Goal: Task Accomplishment & Management: Use online tool/utility

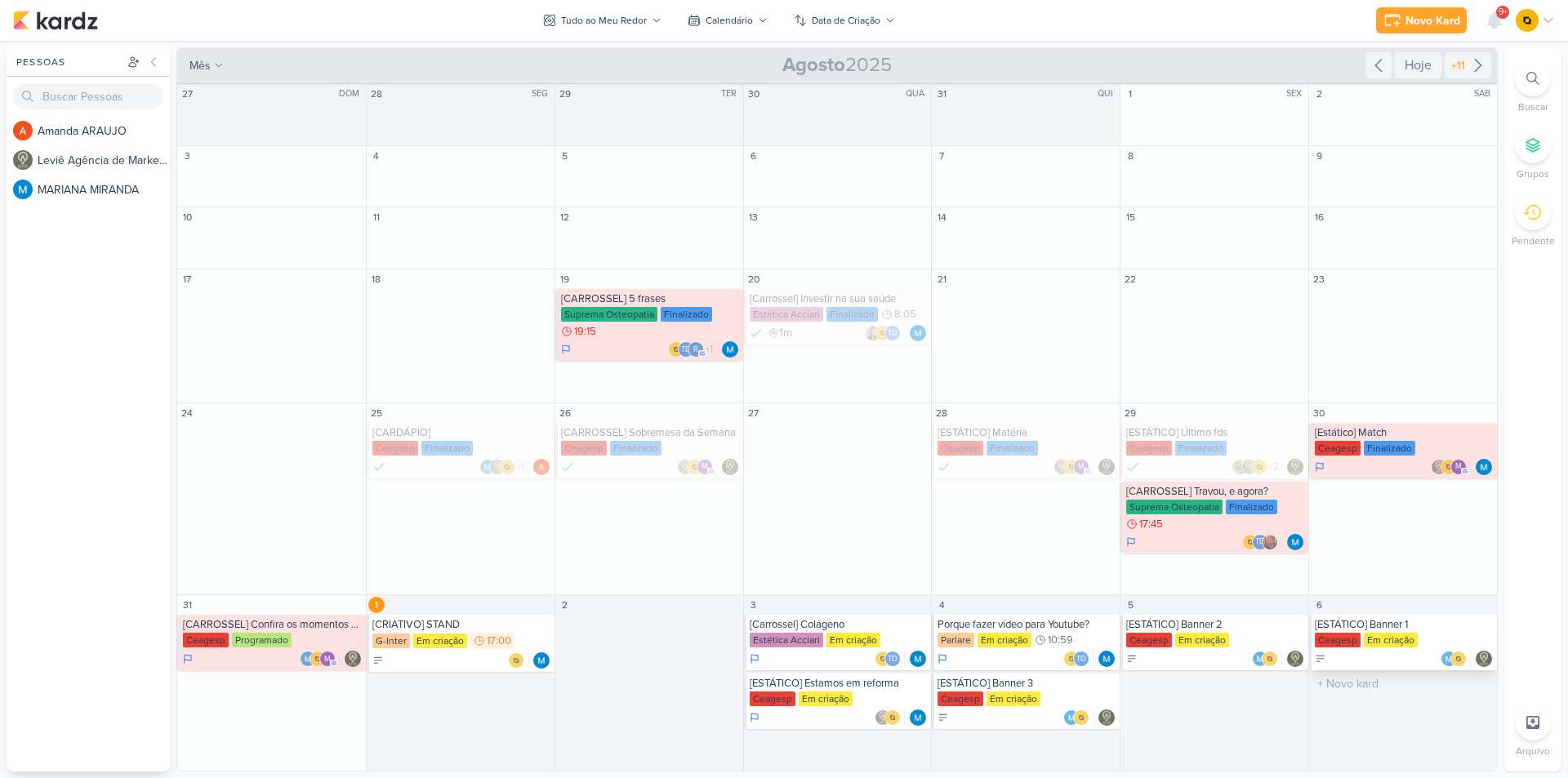
click at [1389, 623] on div "[ESTÁTICO] Banner 1" at bounding box center [1404, 624] width 178 height 13
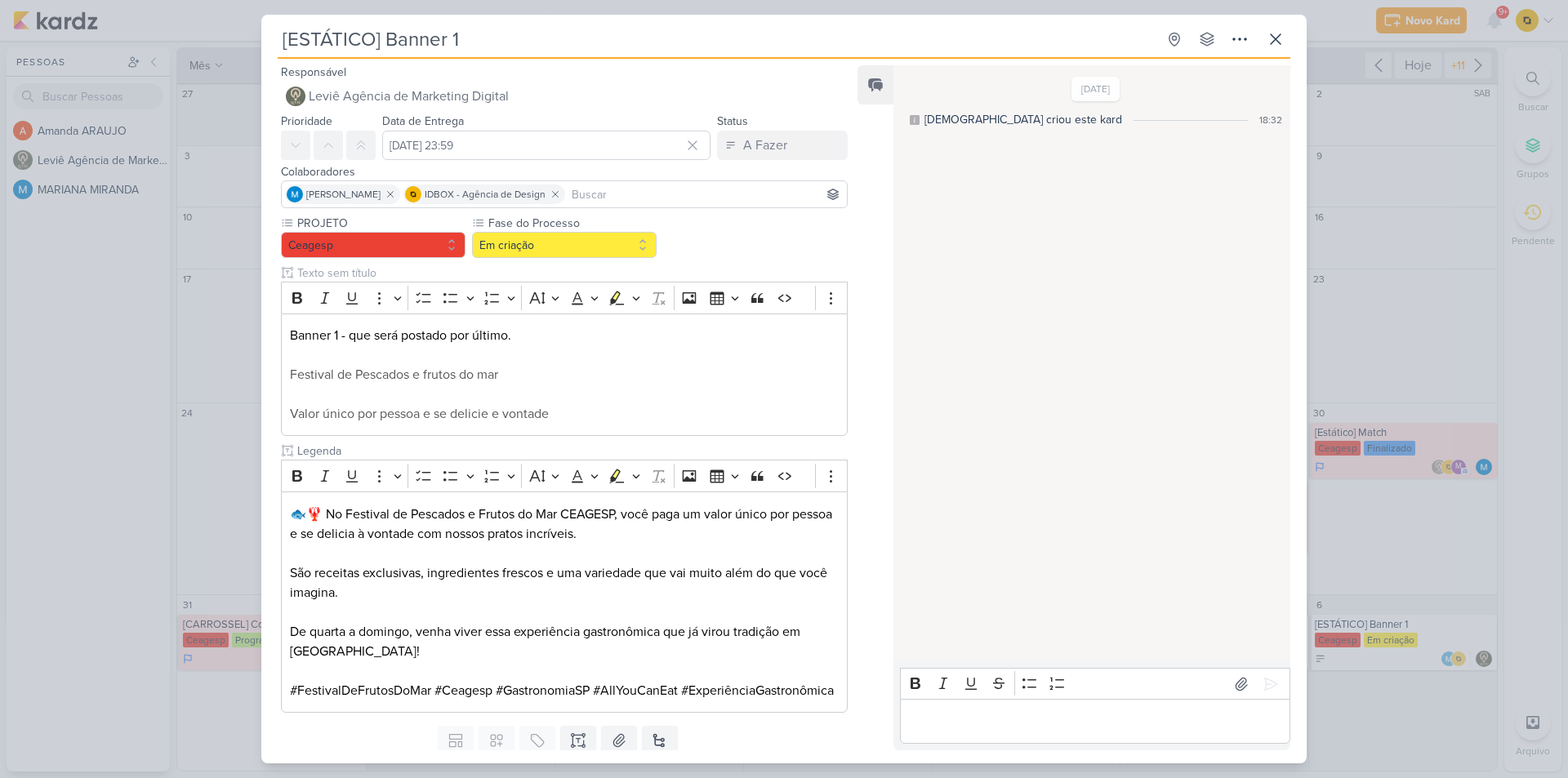
click at [1415, 544] on div "[ESTÁTICO] Banner 1 Criado por [DEMOGRAPHIC_DATA]" at bounding box center [784, 389] width 1568 height 778
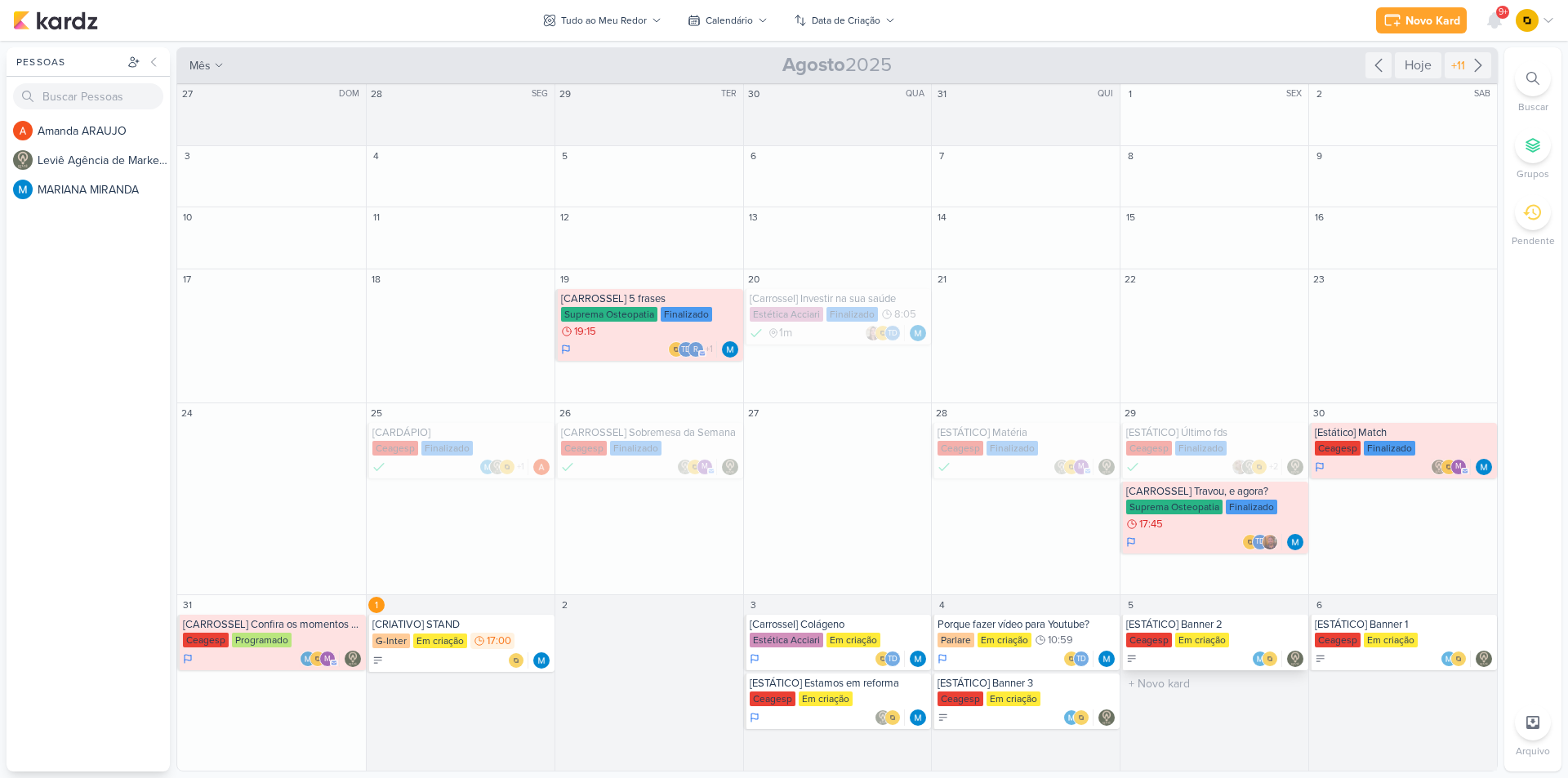
click at [1234, 623] on div "[ESTÁTICO] Banner 2" at bounding box center [1215, 624] width 178 height 13
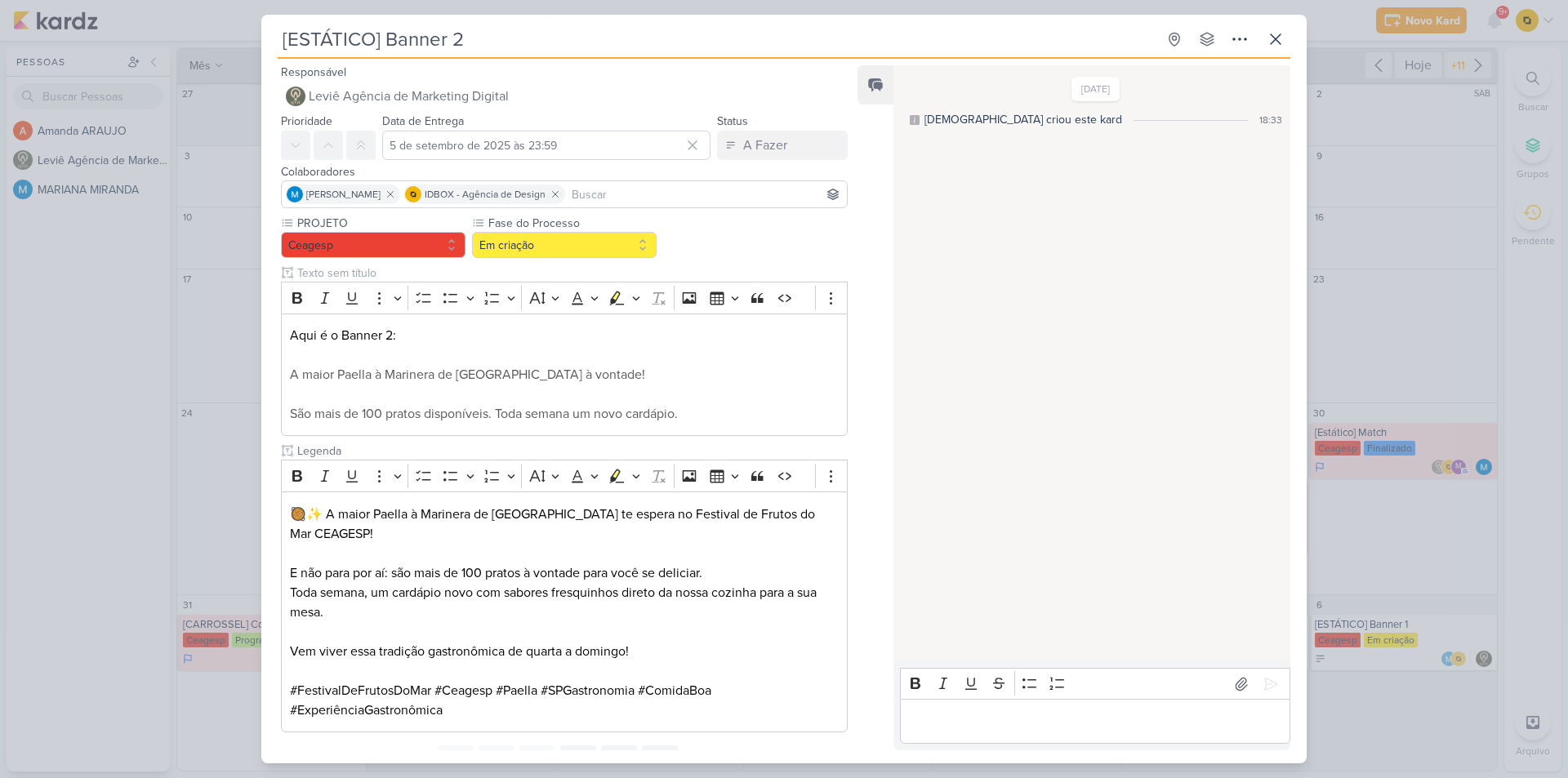
click at [1380, 556] on div "[ESTÁTICO] Banner 2 Criado por [DEMOGRAPHIC_DATA]" at bounding box center [784, 389] width 1568 height 778
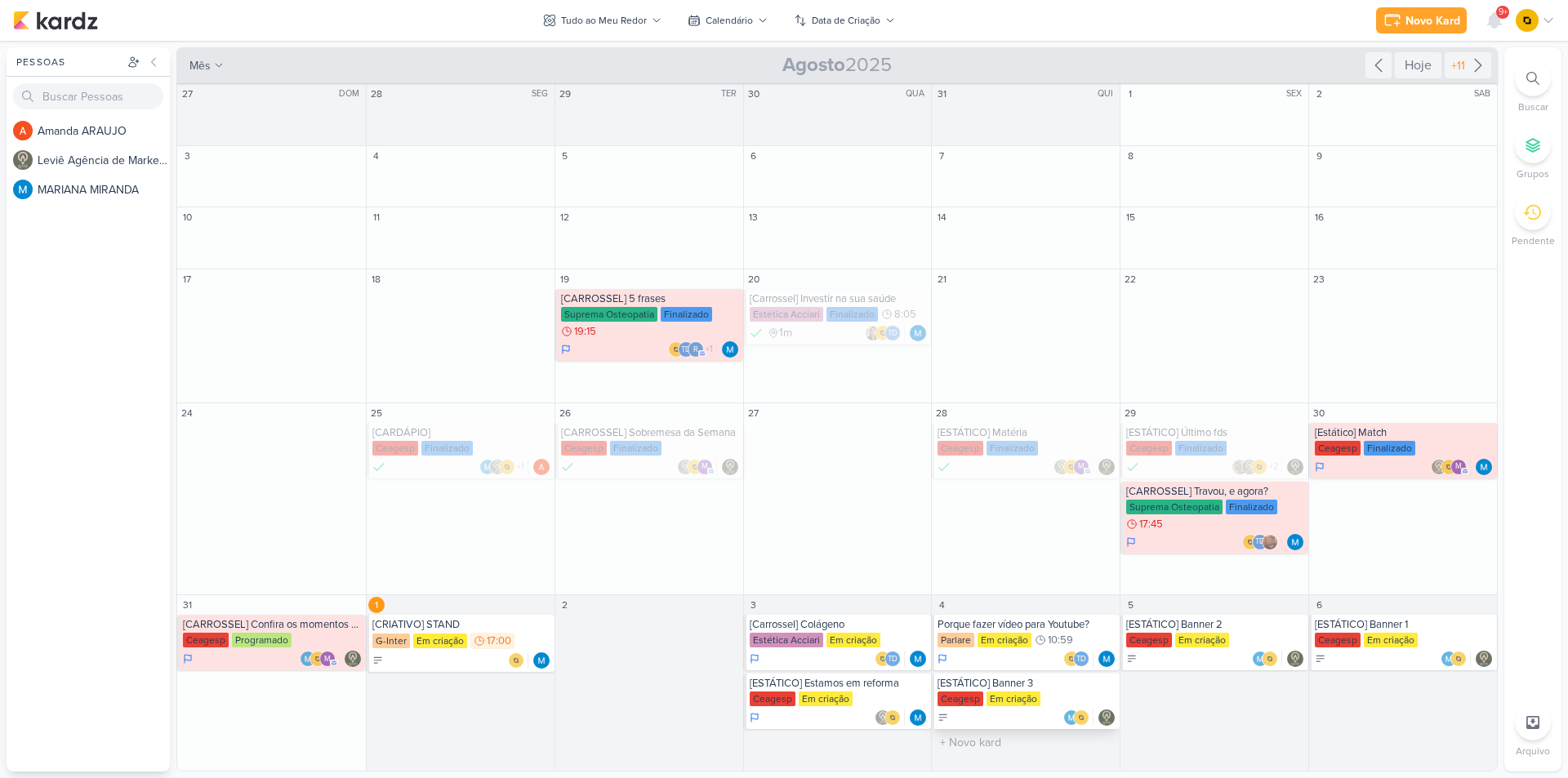
click at [1027, 695] on div "Em criação" at bounding box center [1013, 698] width 54 height 14
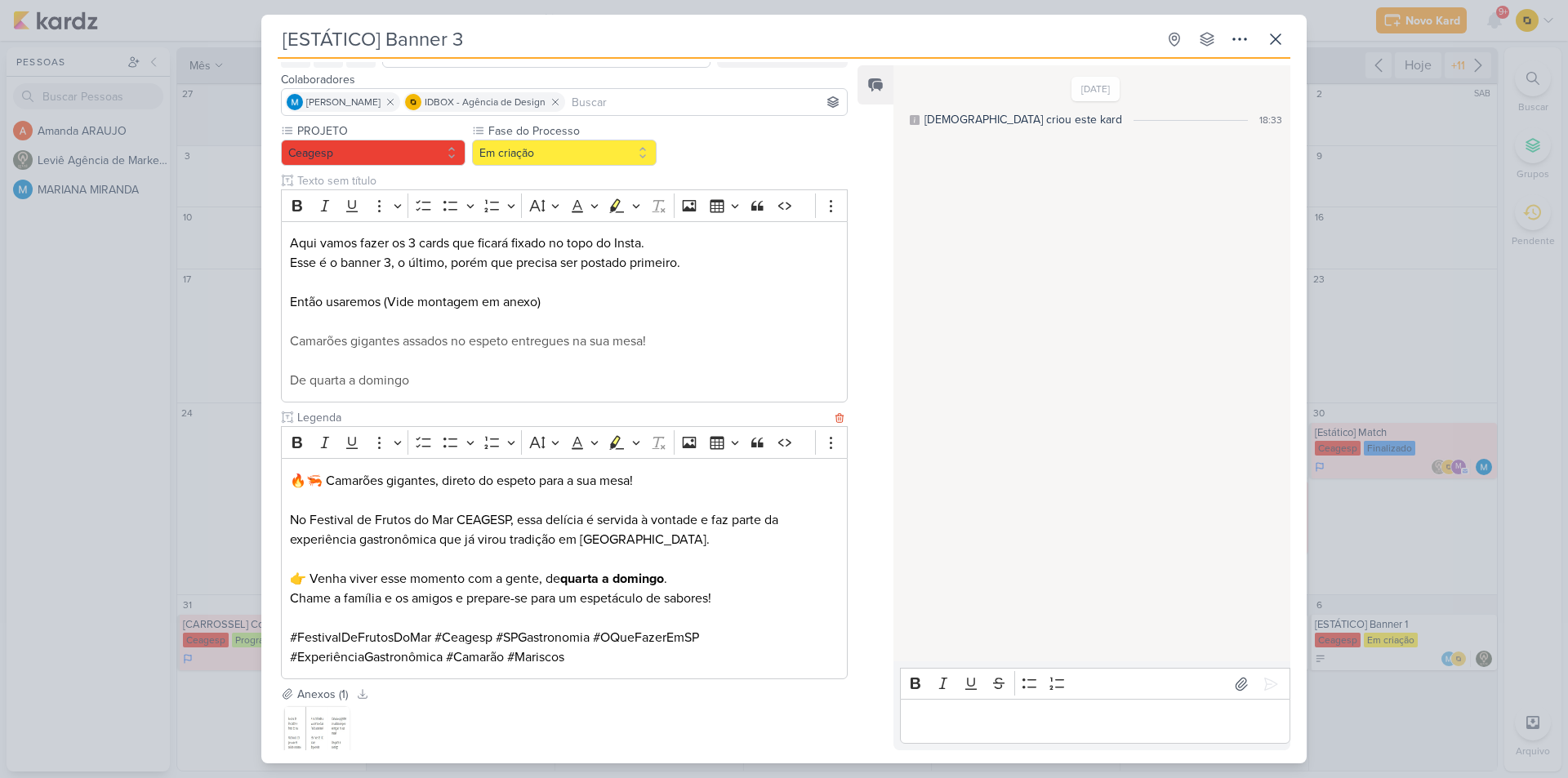
scroll to position [207, 0]
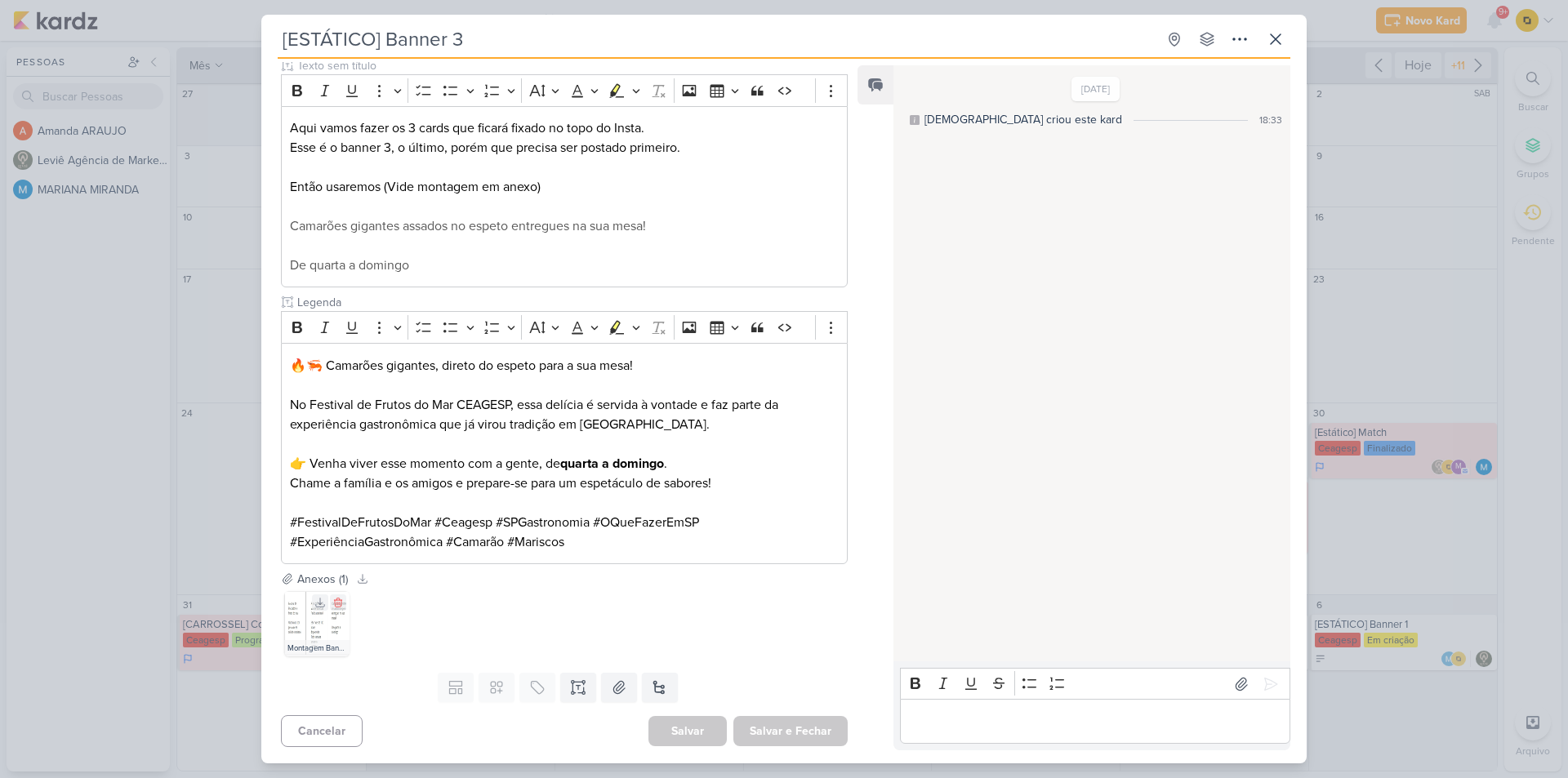
click at [324, 628] on img at bounding box center [316, 623] width 65 height 65
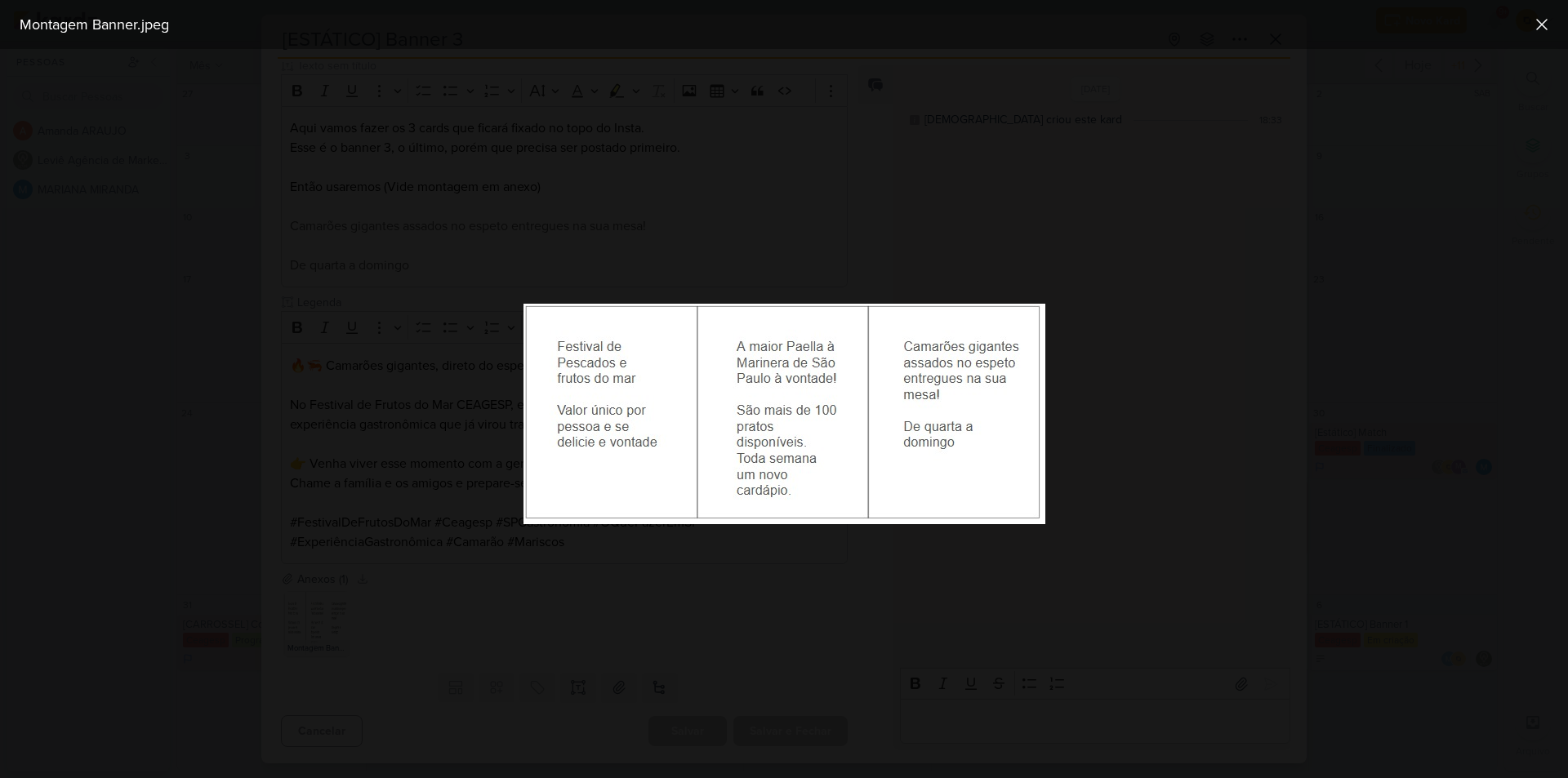
click at [378, 601] on div at bounding box center [784, 414] width 1568 height 729
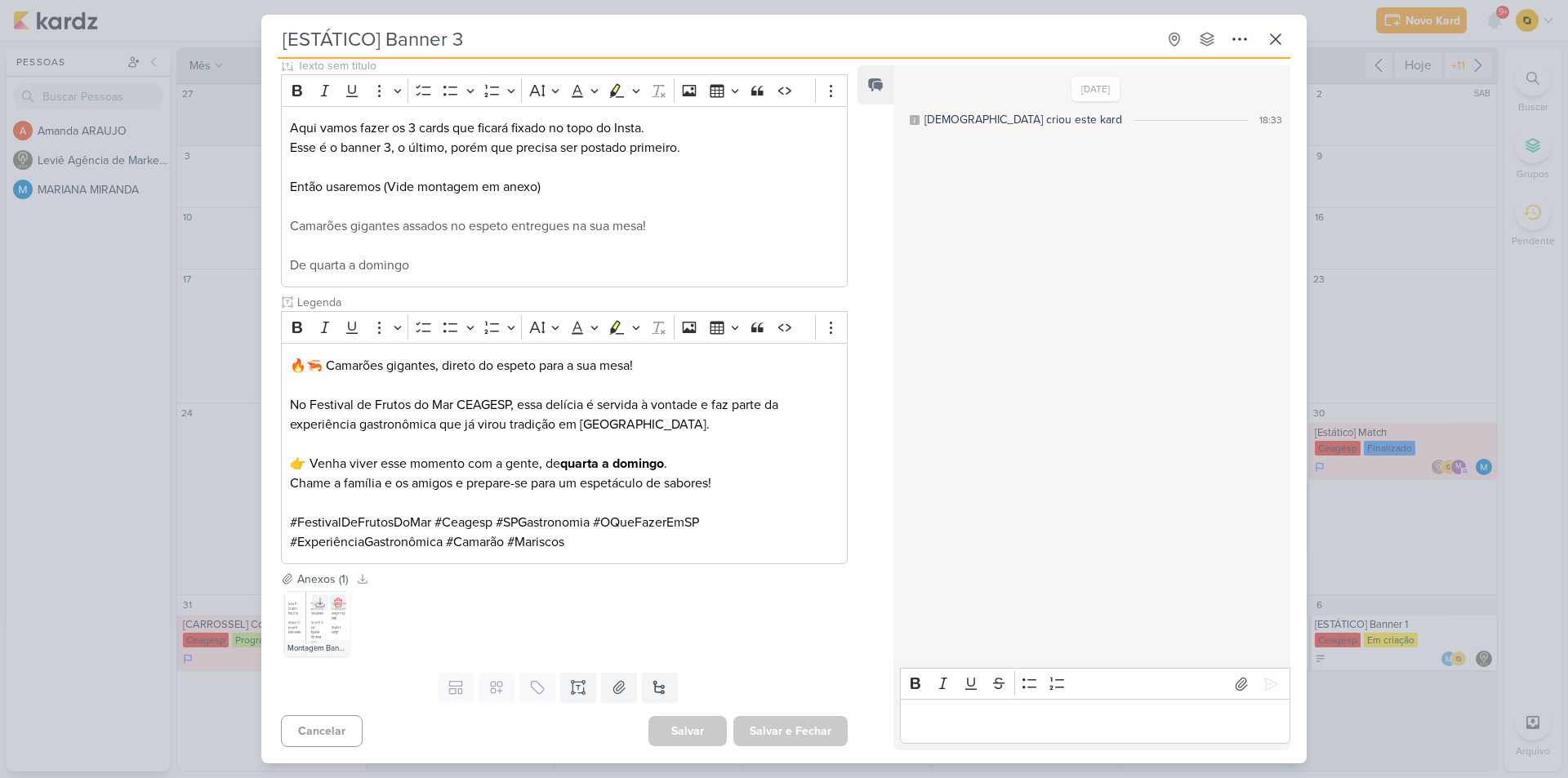
click at [331, 613] on img at bounding box center [316, 623] width 65 height 65
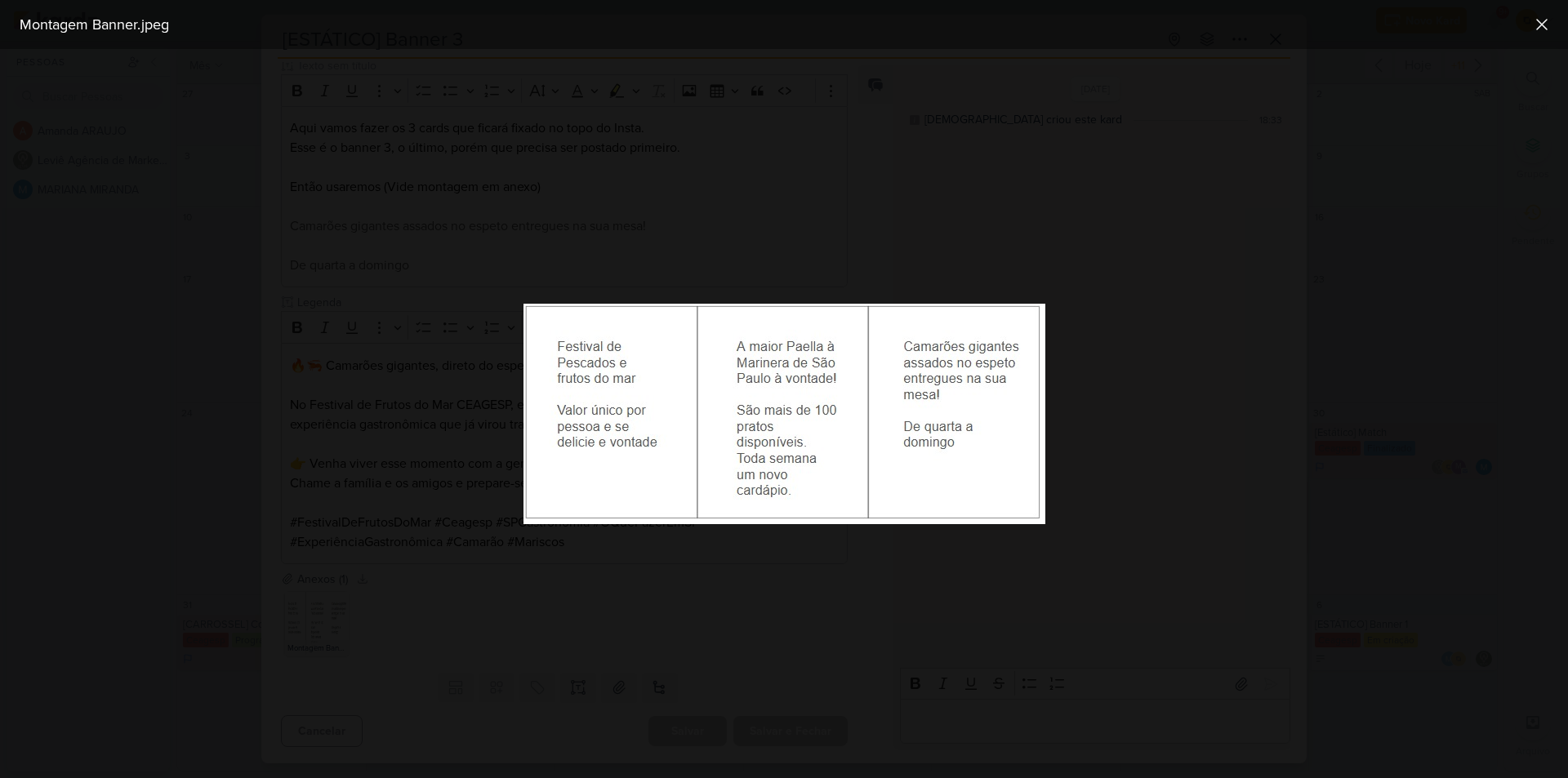
click at [801, 256] on div at bounding box center [784, 414] width 1568 height 729
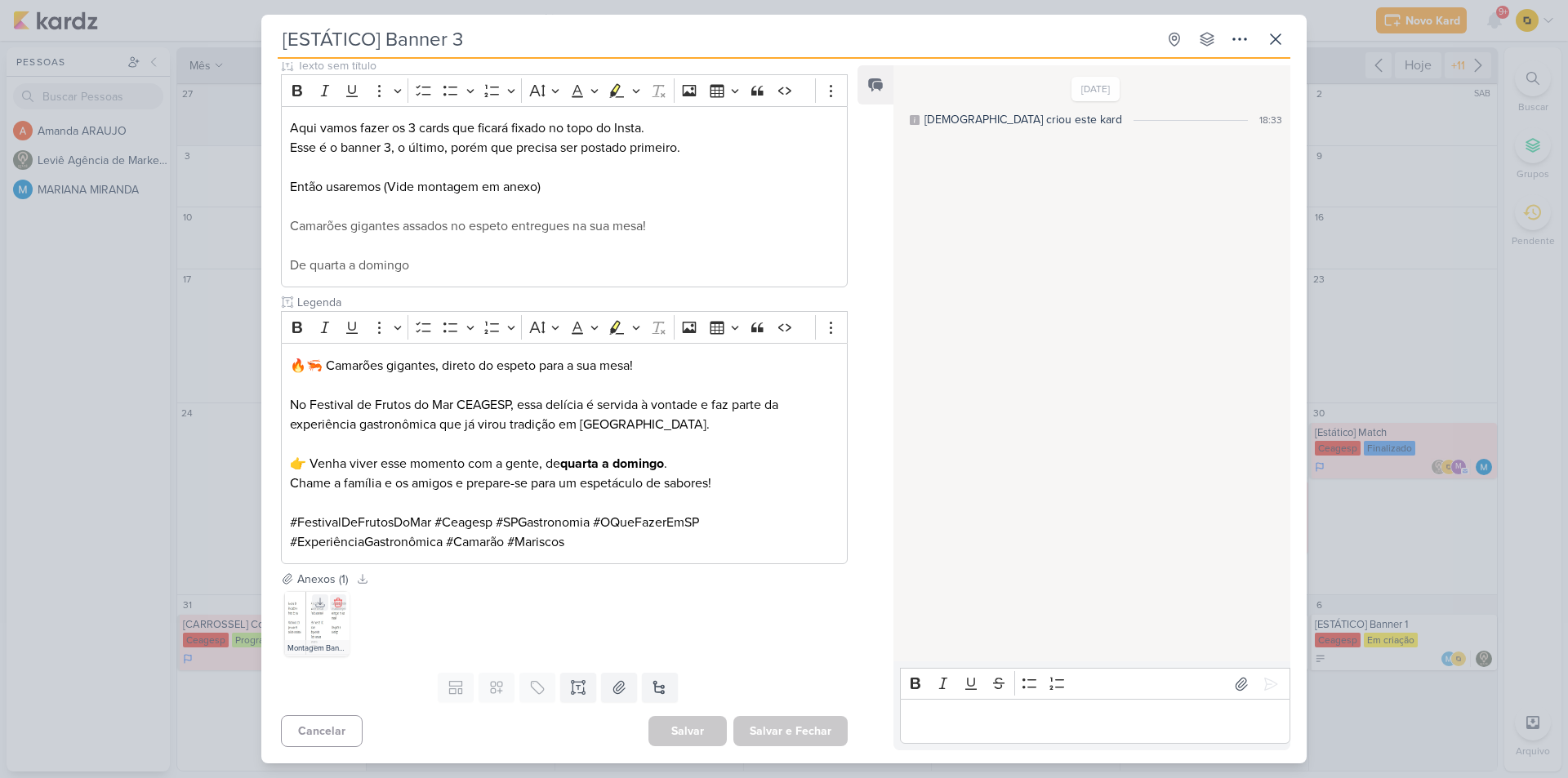
click at [310, 641] on div "Montagem Banner.jpeg" at bounding box center [316, 648] width 65 height 16
drag, startPoint x: 290, startPoint y: 228, endPoint x: 399, endPoint y: 225, distance: 109.0
click at [400, 224] on span "Camarões gigantes assados no espeto entregues na sua mesa!" at bounding box center [467, 226] width 356 height 16
copy span "Camarões gigantes"
click at [408, 229] on span "Camarões gigantes assados no espeto entregues na sua mesa!" at bounding box center [467, 226] width 356 height 16
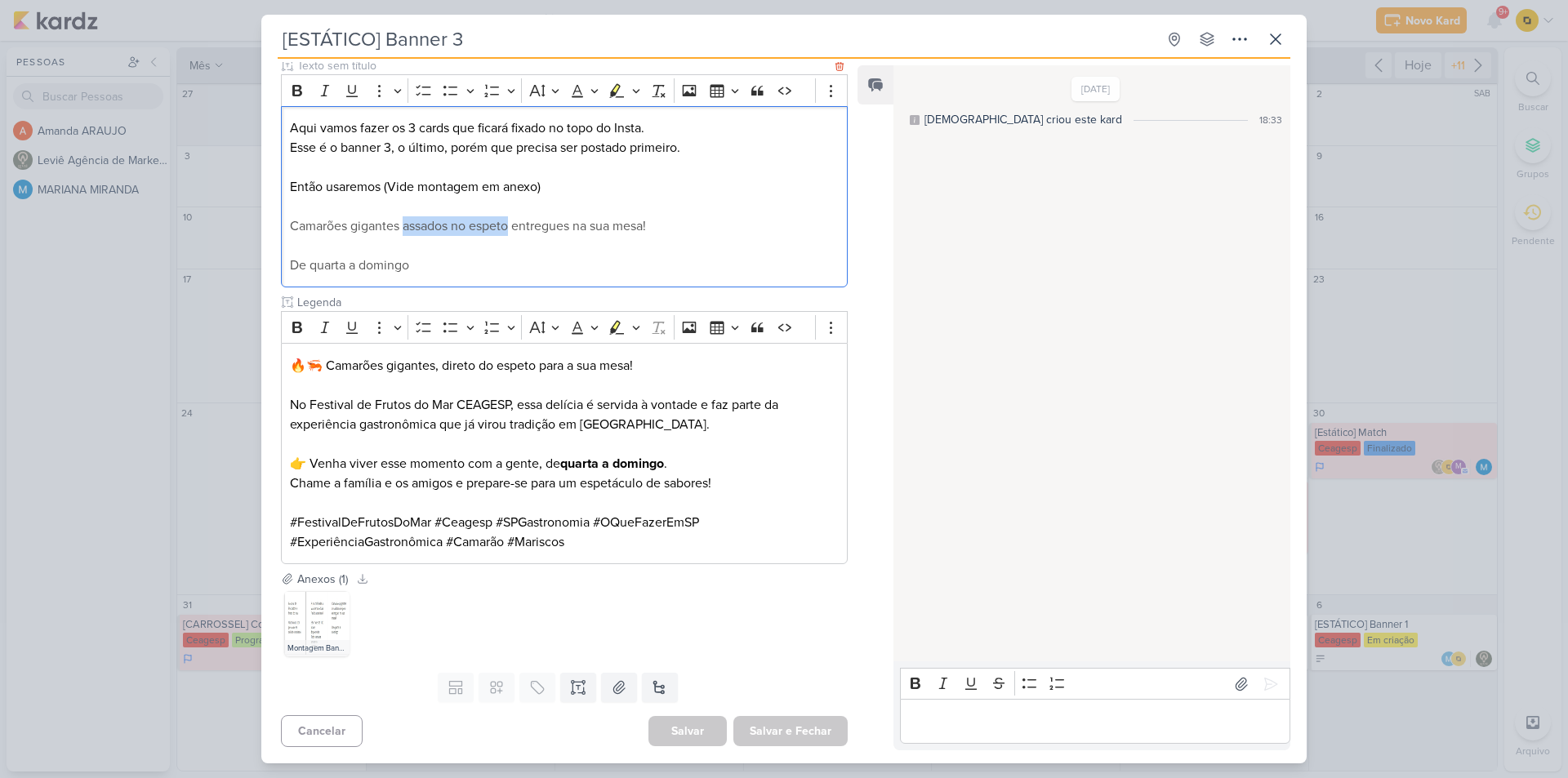
drag, startPoint x: 403, startPoint y: 225, endPoint x: 513, endPoint y: 230, distance: 110.1
click at [513, 230] on span "Camarões gigantes assados no espeto entregues na sua mesa!" at bounding box center [467, 226] width 356 height 16
copy span "assados no espeto"
drag, startPoint x: 517, startPoint y: 228, endPoint x: 656, endPoint y: 232, distance: 139.1
click at [656, 232] on p "Camarões gigantes assados no espeto entregues na sua mesa!" at bounding box center [564, 226] width 549 height 20
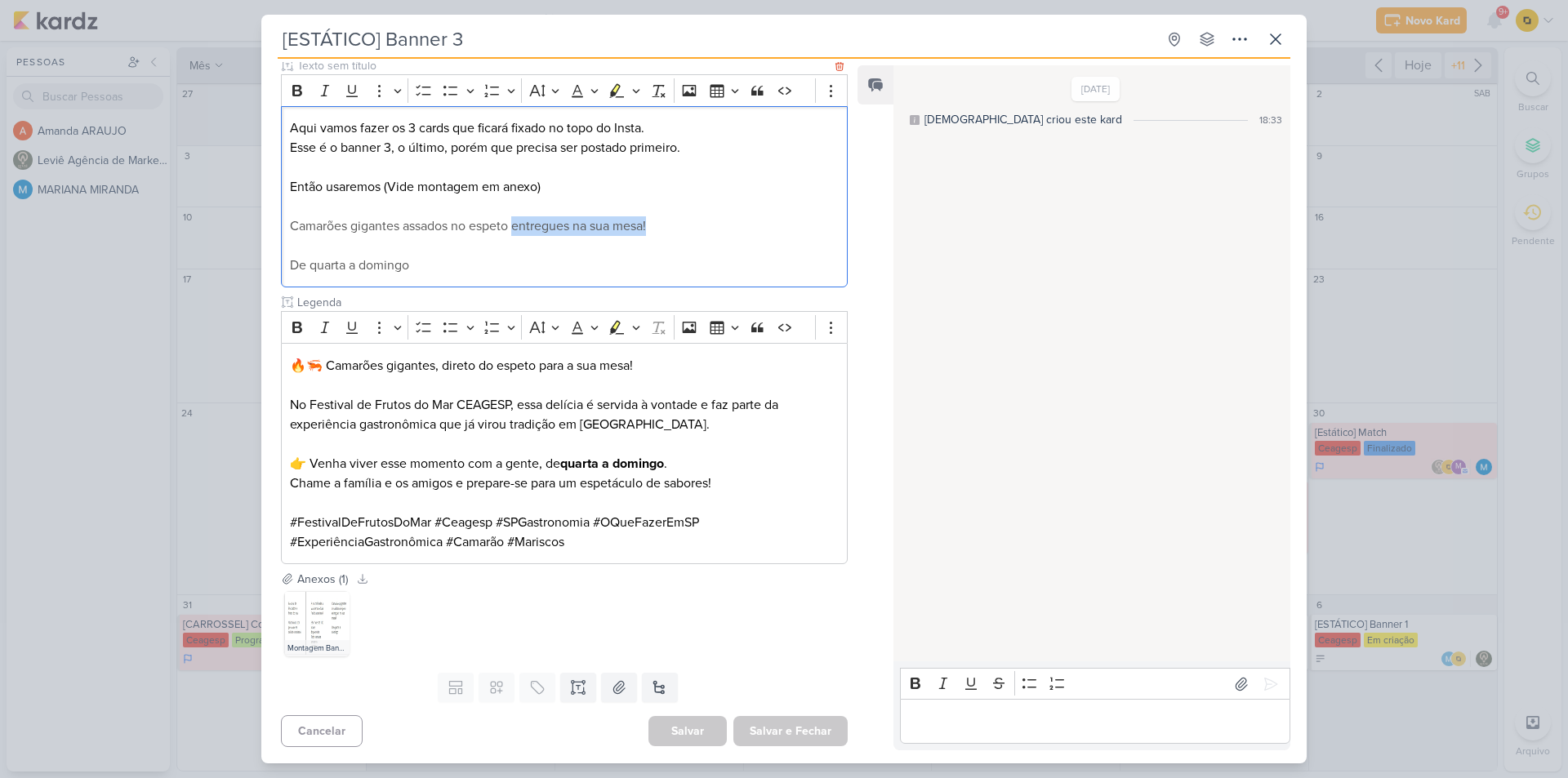
copy span "entregues na sua mesa!"
drag, startPoint x: 352, startPoint y: 263, endPoint x: 288, endPoint y: 262, distance: 64.0
click at [288, 262] on div "Aqui vamos fazer os 3 cards que ficará fixado no topo do Insta. Esse é o banner…" at bounding box center [564, 197] width 567 height 182
copy span "De quarta a domingo"
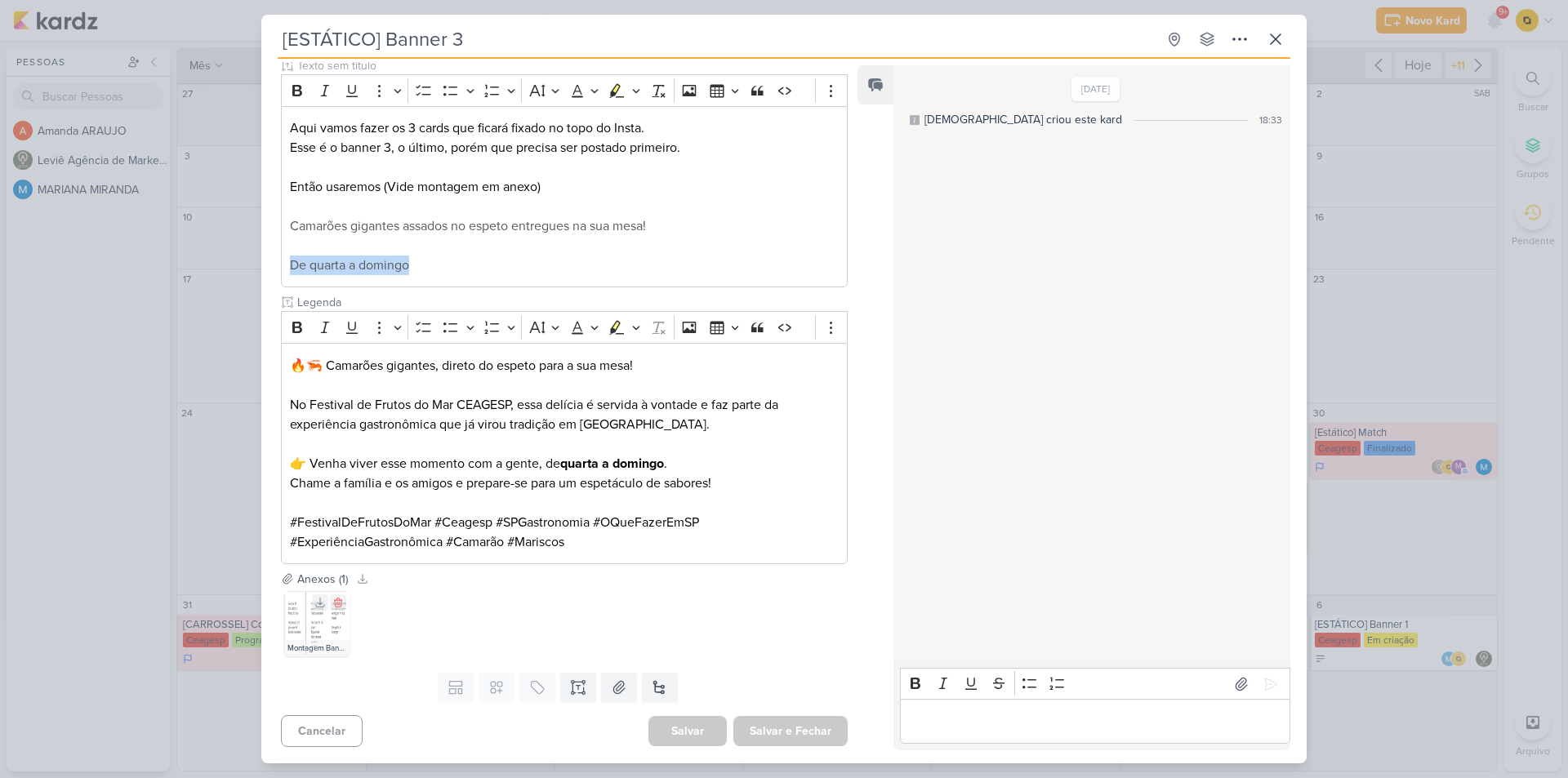
click at [320, 618] on img at bounding box center [316, 623] width 65 height 65
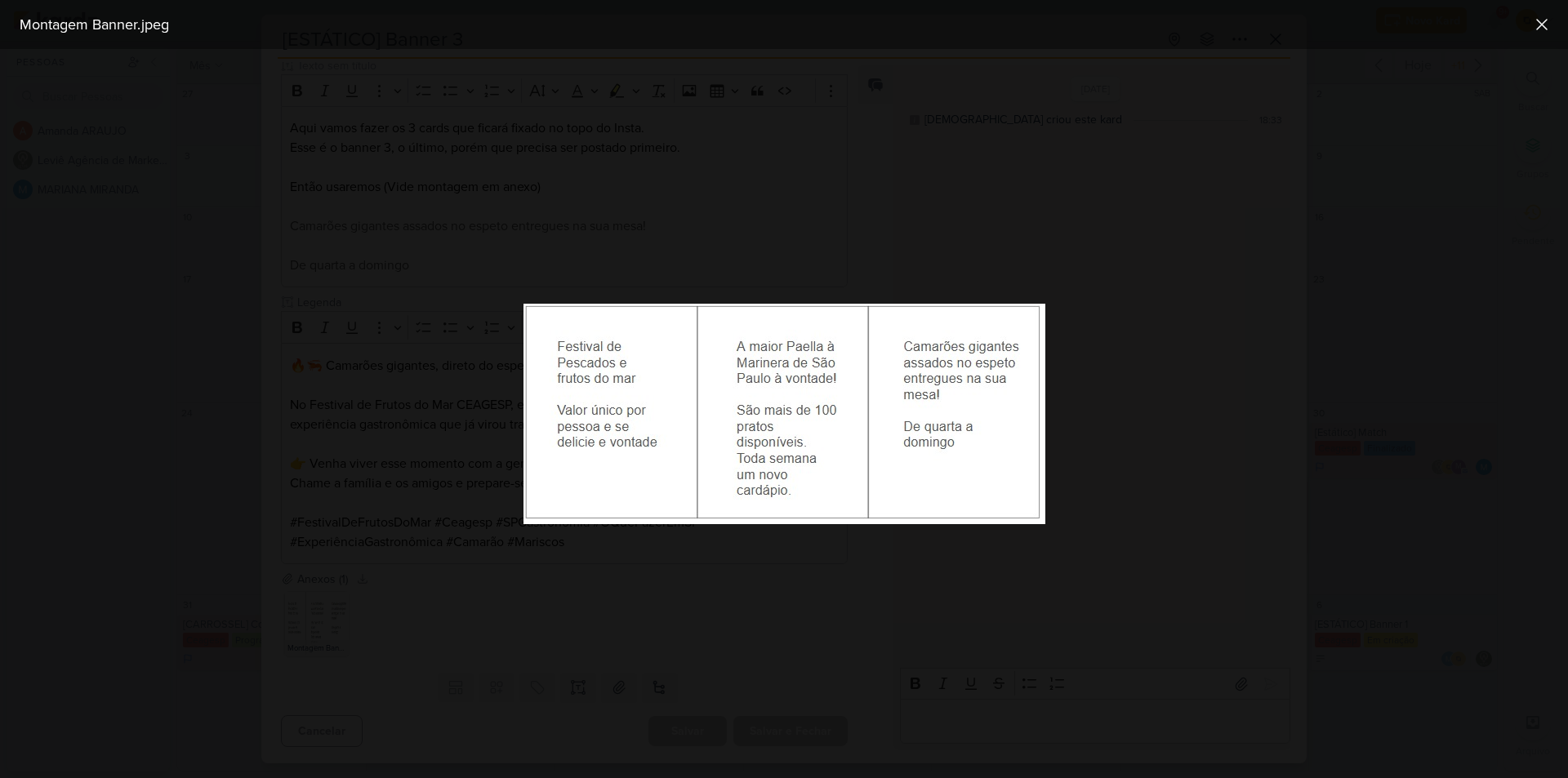
click at [187, 510] on div at bounding box center [784, 414] width 1568 height 729
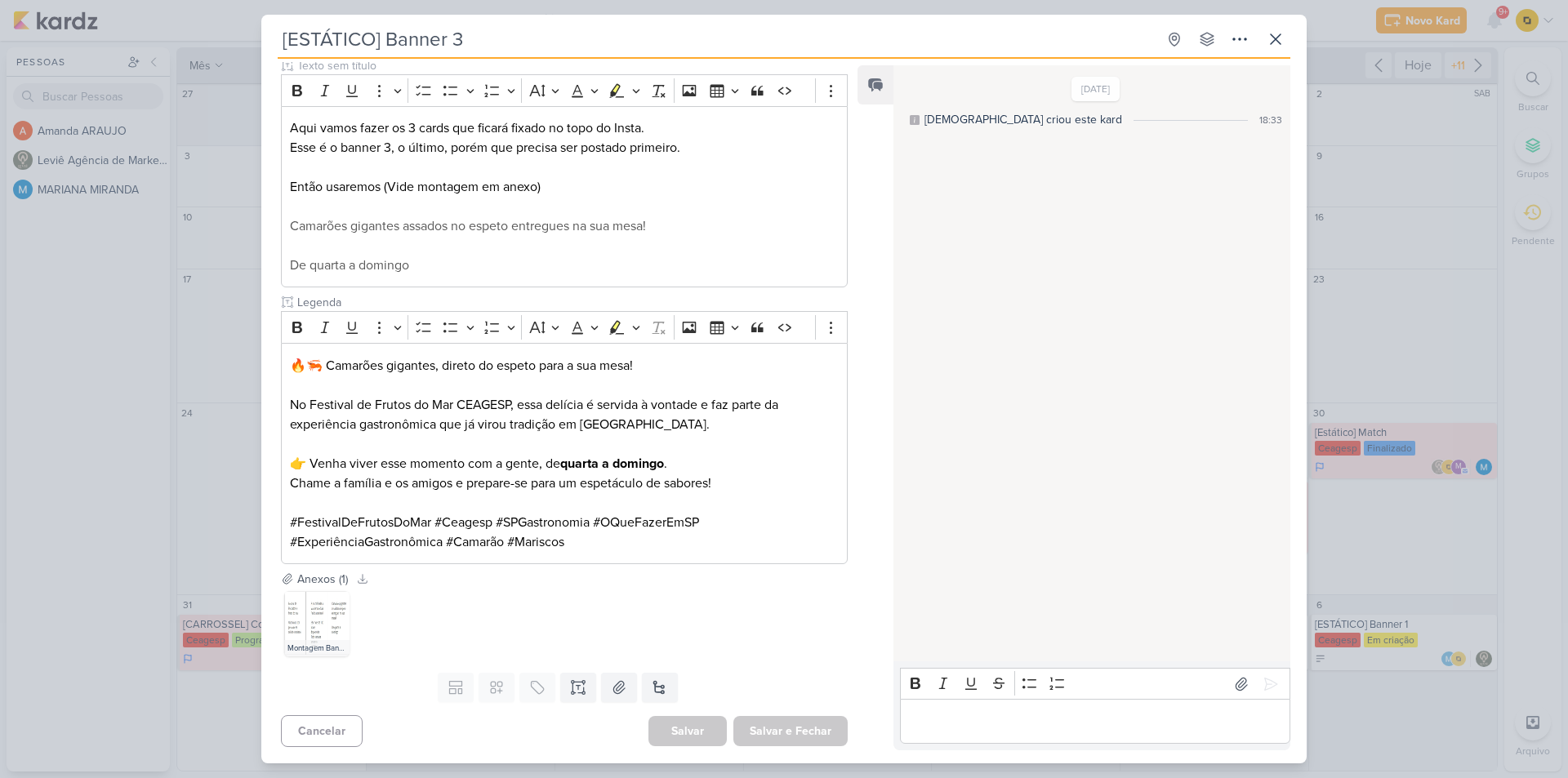
click at [133, 461] on div "[ESTÁTICO] Banner 3 Criado por [DEMOGRAPHIC_DATA]" at bounding box center [784, 389] width 1568 height 778
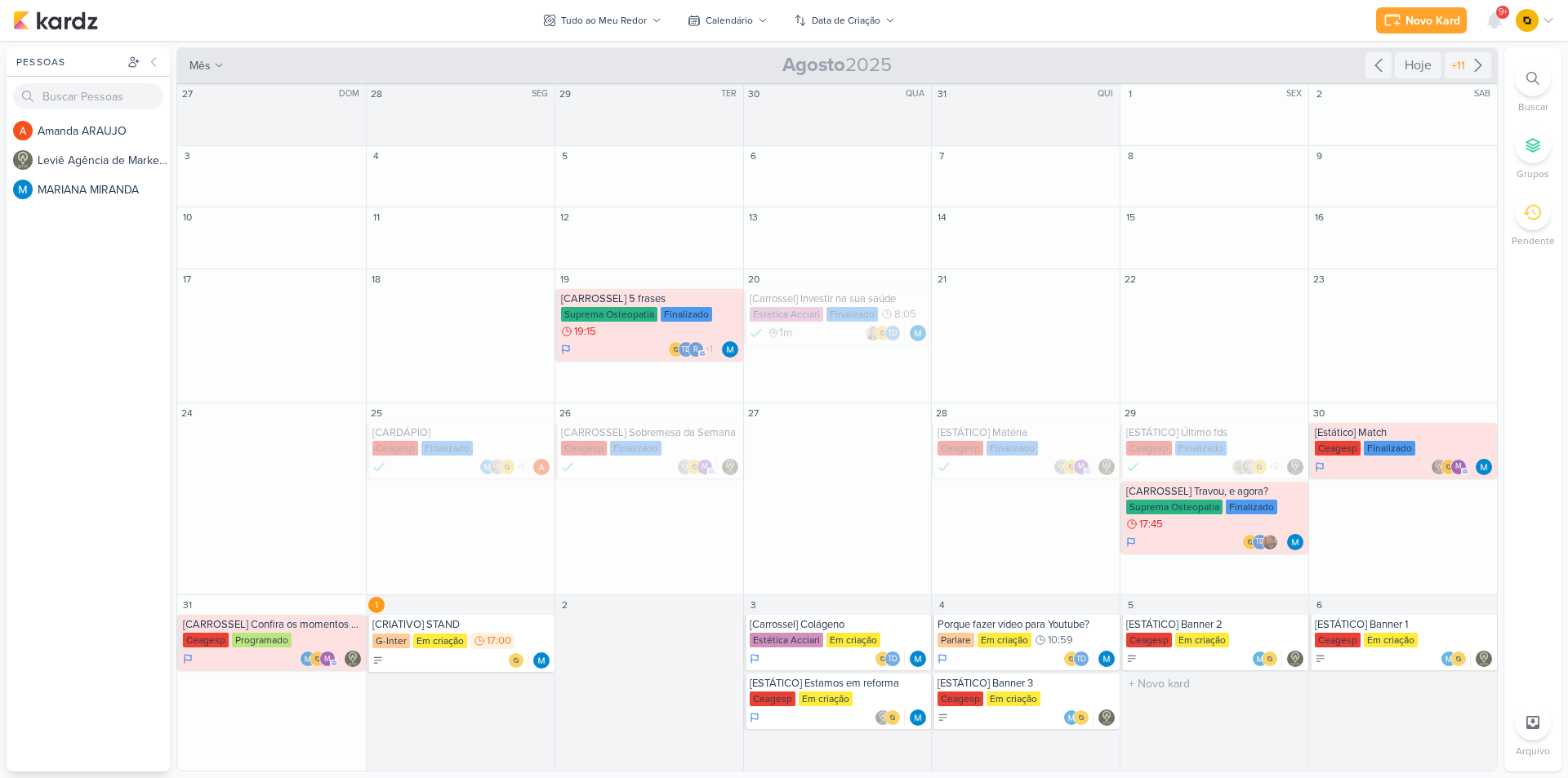
click at [1253, 623] on div "[ESTÁTICO] Banner 2" at bounding box center [1215, 624] width 178 height 13
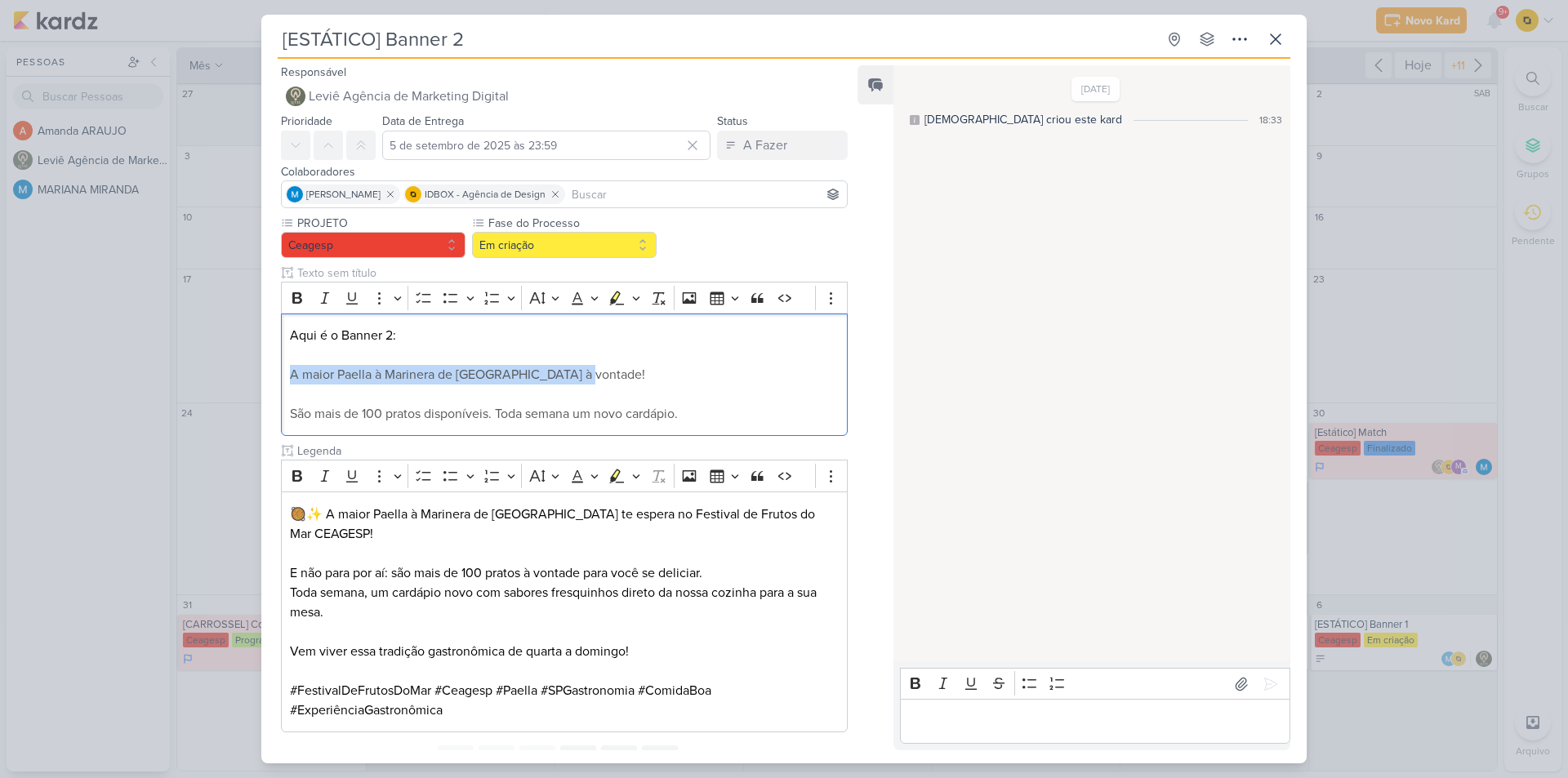
drag, startPoint x: 577, startPoint y: 375, endPoint x: 252, endPoint y: 381, distance: 325.1
click at [252, 381] on div "[ESTÁTICO] Banner 2 Criado por [DEMOGRAPHIC_DATA]" at bounding box center [784, 389] width 1568 height 778
copy span "A maior Paella à Marinera de [GEOGRAPHIC_DATA] à vontade!"
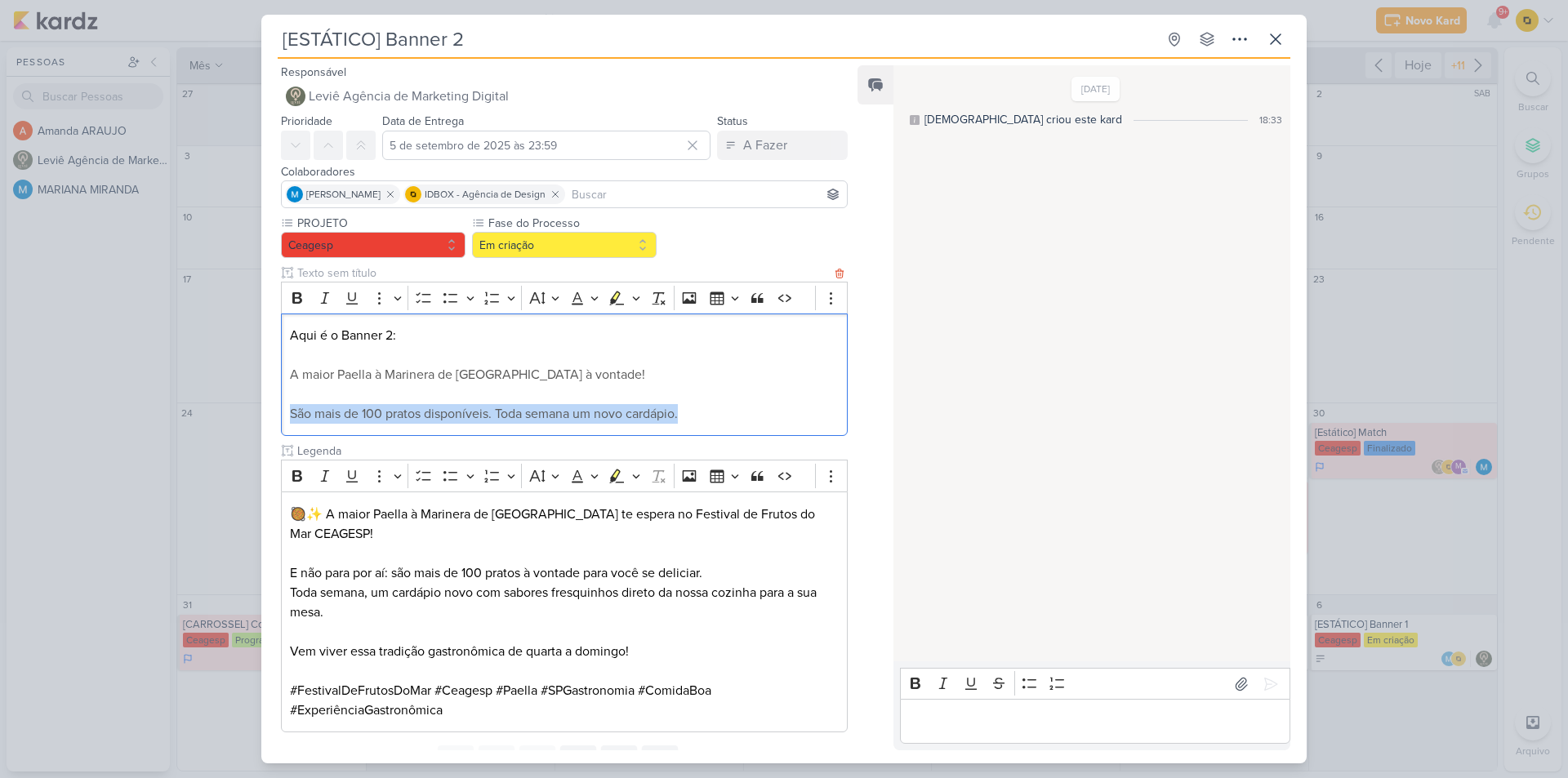
drag, startPoint x: 683, startPoint y: 412, endPoint x: 286, endPoint y: 439, distance: 397.9
click at [286, 439] on div "PROJETO [GEOGRAPHIC_DATA] Fase do Processo" at bounding box center [564, 473] width 567 height 517
copy span "São mais de 100 pratos disponíveis. Toda semana um novo cardápio."
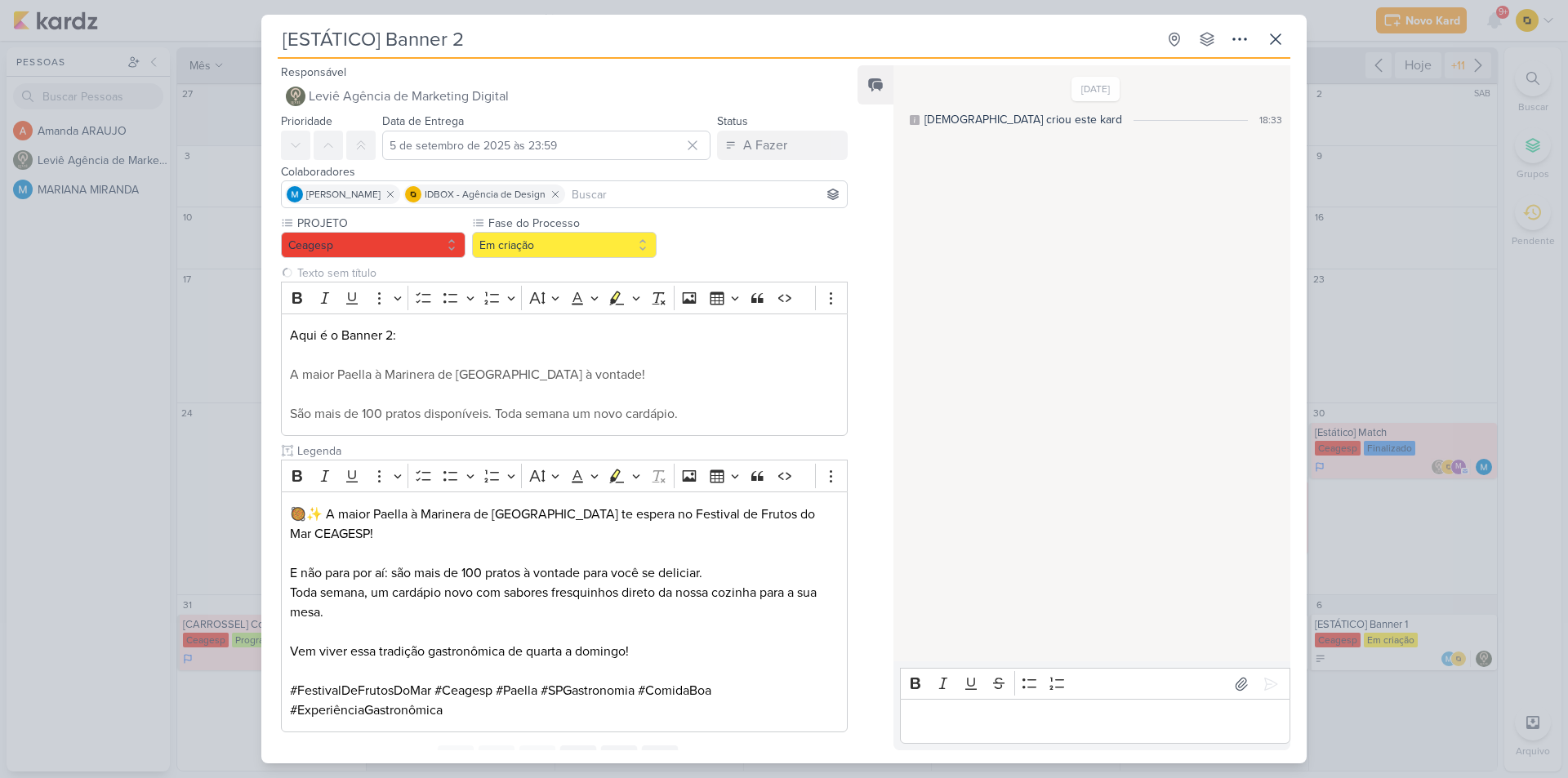
click at [90, 480] on div "[ESTÁTICO] Banner 2 Criado por [DEMOGRAPHIC_DATA]" at bounding box center [784, 389] width 1568 height 778
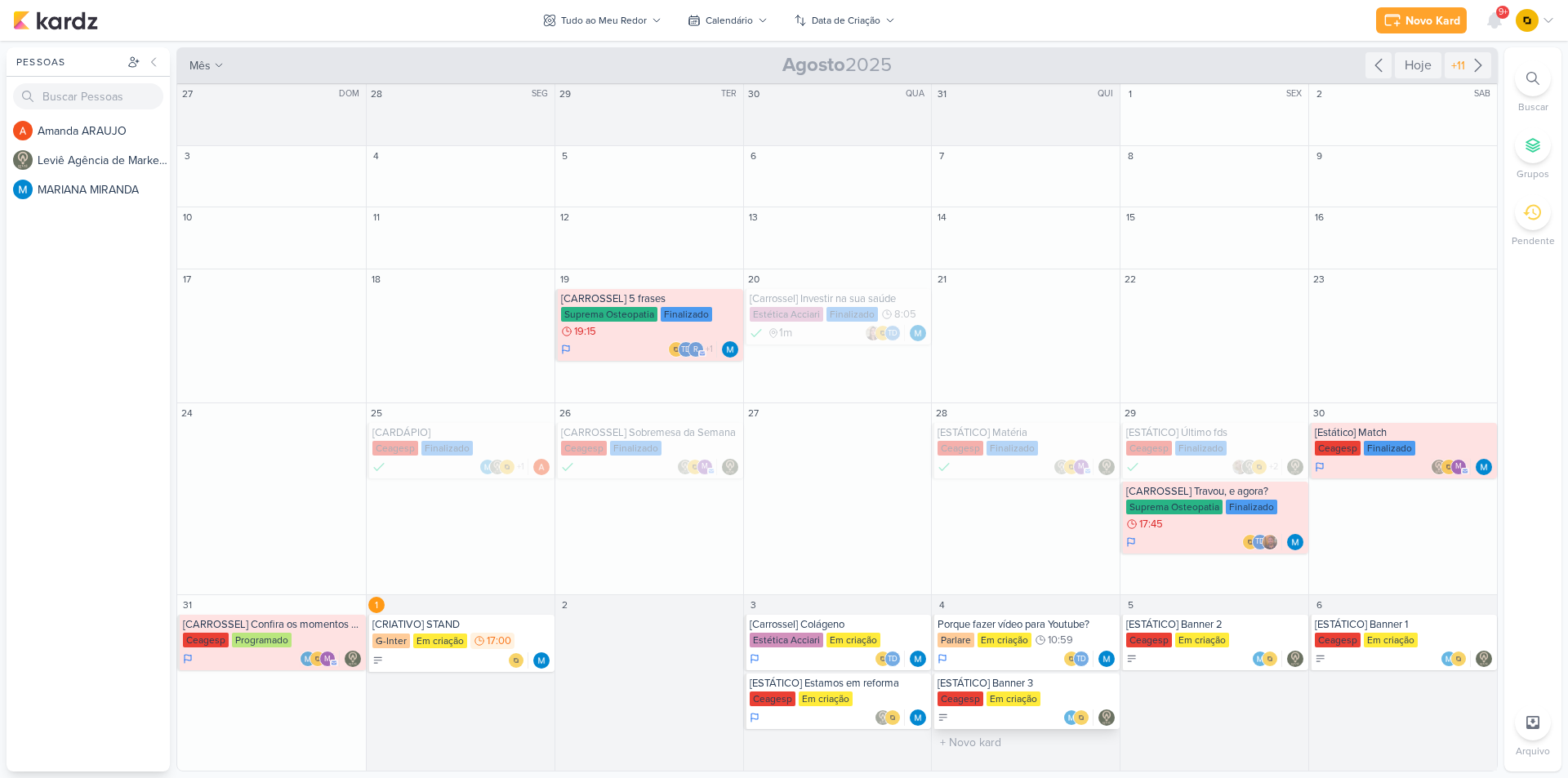
click at [1022, 687] on div "[ESTÁTICO] Banner 3" at bounding box center [1027, 683] width 178 height 13
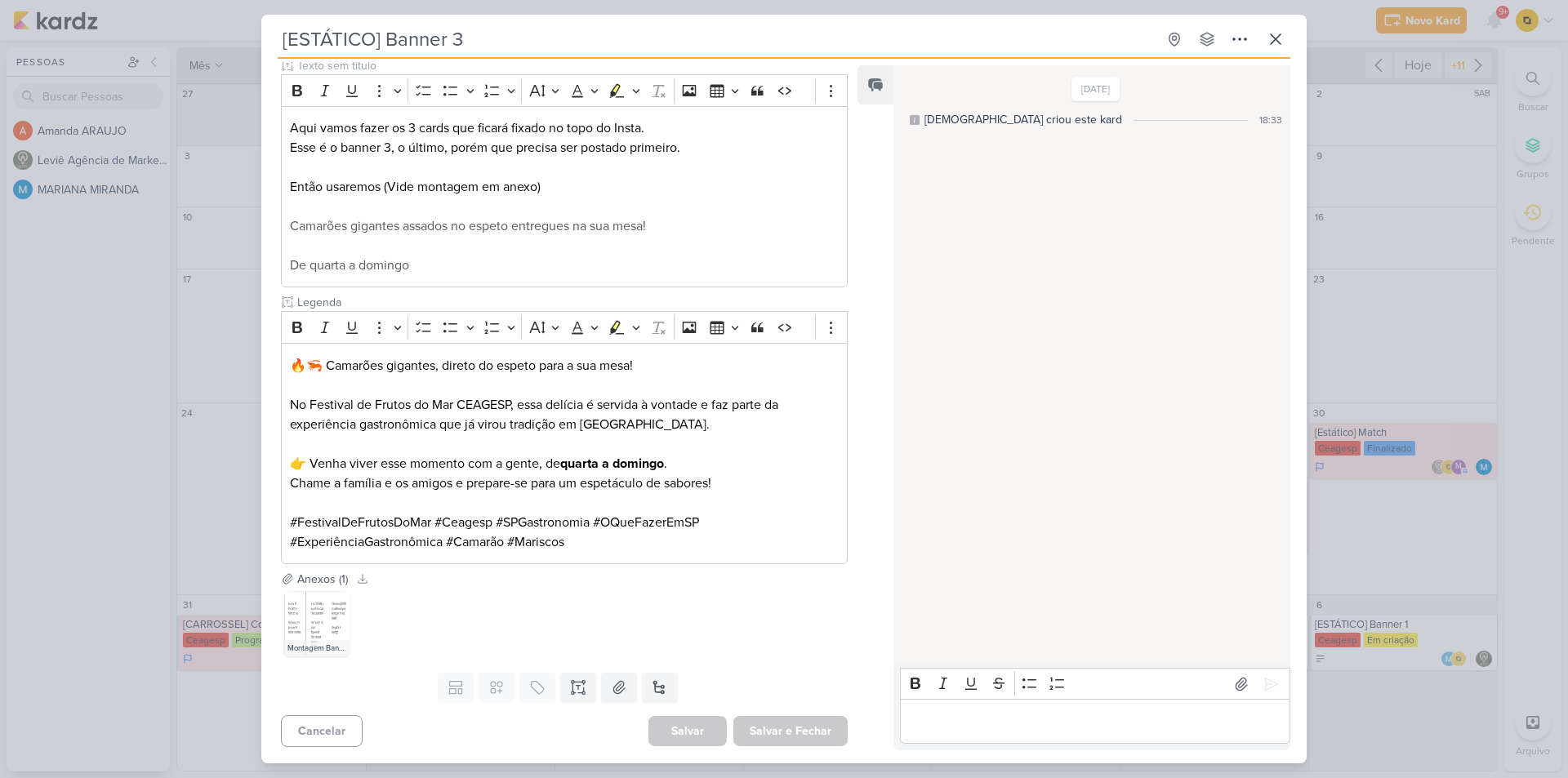
click at [135, 574] on div "[ESTÁTICO] Banner 3 Criado por [DEMOGRAPHIC_DATA]" at bounding box center [784, 389] width 1568 height 778
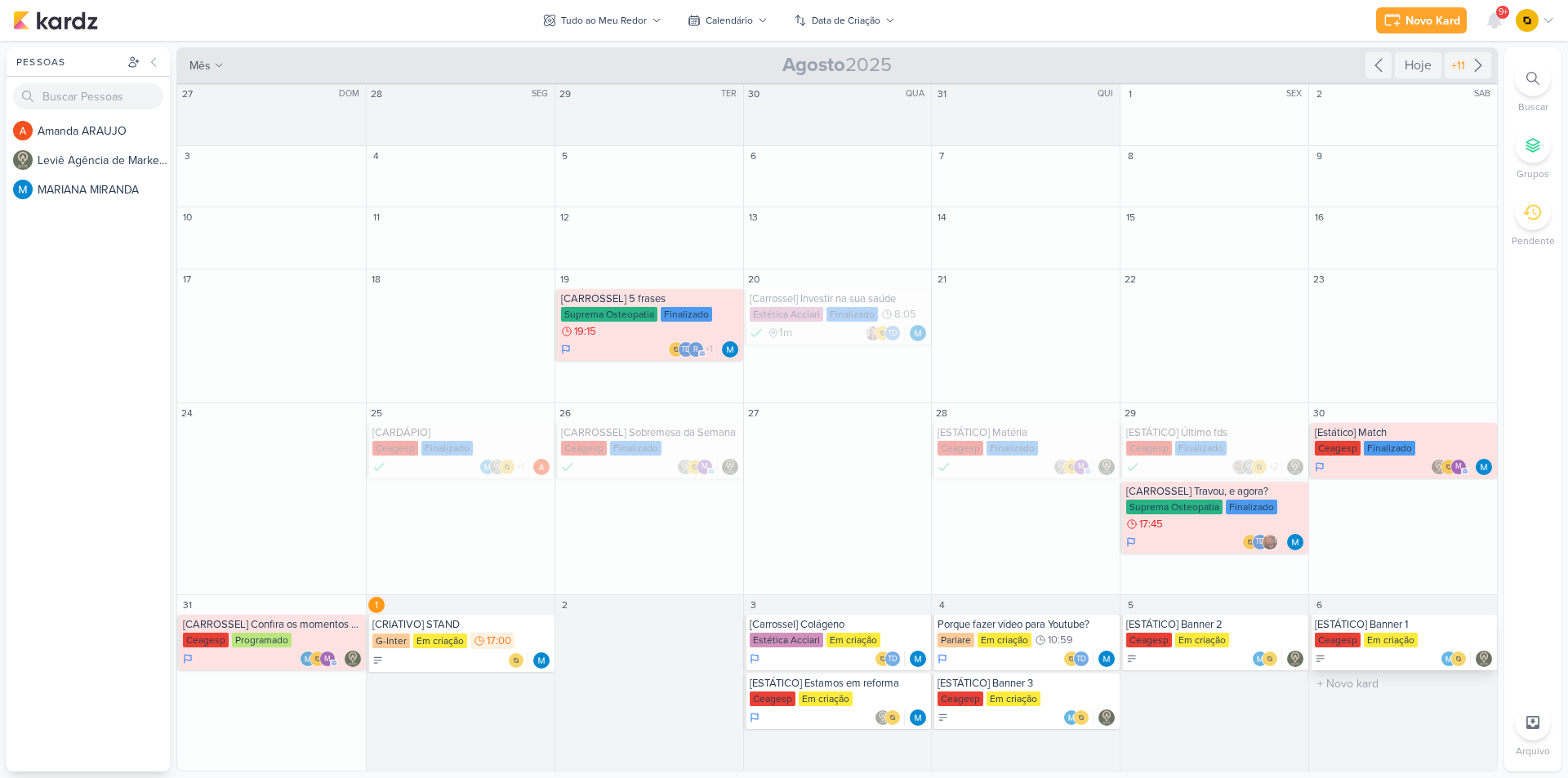
click at [1422, 634] on div "Ceagesp Em criação" at bounding box center [1404, 640] width 178 height 16
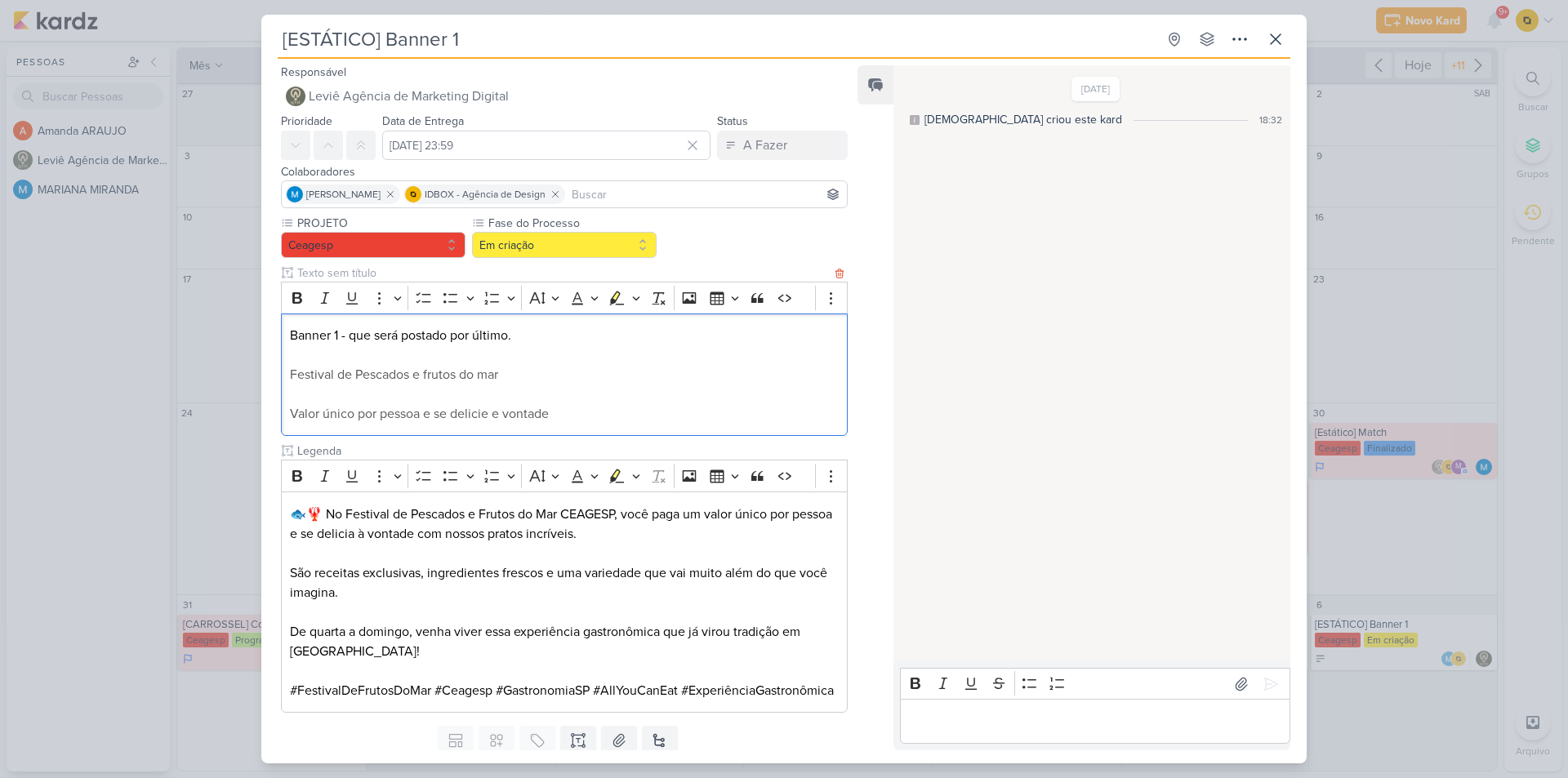
click at [512, 375] on p "Festival de Pescados e frutos do mar" at bounding box center [564, 375] width 549 height 20
drag, startPoint x: 587, startPoint y: 419, endPoint x: 288, endPoint y: 420, distance: 299.0
click at [288, 420] on div "Banner 1 - que será postado por último. Festival de Pescados e frutos do mar Va…" at bounding box center [564, 375] width 567 height 123
copy span "Valor único por pessoa e se delicie e vontade"
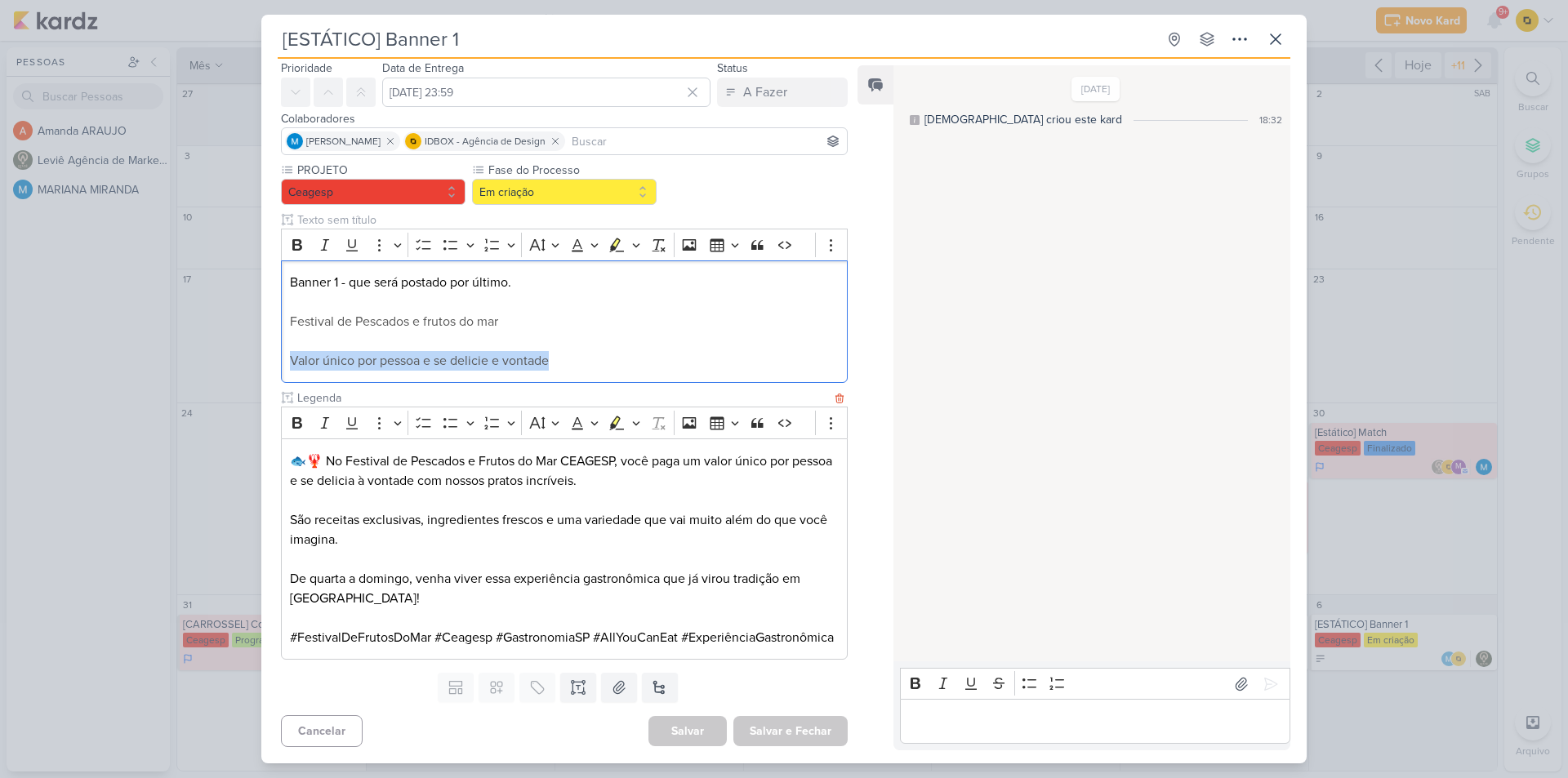
scroll to position [73, 0]
click at [144, 409] on div "[ESTÁTICO] Banner 1 Criado por [DEMOGRAPHIC_DATA]" at bounding box center [784, 389] width 1568 height 778
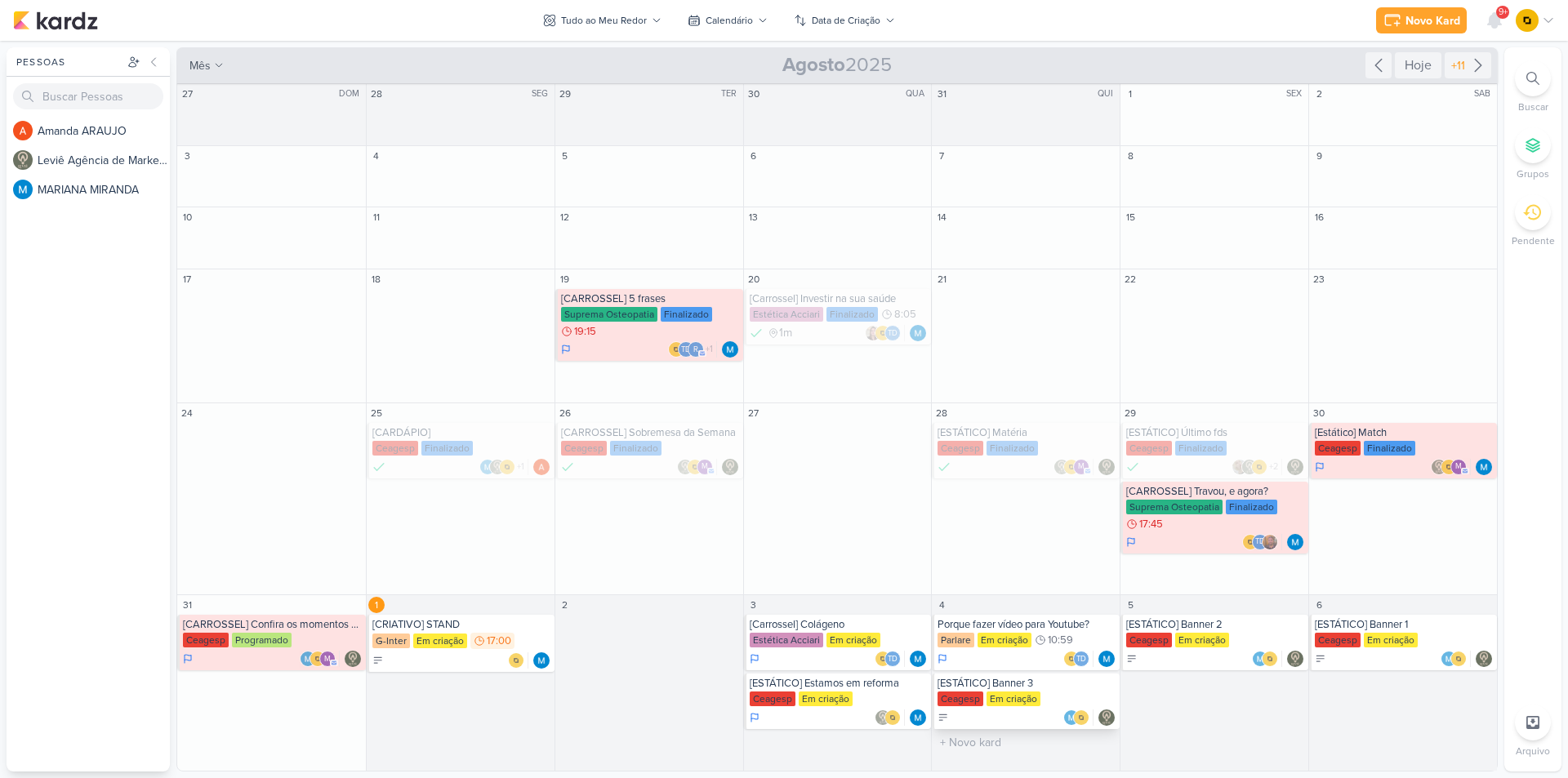
click at [1067, 687] on div "[ESTÁTICO] Banner 3" at bounding box center [1027, 683] width 178 height 13
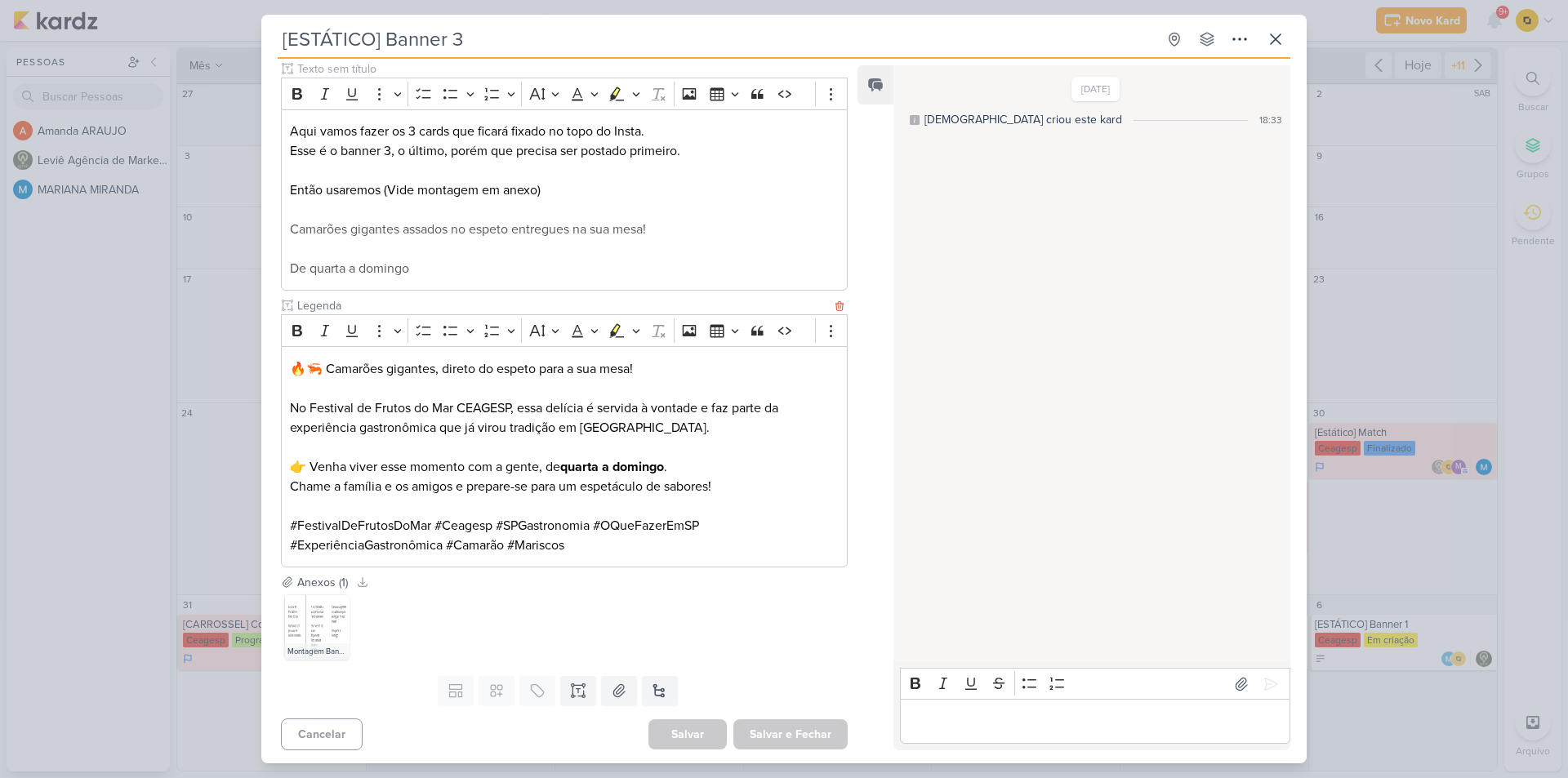
scroll to position [207, 0]
click at [320, 606] on icon at bounding box center [320, 602] width 11 height 11
click at [305, 621] on img at bounding box center [316, 623] width 65 height 65
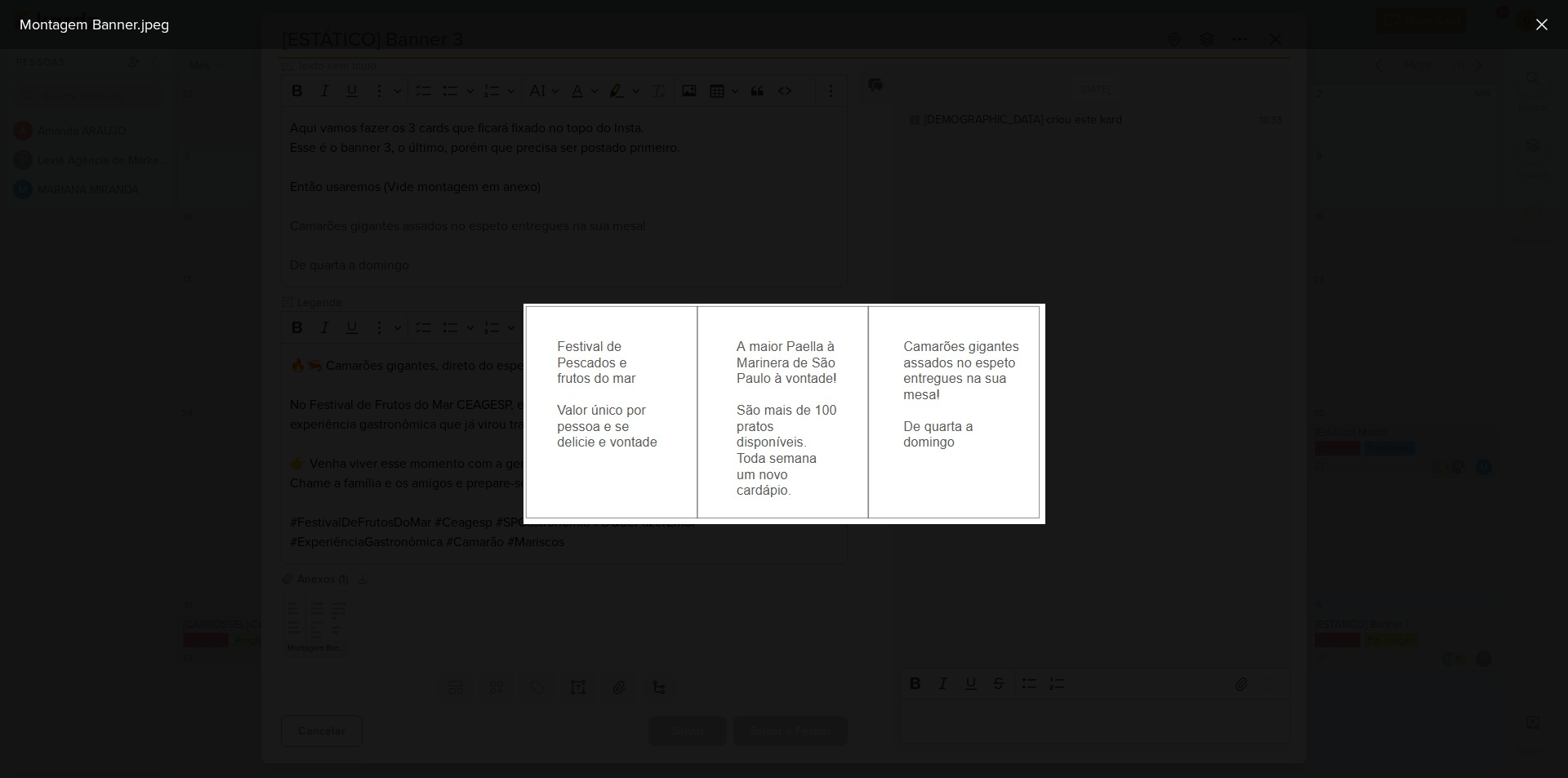
click at [117, 518] on div at bounding box center [784, 414] width 1568 height 729
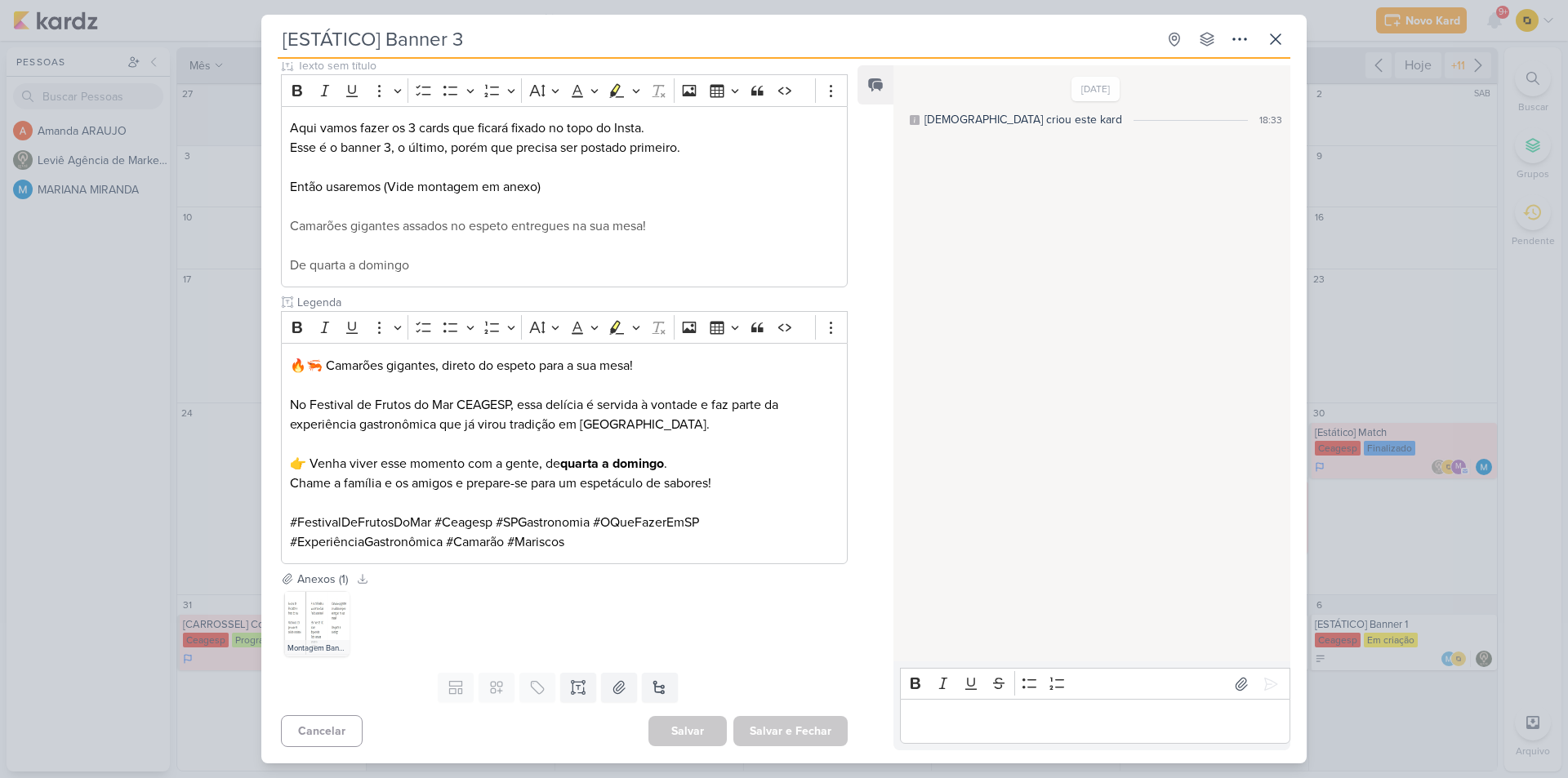
click at [117, 518] on div "[ESTÁTICO] Banner 3 Criado por [DEMOGRAPHIC_DATA]" at bounding box center [784, 389] width 1568 height 778
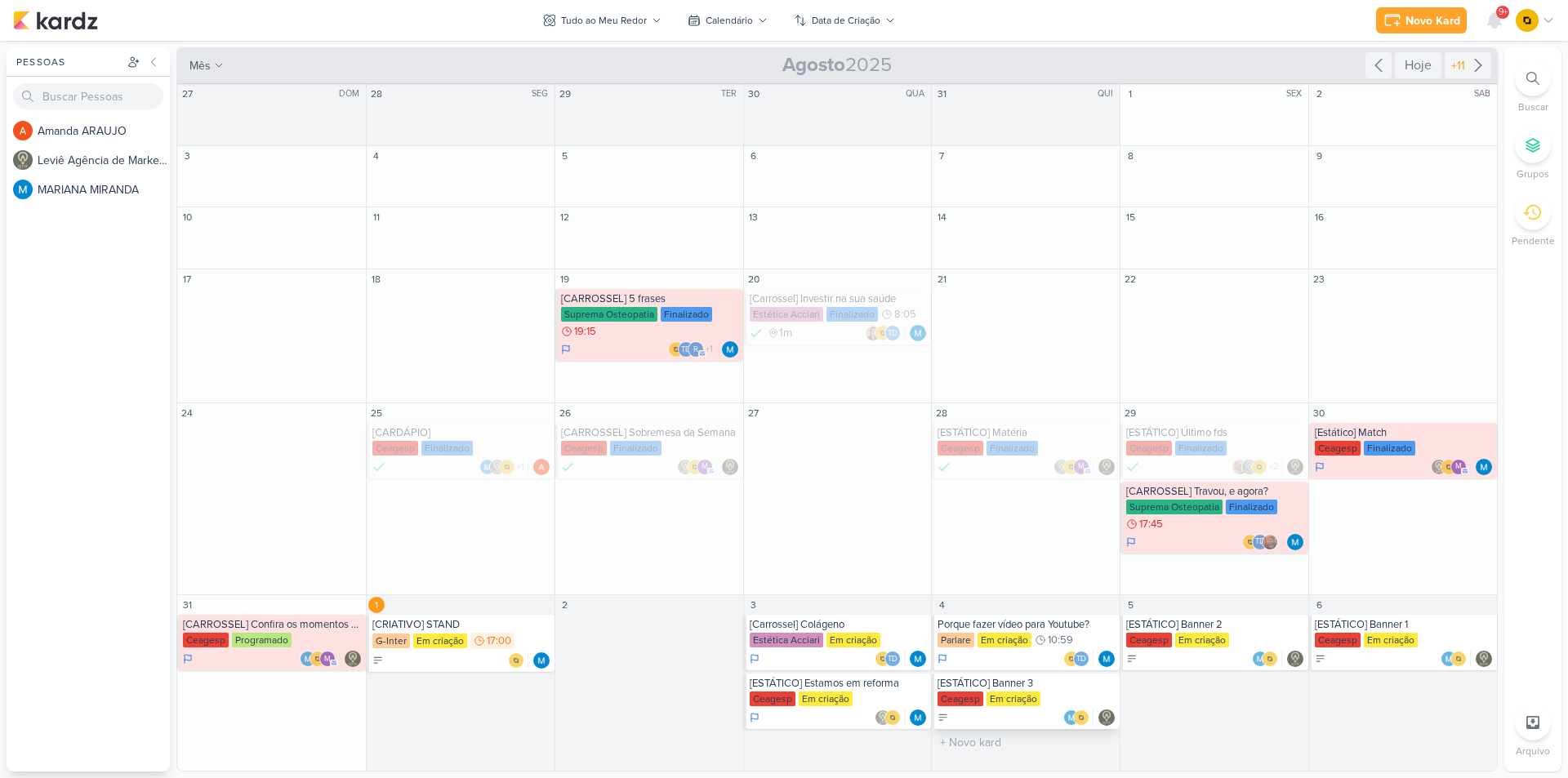
click at [977, 687] on div "[ESTÁTICO] Banner 3" at bounding box center [1027, 683] width 178 height 13
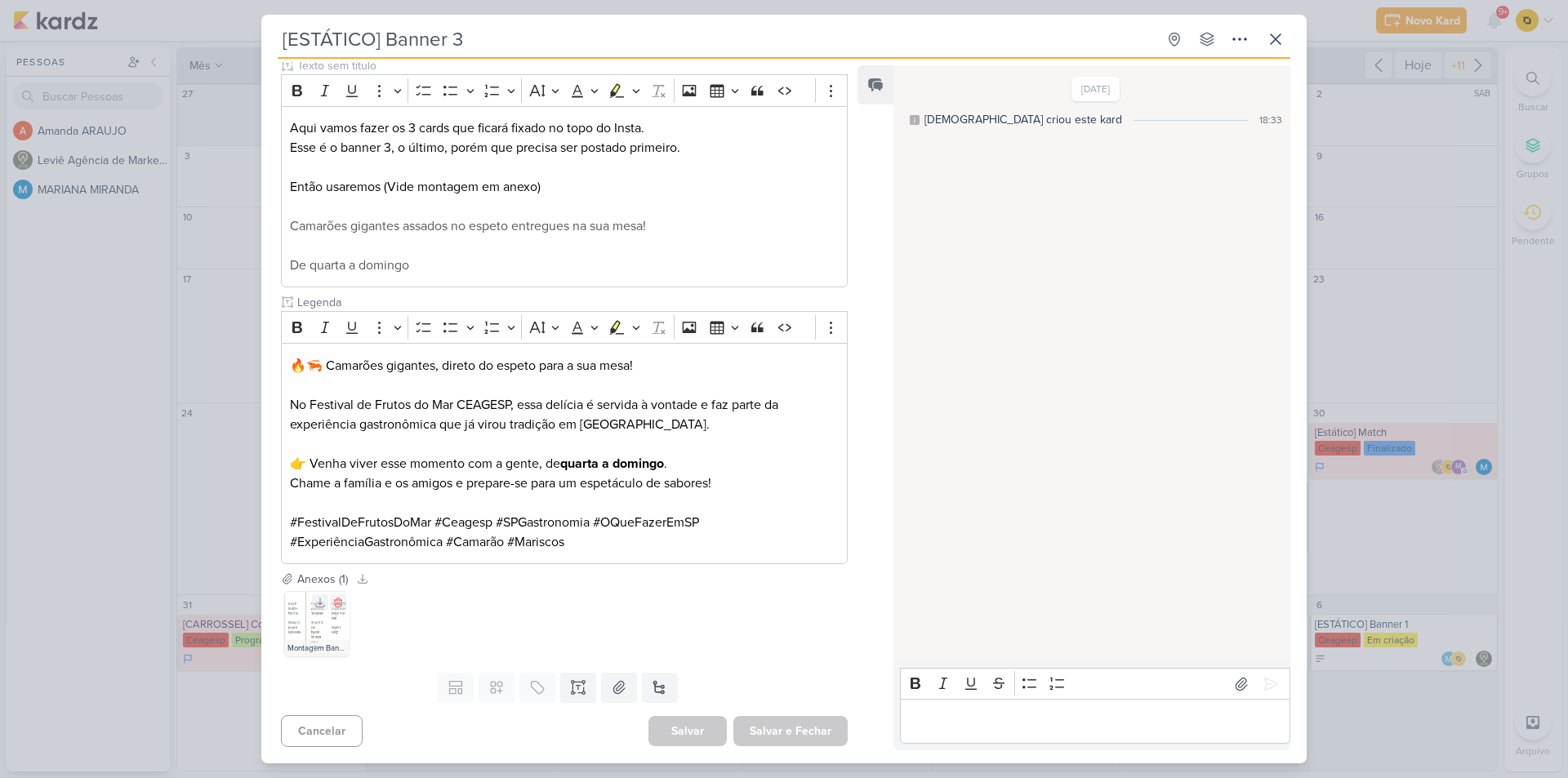
click at [318, 638] on img at bounding box center [316, 623] width 65 height 65
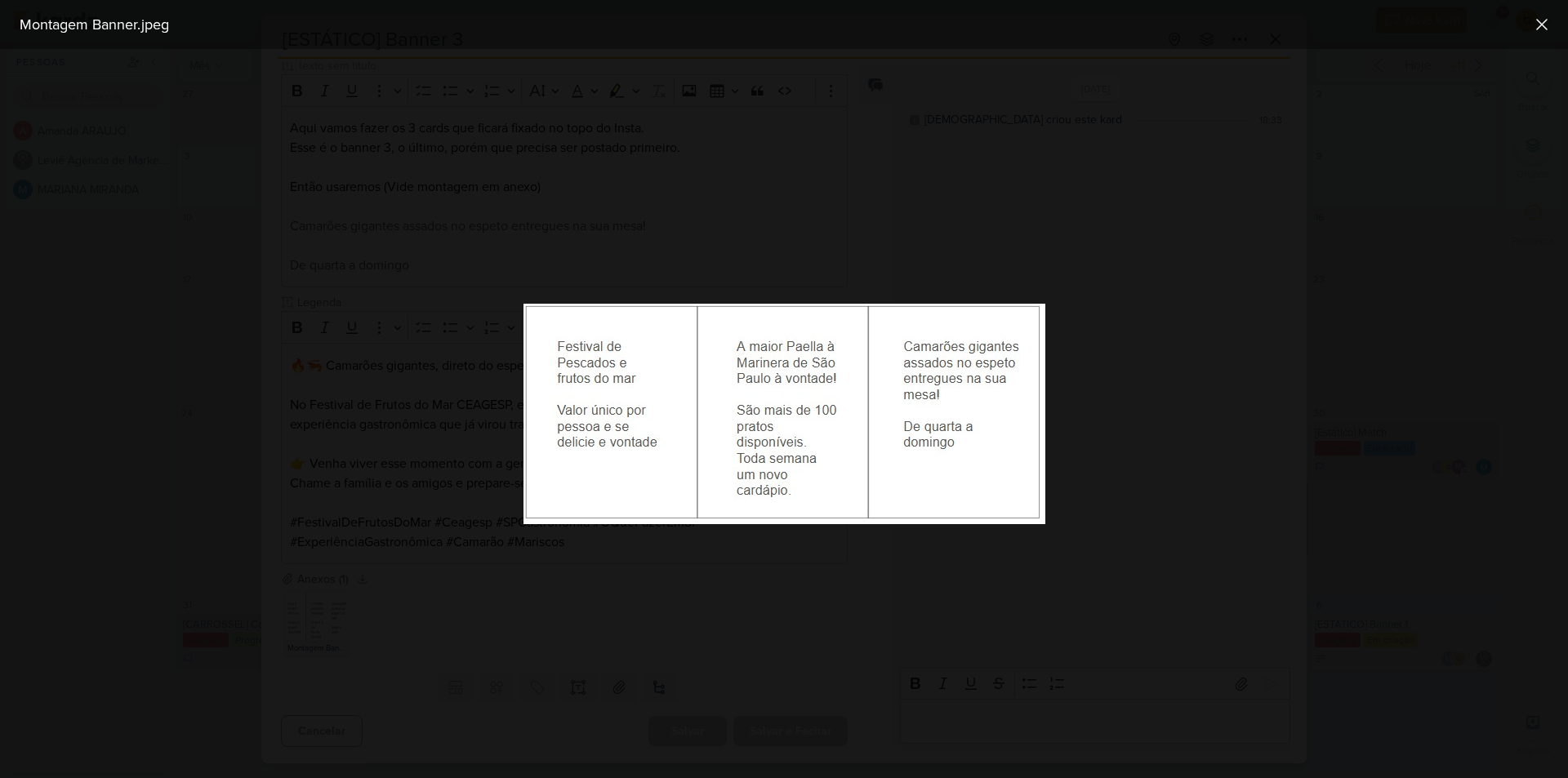
click at [334, 431] on div at bounding box center [784, 414] width 1568 height 729
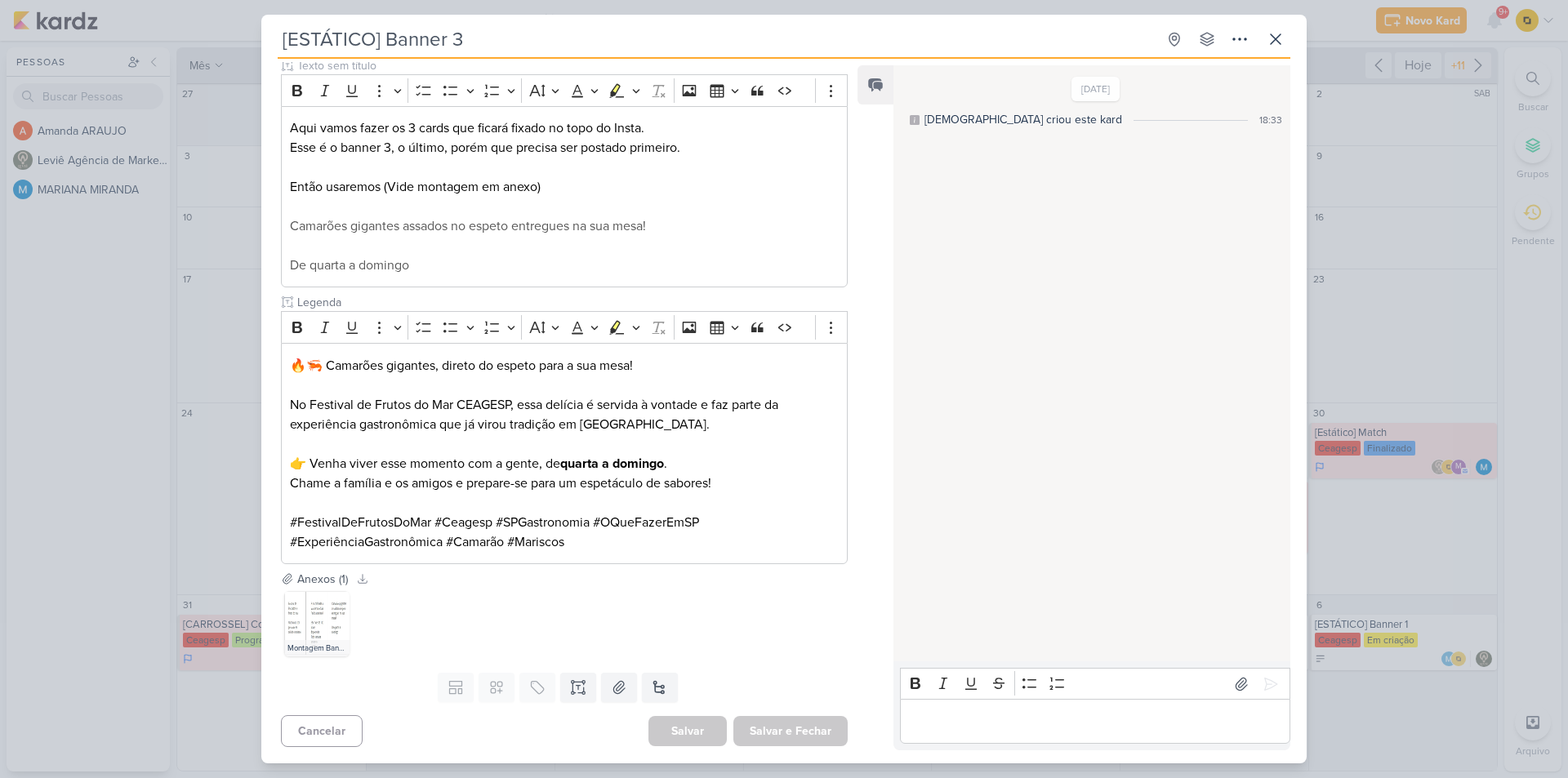
click at [104, 300] on div "[ESTÁTICO] Banner 3 Criado por [DEMOGRAPHIC_DATA]" at bounding box center [784, 389] width 1568 height 778
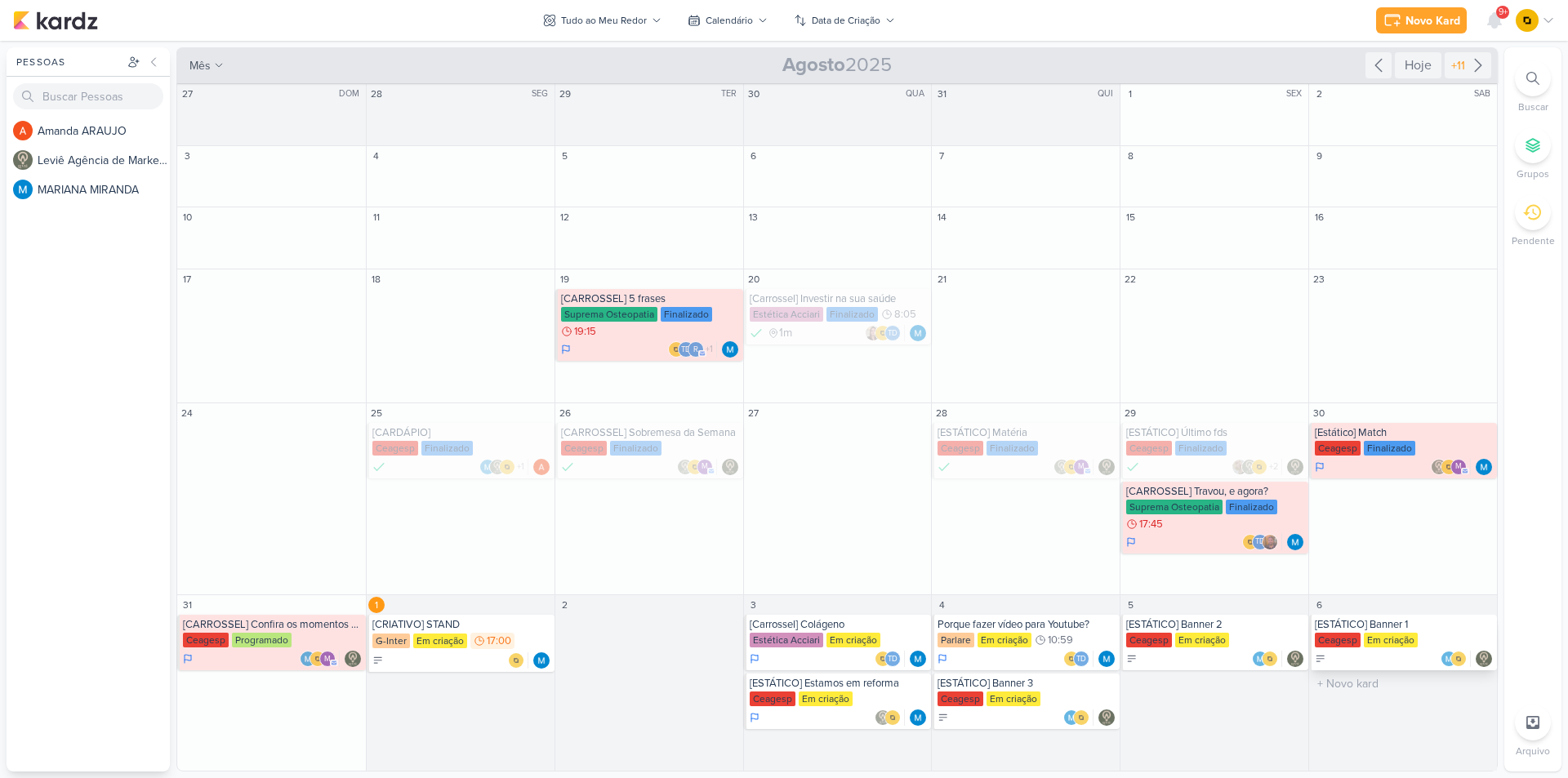
click at [1379, 629] on div "[ESTÁTICO] Banner 1" at bounding box center [1404, 624] width 178 height 13
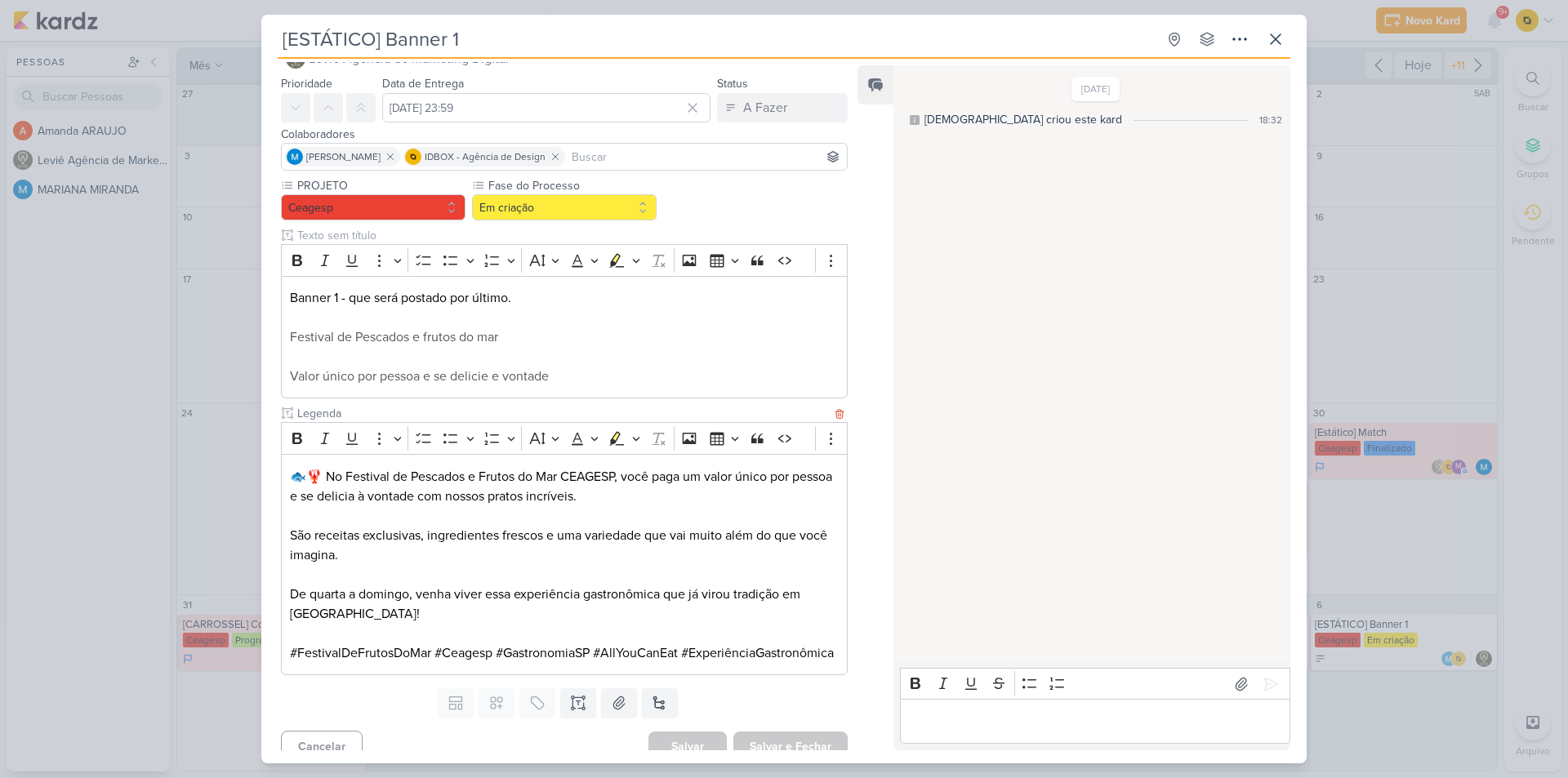
scroll to position [73, 0]
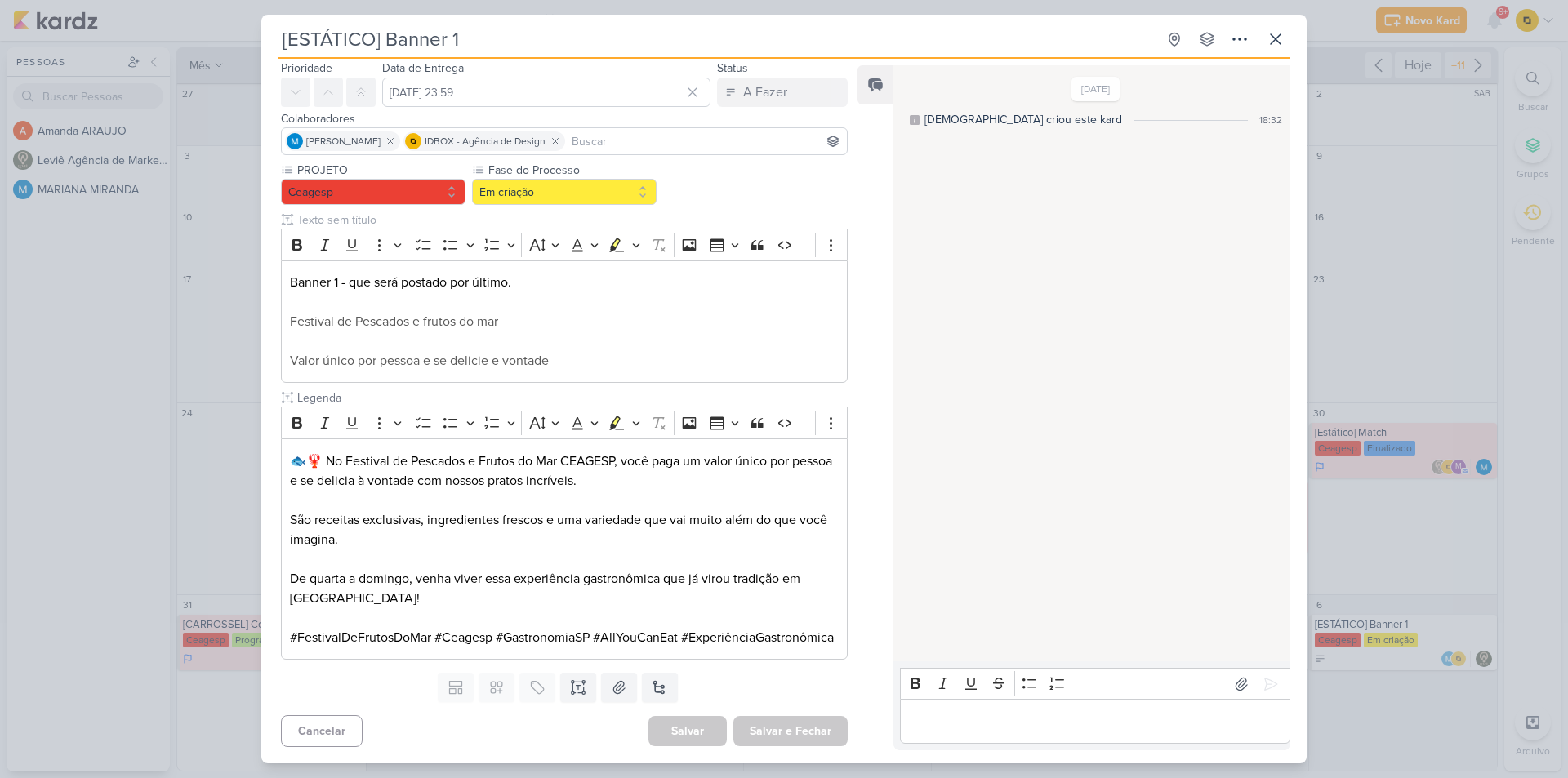
click at [222, 536] on div "[ESTÁTICO] Banner 1 Criado por [DEMOGRAPHIC_DATA]" at bounding box center [784, 389] width 1568 height 778
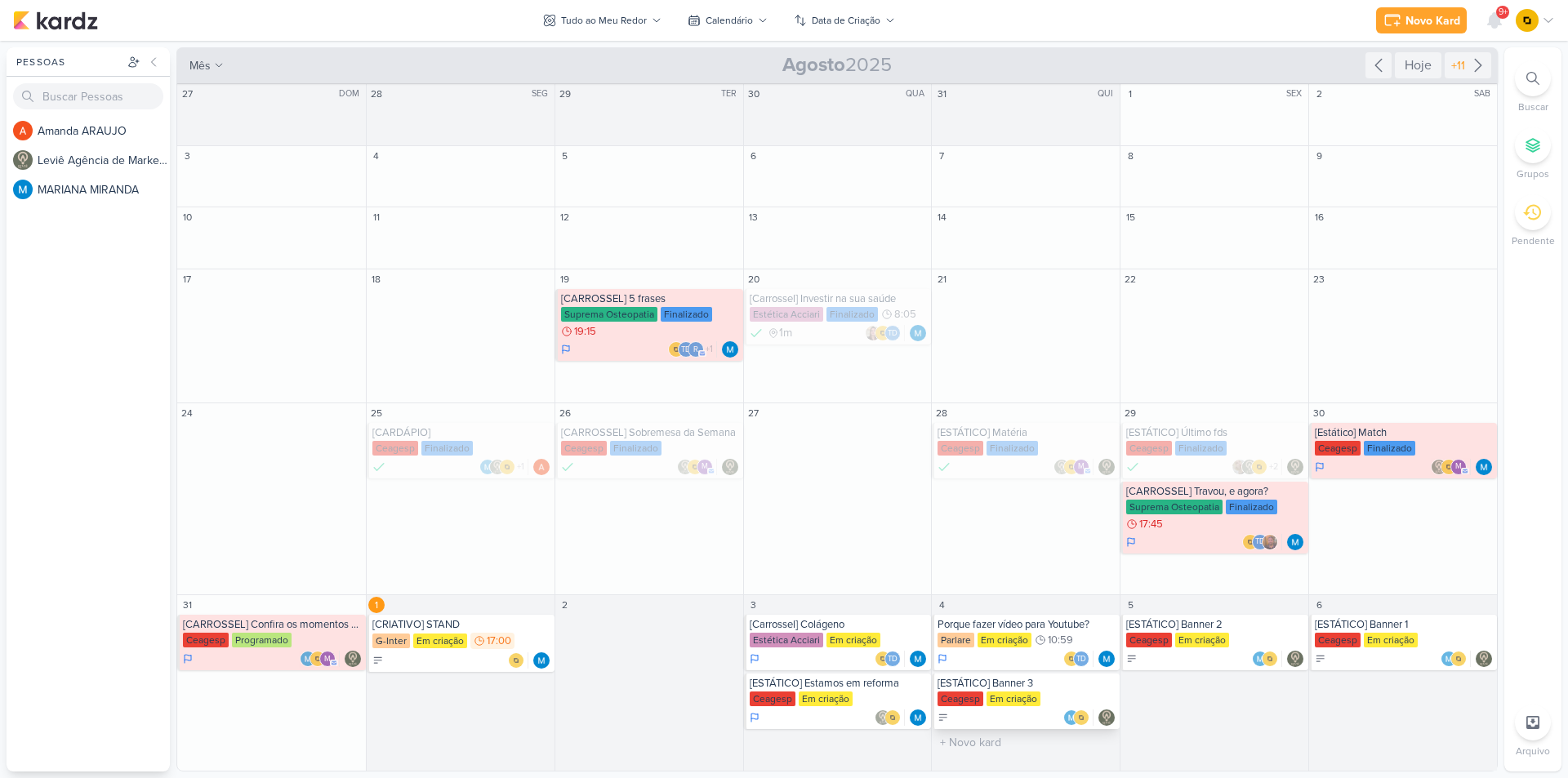
click at [999, 694] on div "Em criação" at bounding box center [1013, 698] width 54 height 14
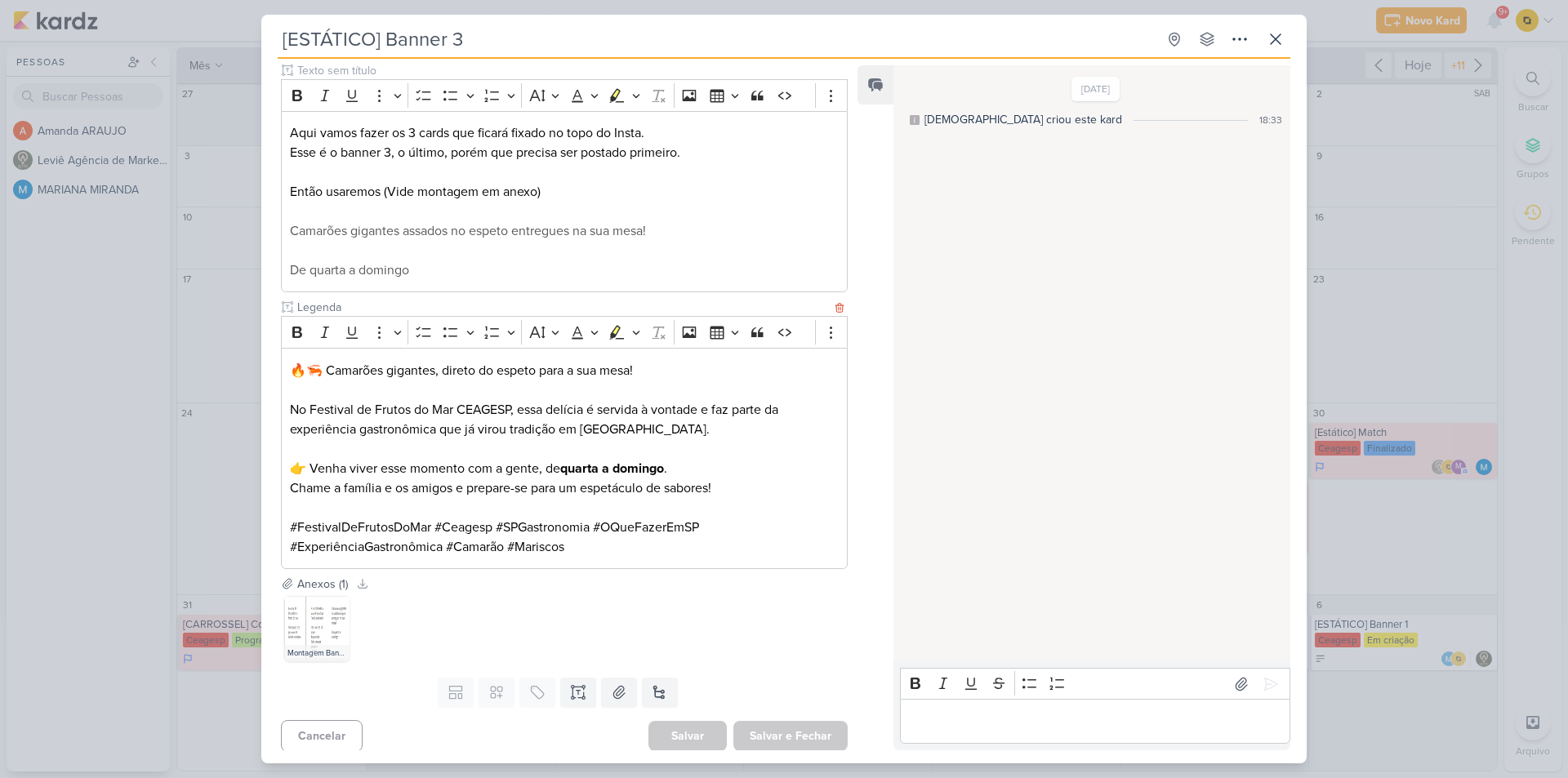
scroll to position [207, 0]
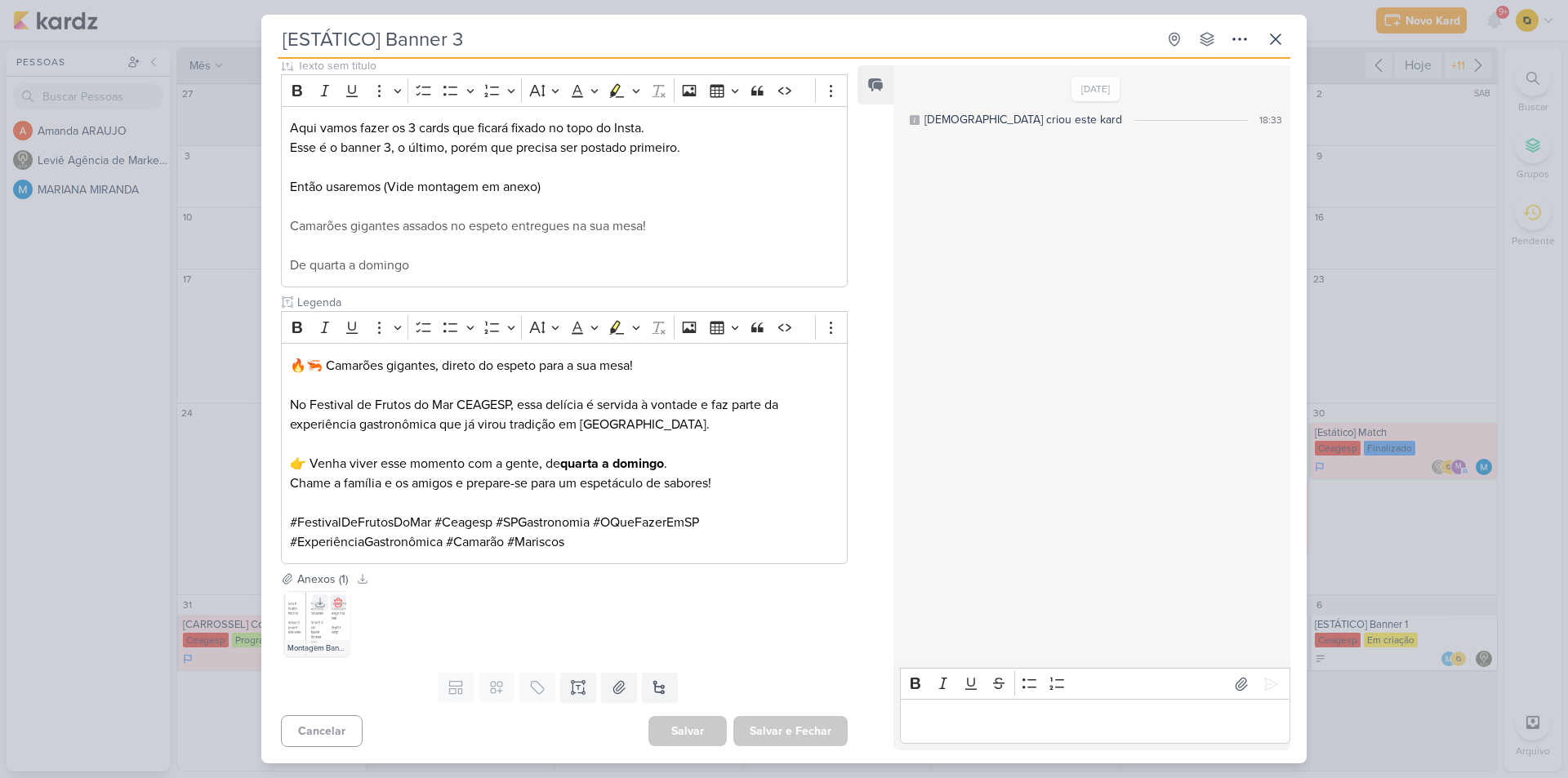
click at [322, 623] on img at bounding box center [316, 623] width 65 height 65
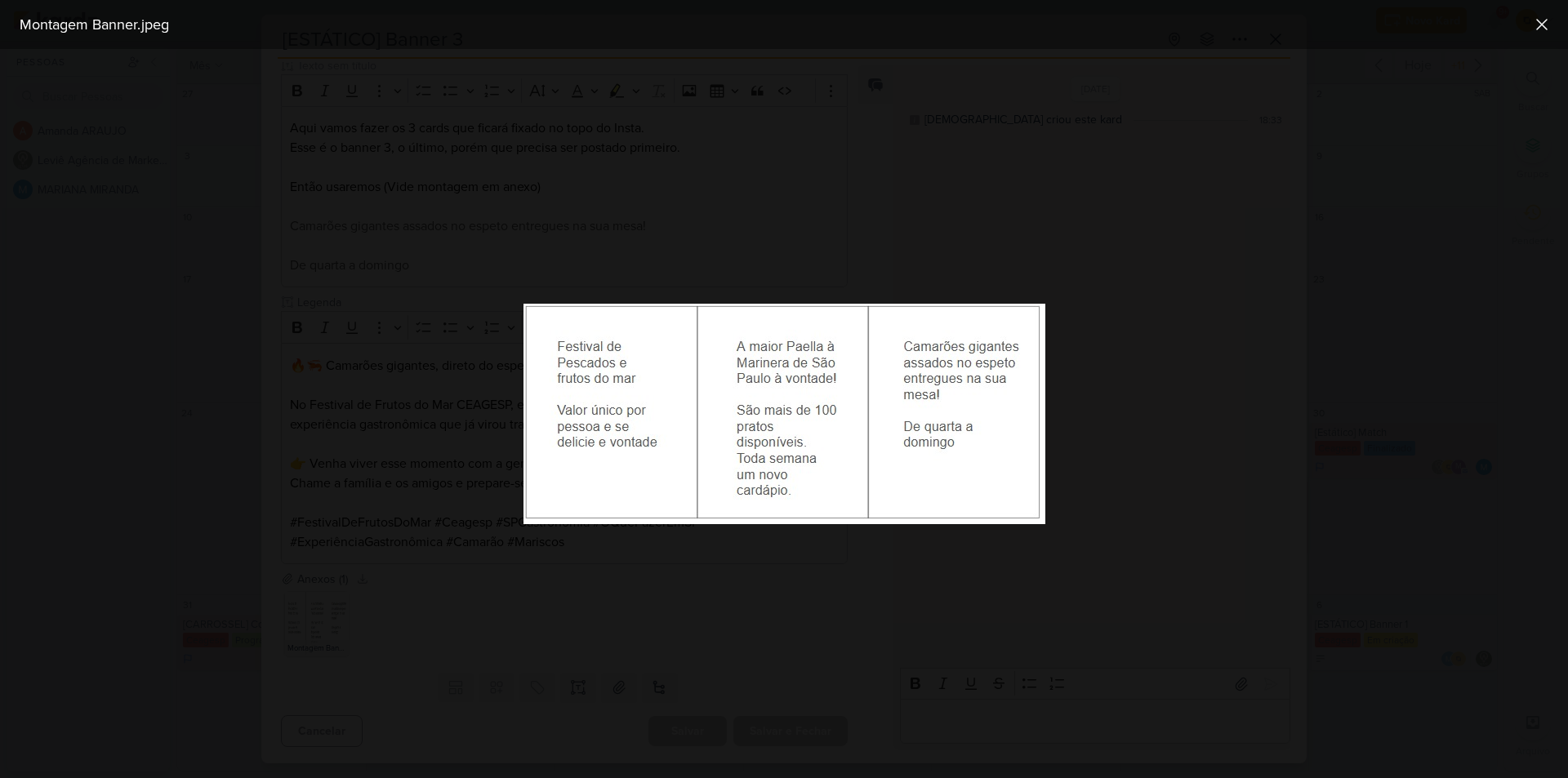
click at [405, 446] on div at bounding box center [784, 414] width 1568 height 729
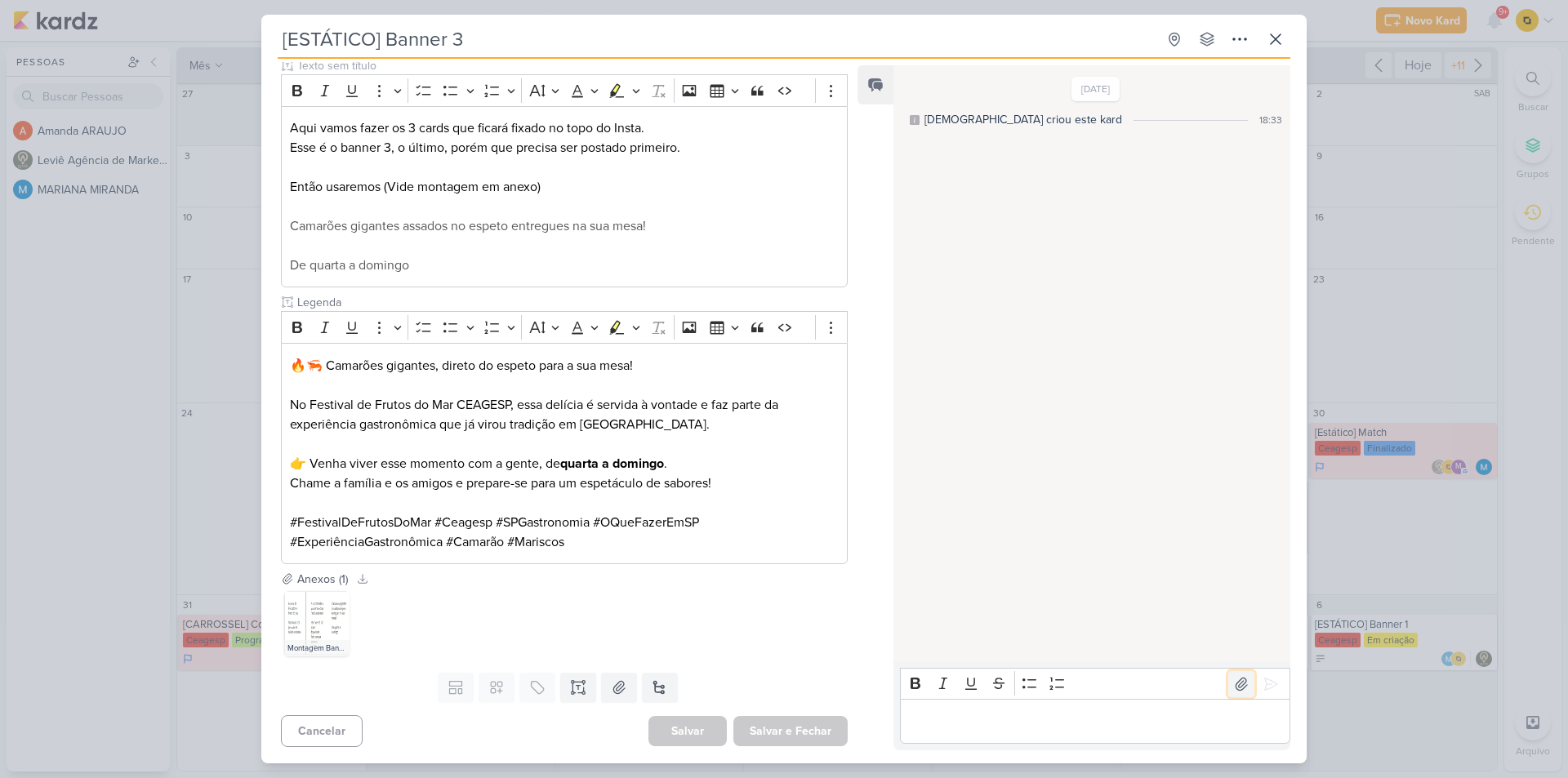
click at [1236, 682] on icon at bounding box center [1241, 684] width 11 height 12
click at [1265, 682] on icon at bounding box center [1271, 684] width 12 height 12
click at [1345, 526] on div "[ESTÁTICO] Banner 3 Criado por [DEMOGRAPHIC_DATA]" at bounding box center [784, 389] width 1568 height 778
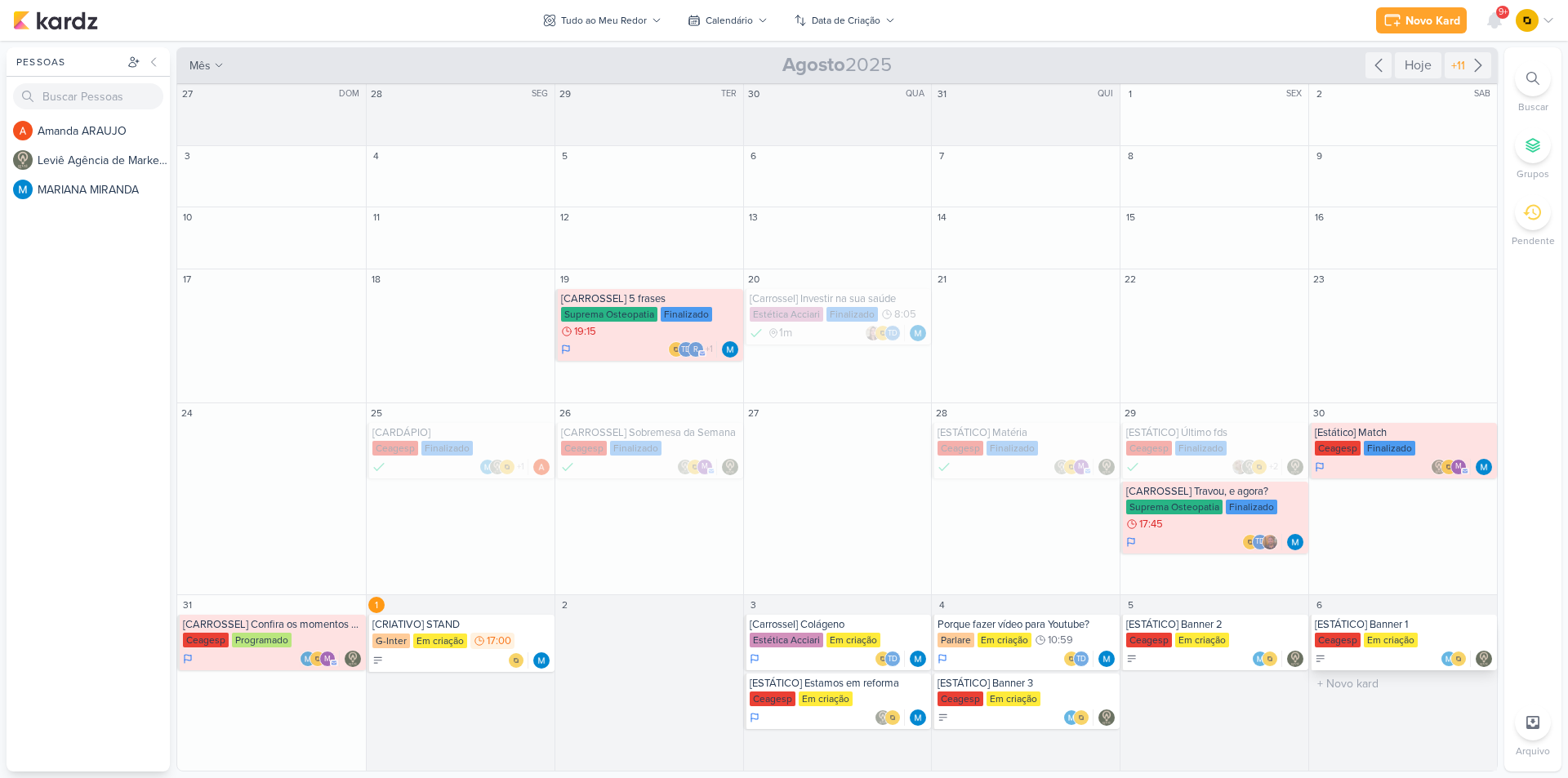
click at [1419, 620] on div "[ESTÁTICO] Banner 1" at bounding box center [1404, 624] width 178 height 13
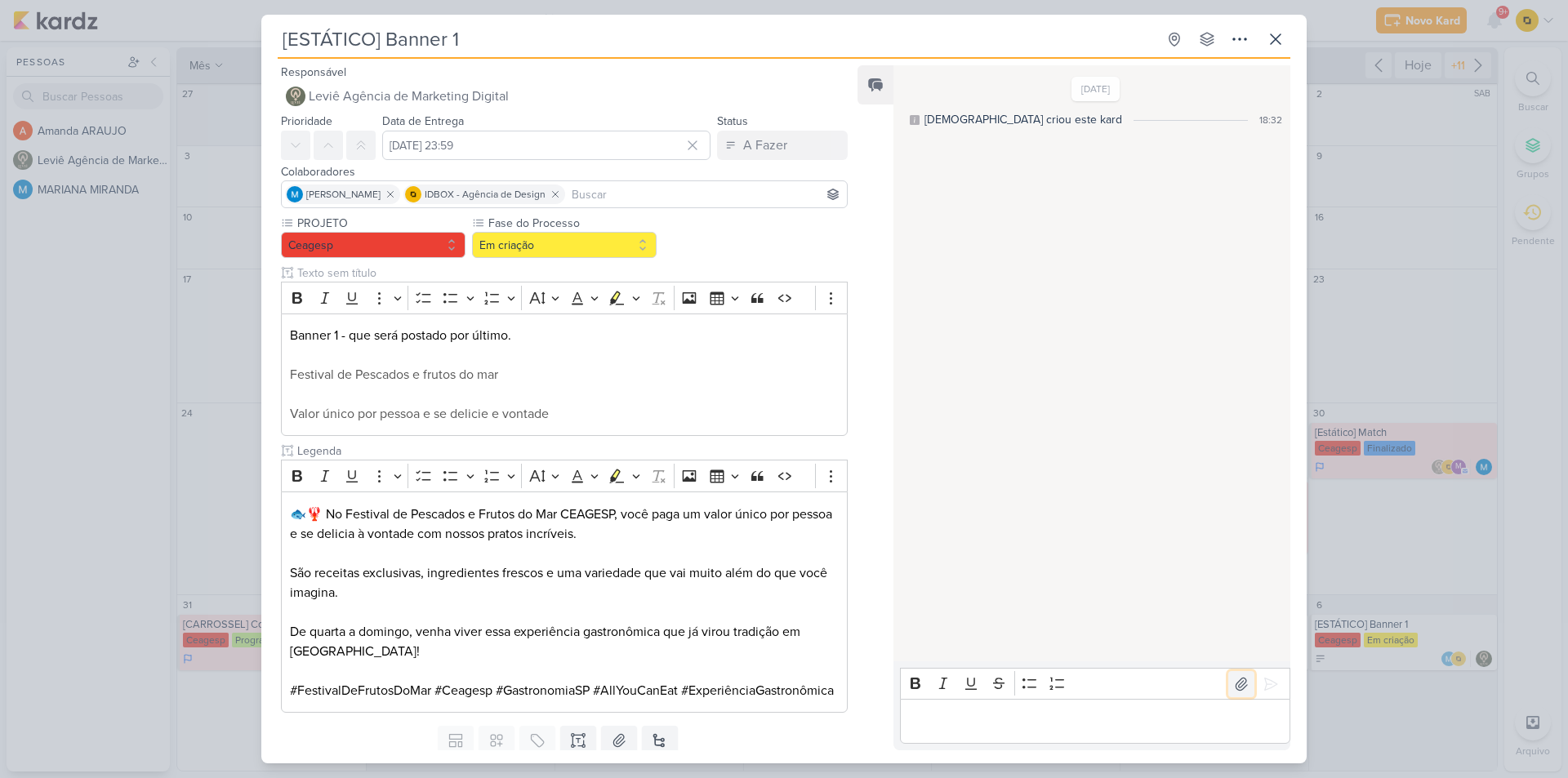
click at [1239, 687] on icon at bounding box center [1241, 684] width 16 height 16
click at [1271, 681] on icon at bounding box center [1271, 684] width 16 height 16
click at [1377, 406] on div "[ESTÁTICO] Banner 1 Criado por [DEMOGRAPHIC_DATA]" at bounding box center [784, 389] width 1568 height 778
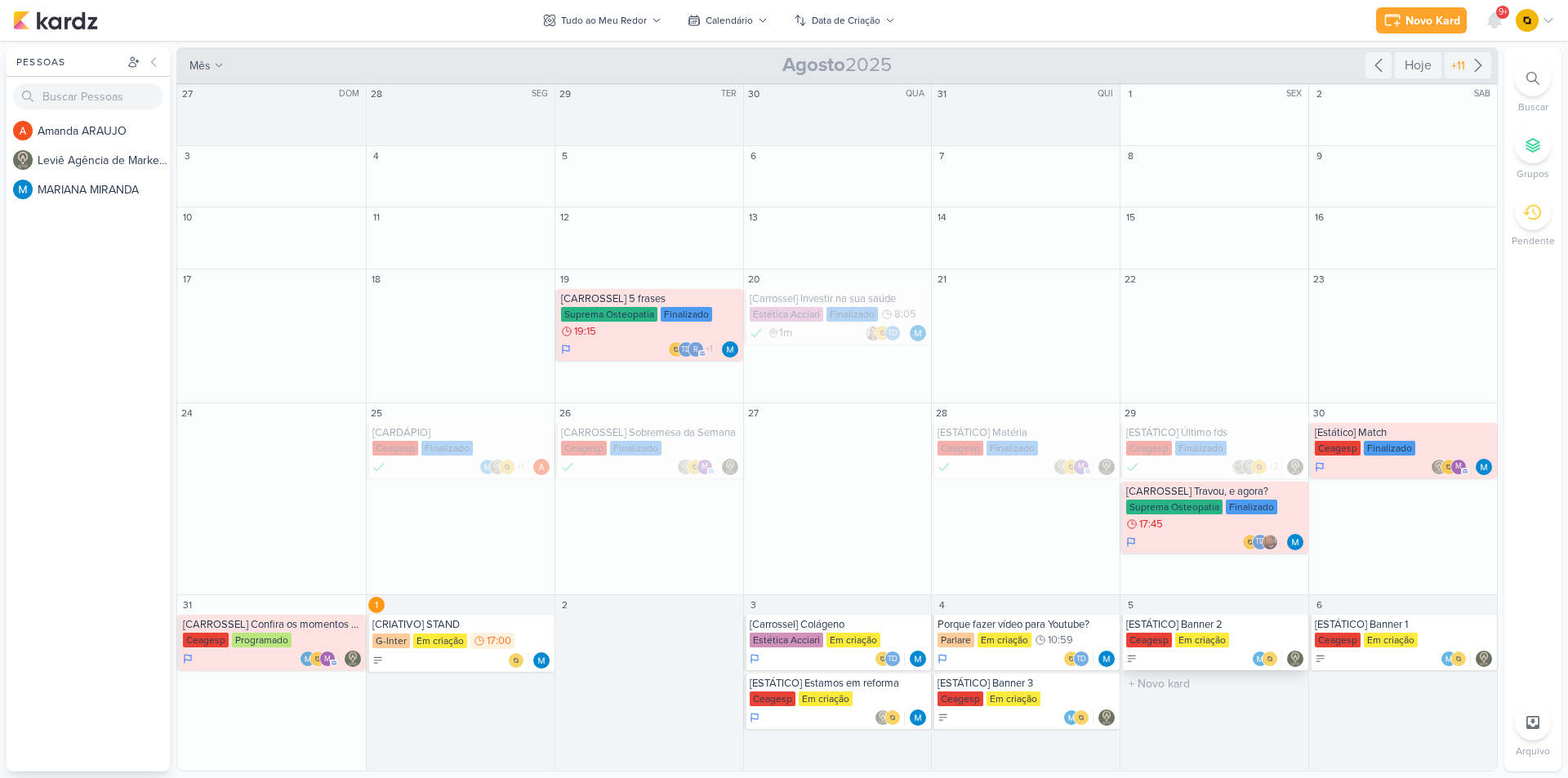
click at [1221, 634] on div "Em criação" at bounding box center [1202, 640] width 54 height 14
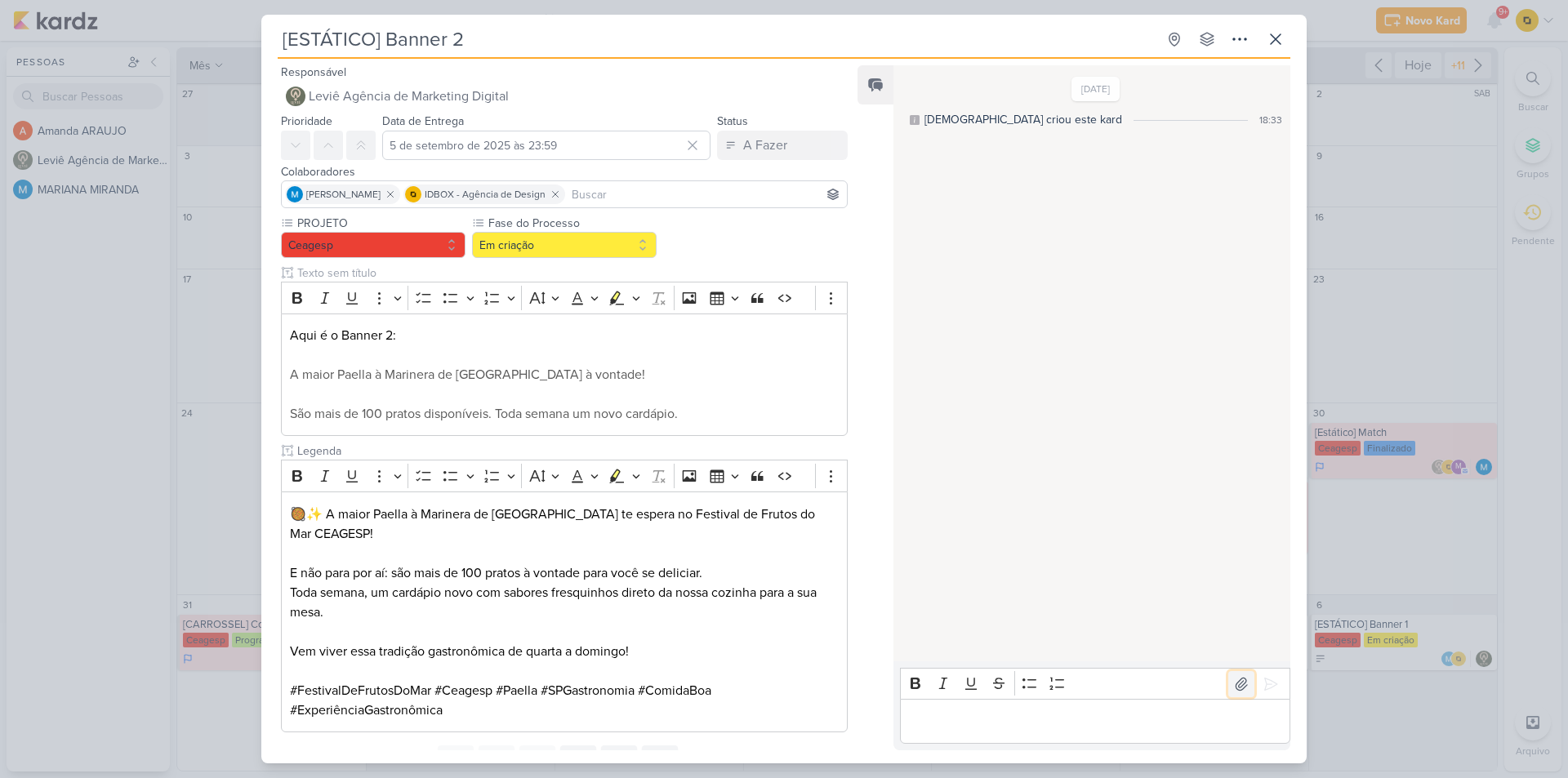
click at [1236, 683] on icon at bounding box center [1241, 684] width 16 height 16
click at [1263, 679] on icon at bounding box center [1271, 684] width 16 height 16
click at [1417, 374] on div "[ESTÁTICO] Banner 2 Criado por [DEMOGRAPHIC_DATA]" at bounding box center [784, 389] width 1568 height 778
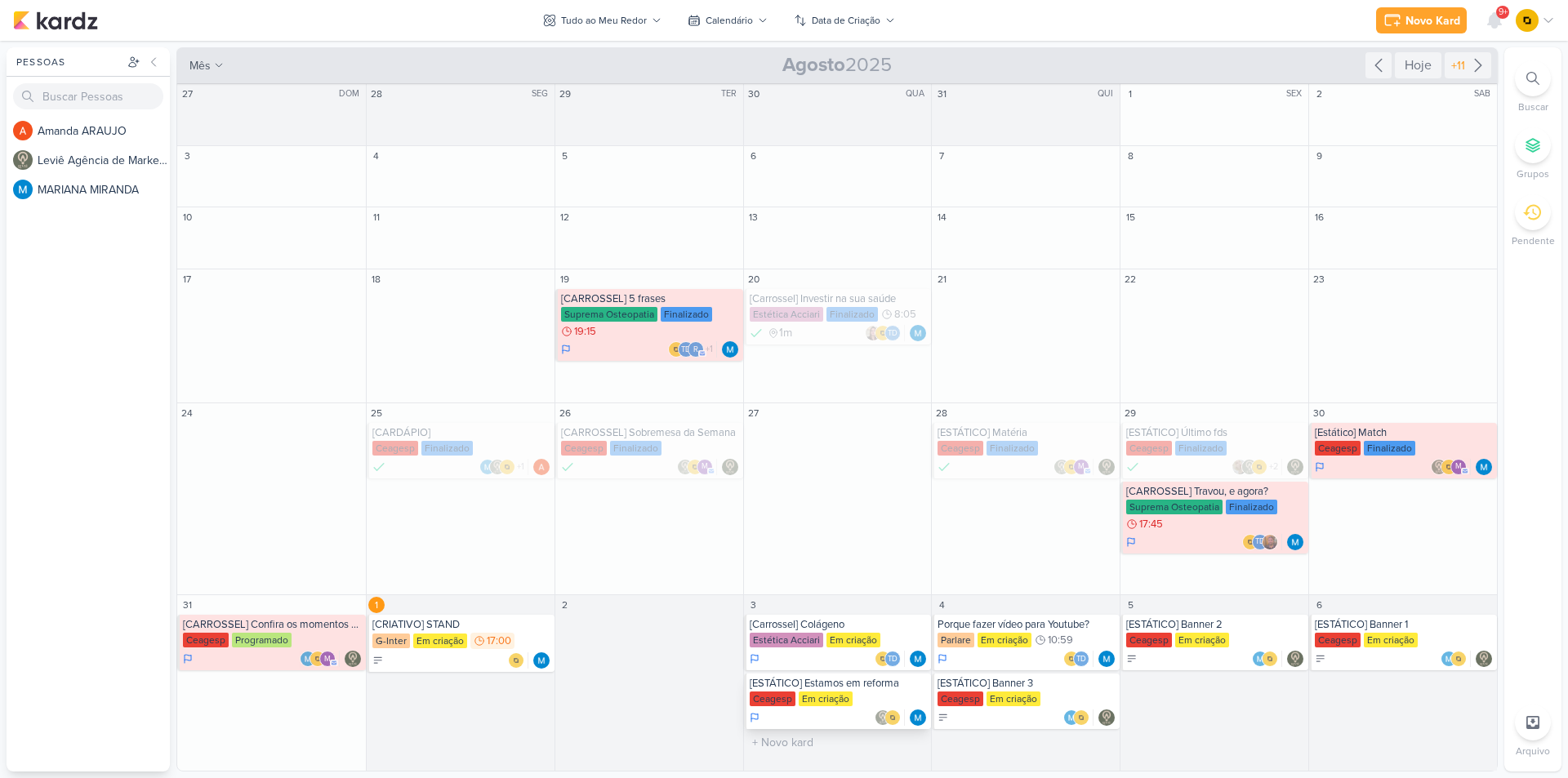
click at [850, 685] on div "[ESTÁTICO] Estamos em reforma" at bounding box center [839, 683] width 178 height 13
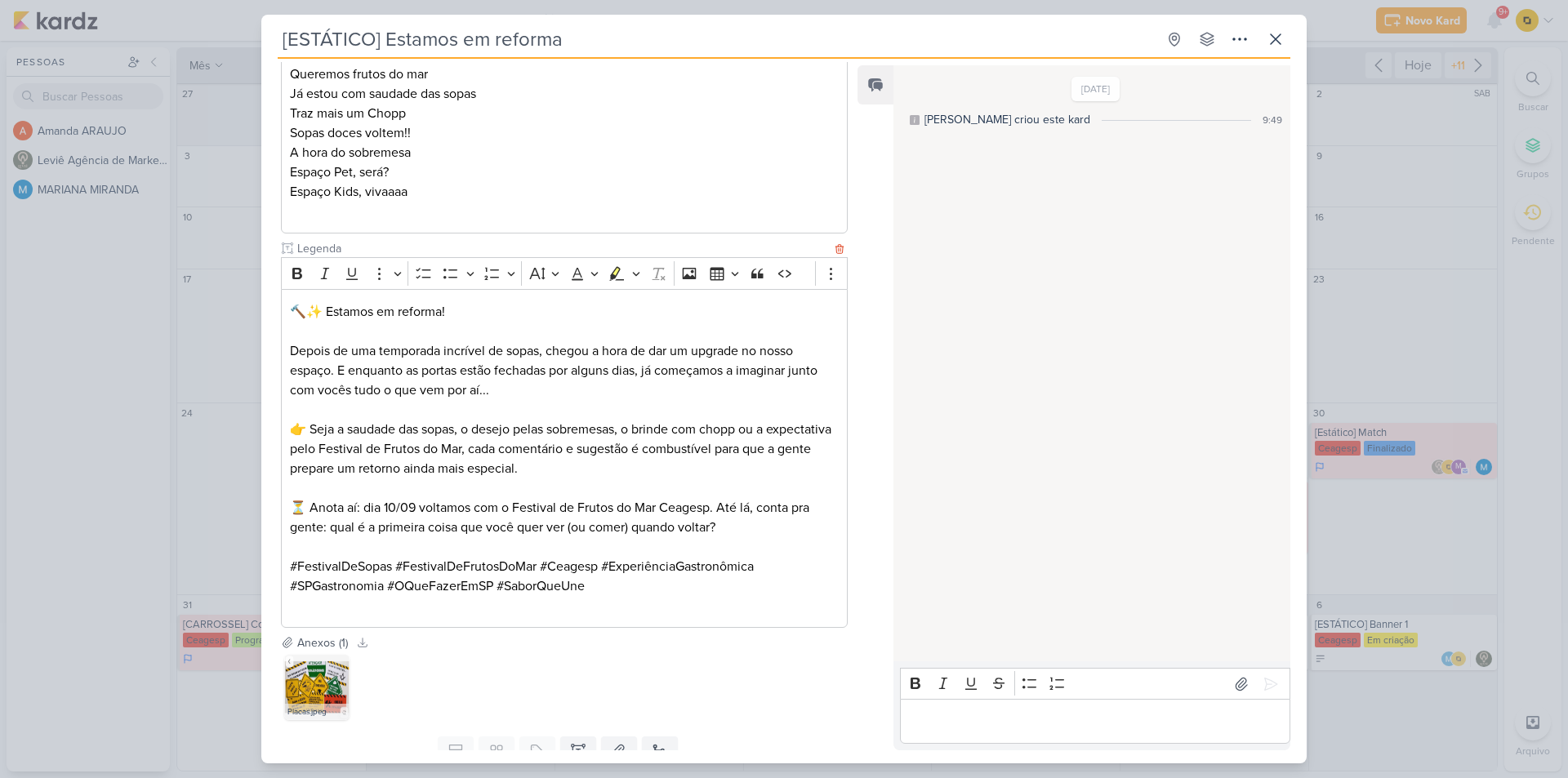
scroll to position [403, 0]
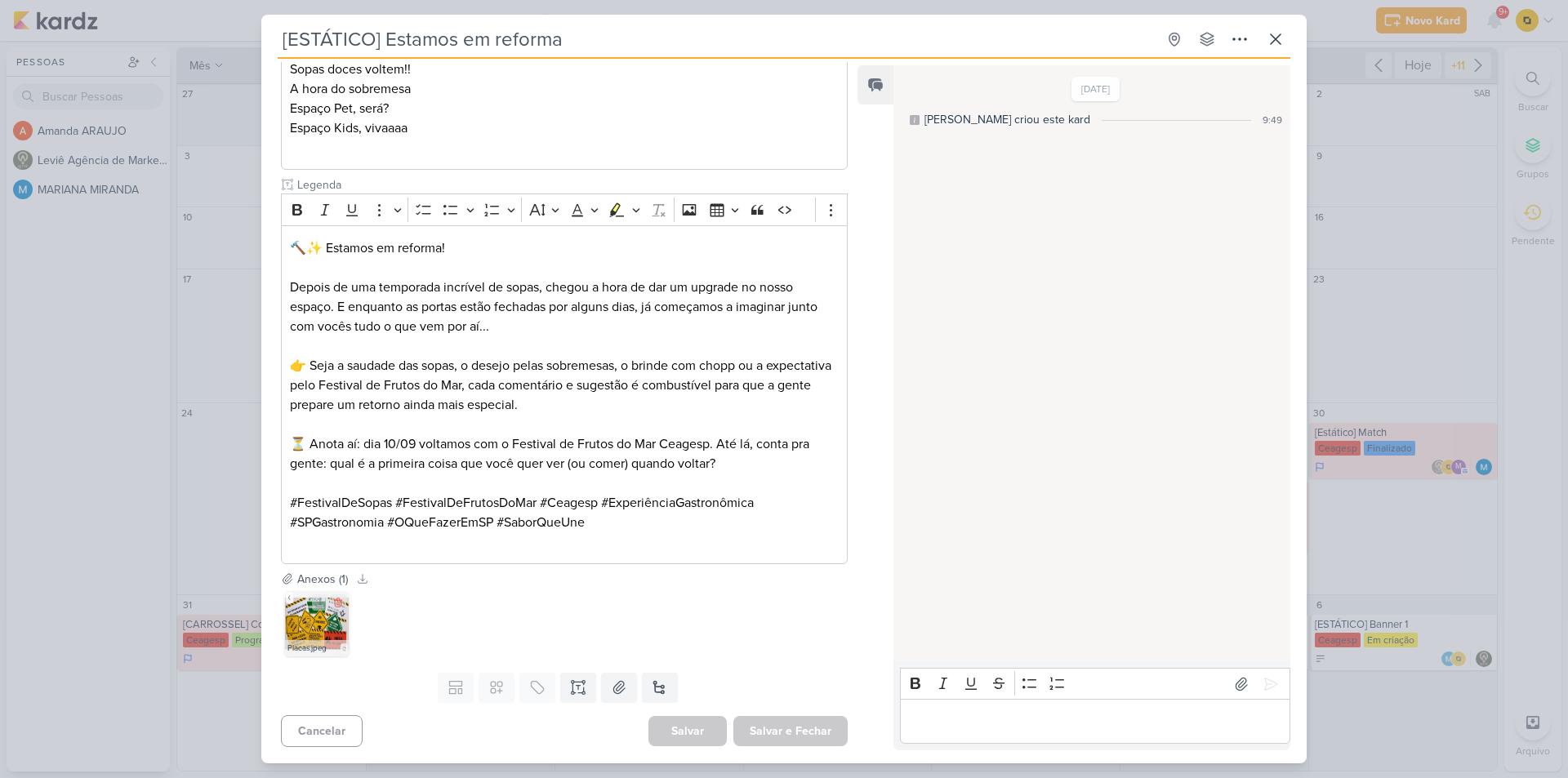
click at [312, 618] on img at bounding box center [316, 623] width 65 height 65
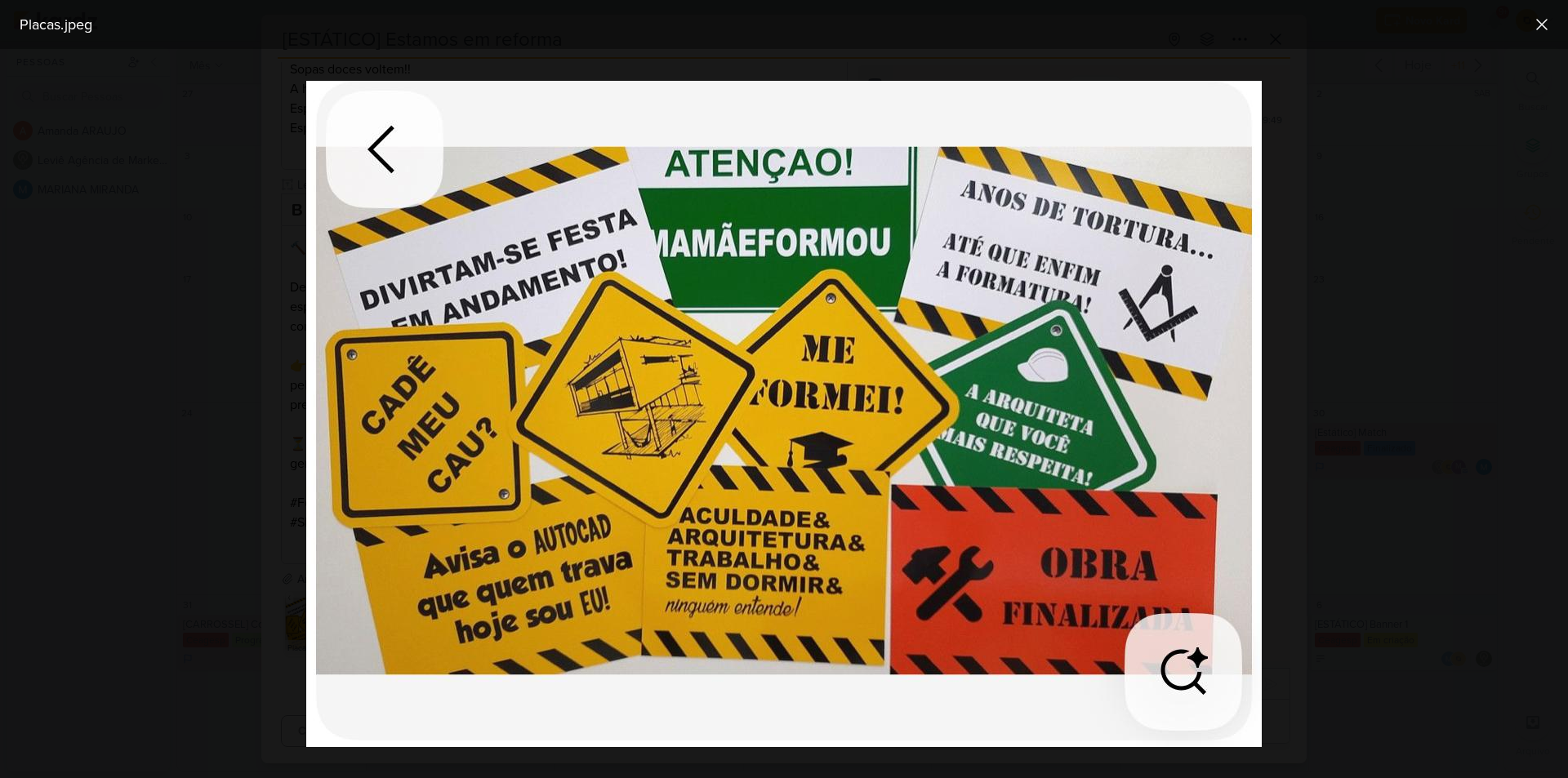
click at [227, 535] on div at bounding box center [784, 414] width 1568 height 729
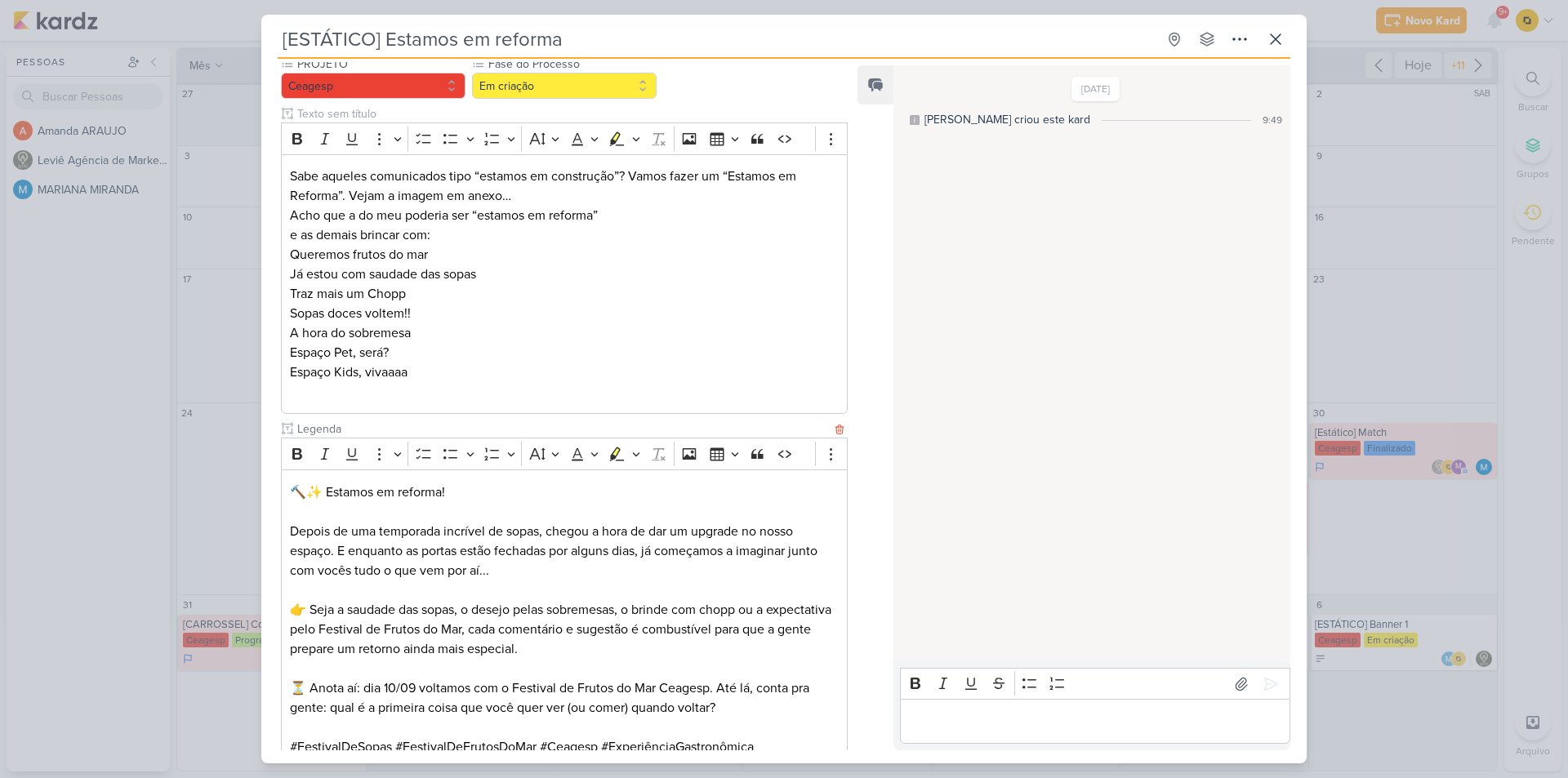
scroll to position [158, 0]
click at [164, 285] on div "[ESTÁTICO] Estamos em reforma Criado por MARIANA" at bounding box center [784, 389] width 1568 height 778
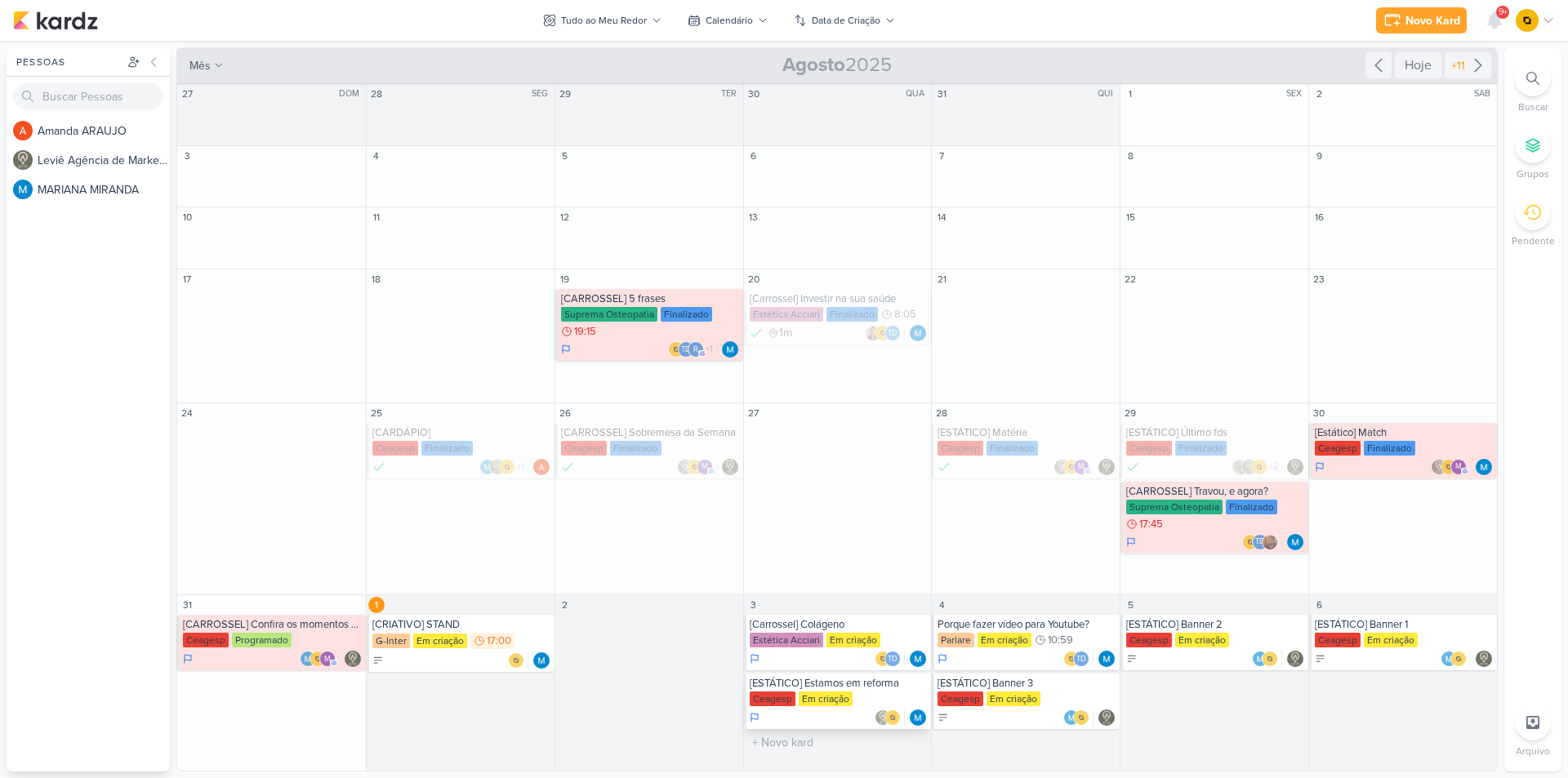
click at [876, 689] on div "[ESTÁTICO] Estamos em reforma" at bounding box center [839, 683] width 178 height 13
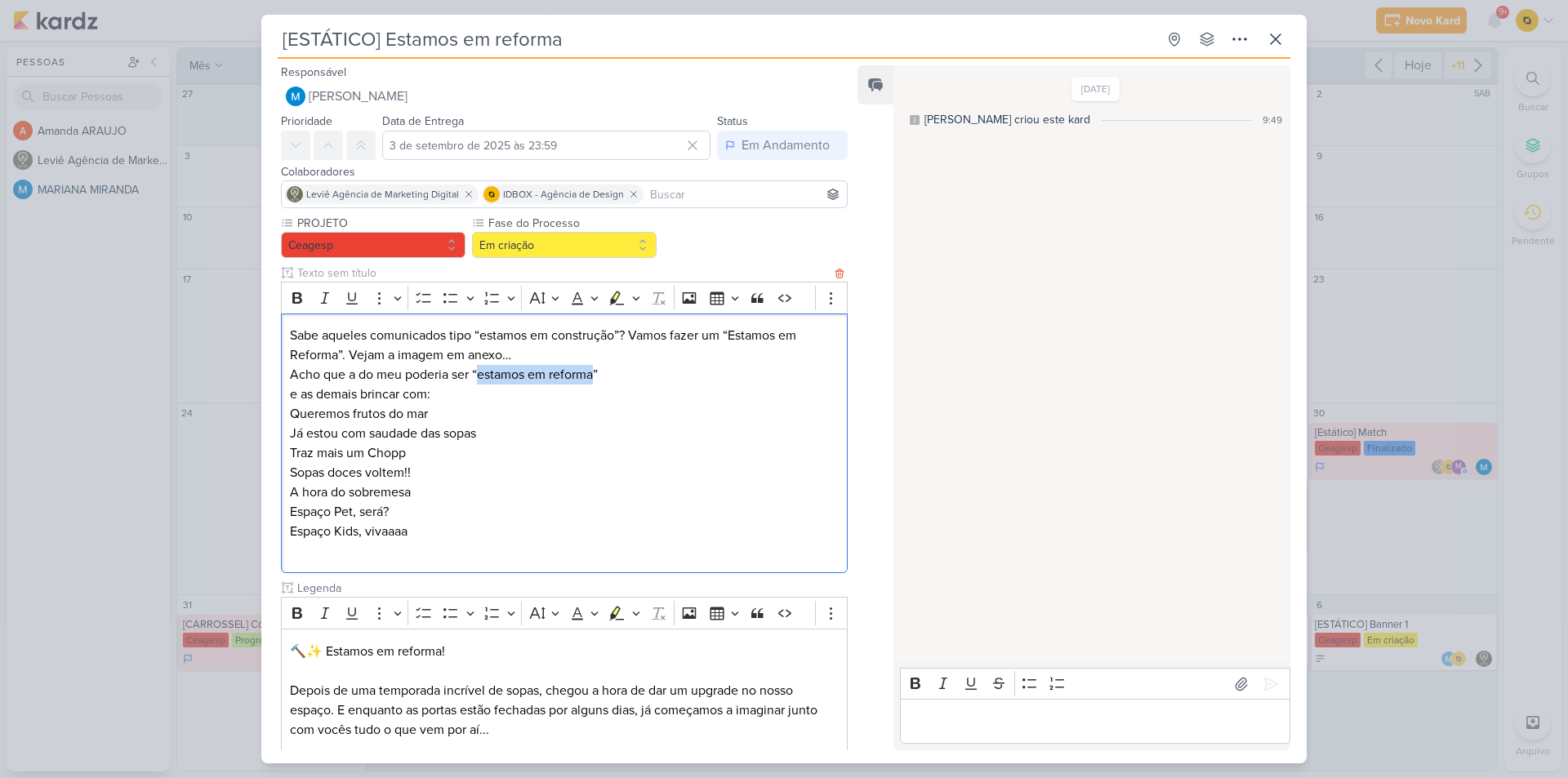
drag, startPoint x: 479, startPoint y: 377, endPoint x: 595, endPoint y: 370, distance: 116.2
click at [595, 370] on p "Acho que a do meu poderia ser “estamos em reforma” e as demais brincar com:" at bounding box center [564, 385] width 549 height 39
copy p "estamos em reforma"
drag, startPoint x: 433, startPoint y: 410, endPoint x: 281, endPoint y: 412, distance: 152.0
click at [281, 412] on div "Sabe aqueles comunicados tipo “estamos em construção”? Vamos fazer um “Estamos …" at bounding box center [564, 443] width 567 height 261
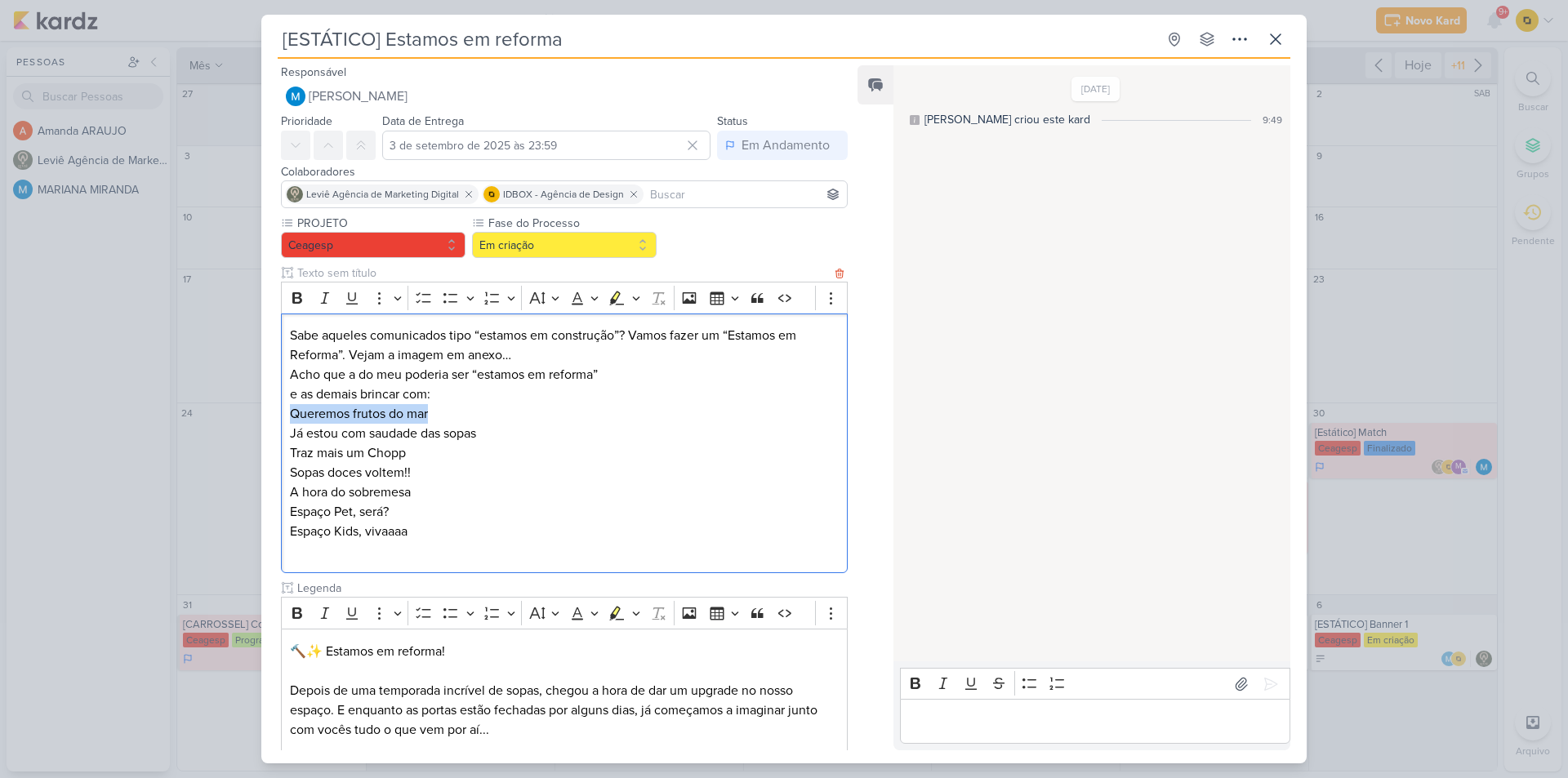
copy p "Queremos frutos do mar"
drag, startPoint x: 491, startPoint y: 435, endPoint x: 219, endPoint y: 431, distance: 272.0
click at [219, 431] on div "[ESTÁTICO] Estamos em reforma Criado por MARIANA" at bounding box center [784, 389] width 1568 height 778
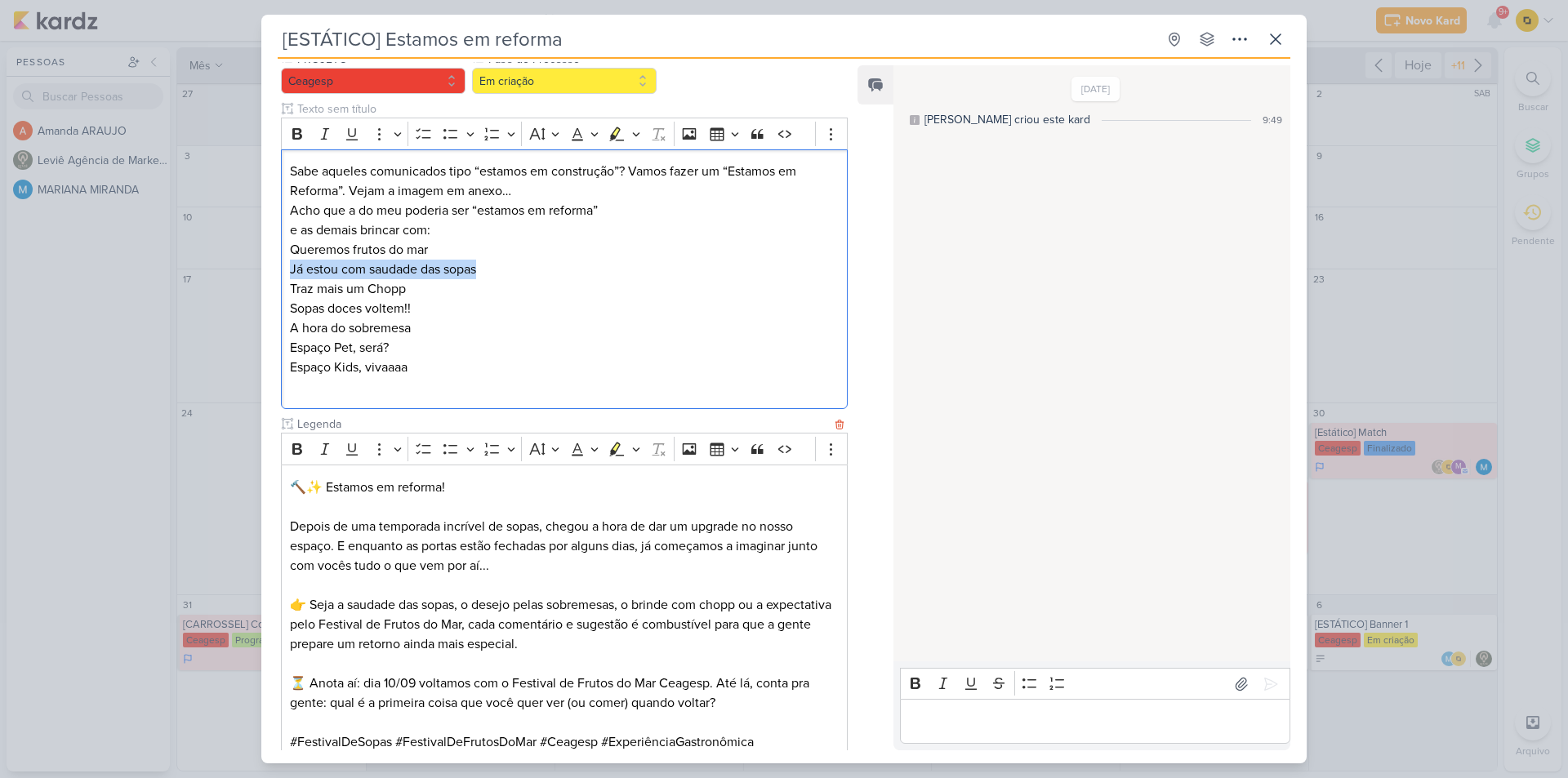
scroll to position [403, 0]
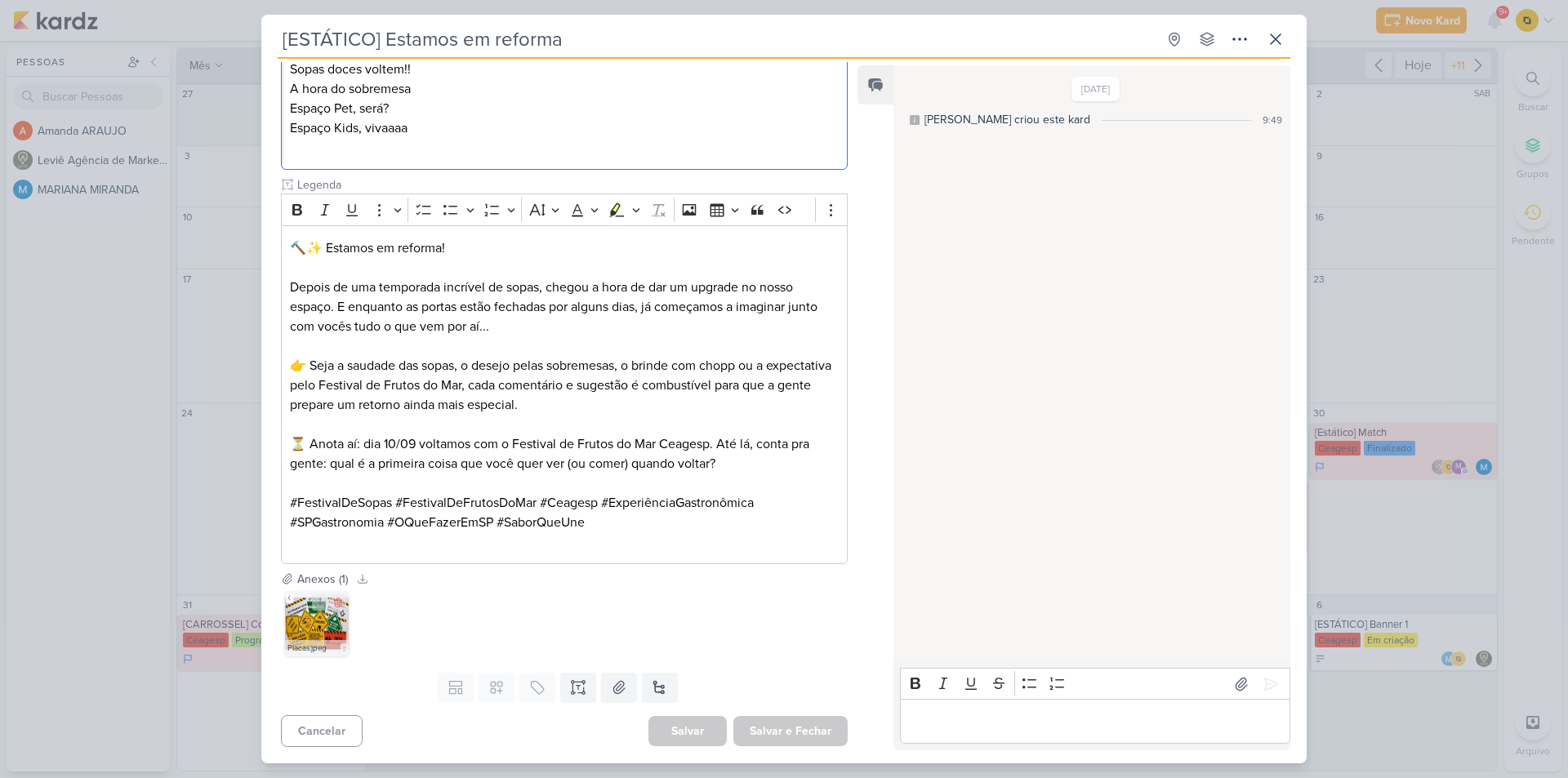
click at [338, 620] on img at bounding box center [316, 623] width 65 height 65
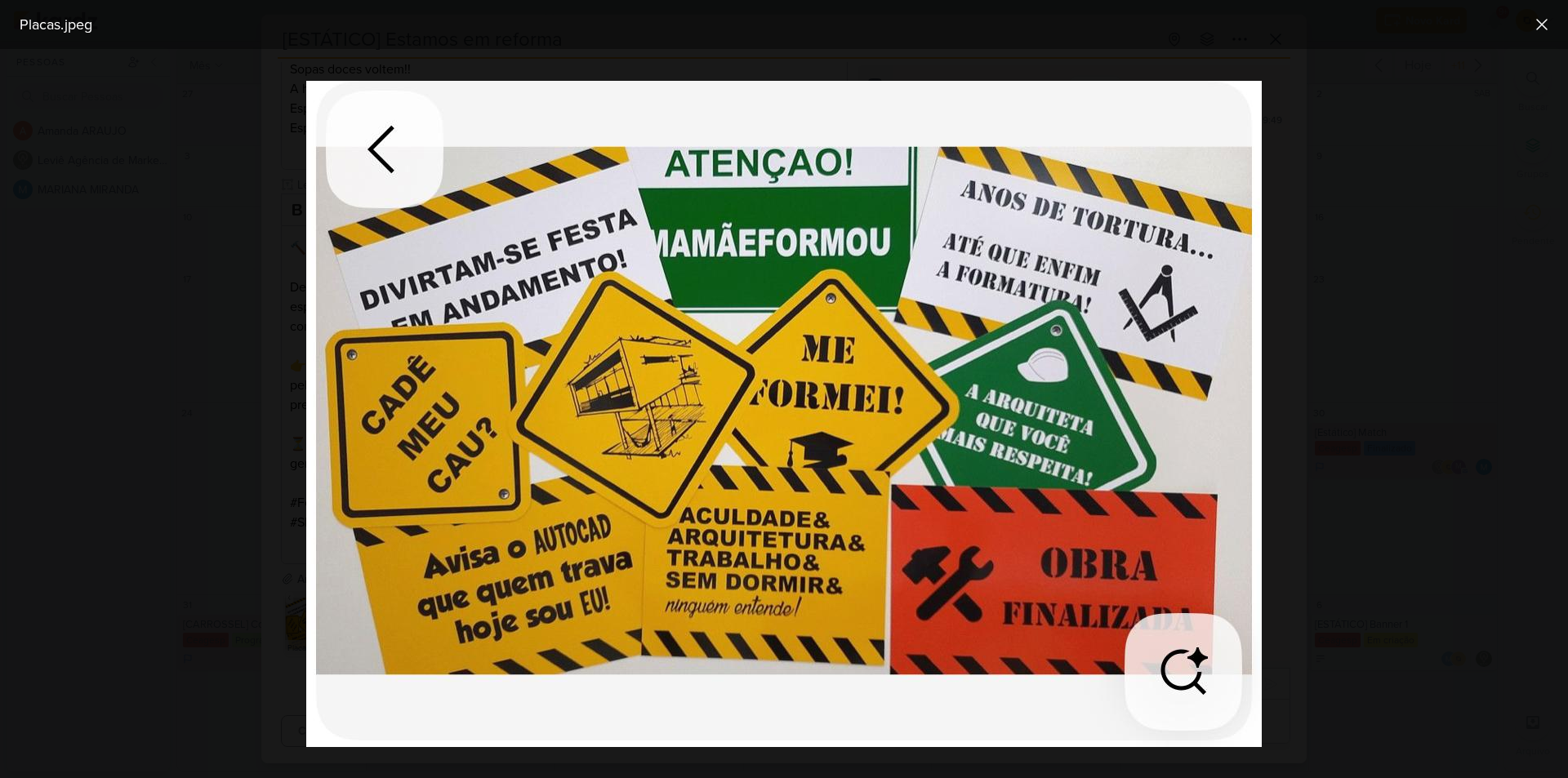
click at [209, 499] on div at bounding box center [784, 414] width 1568 height 729
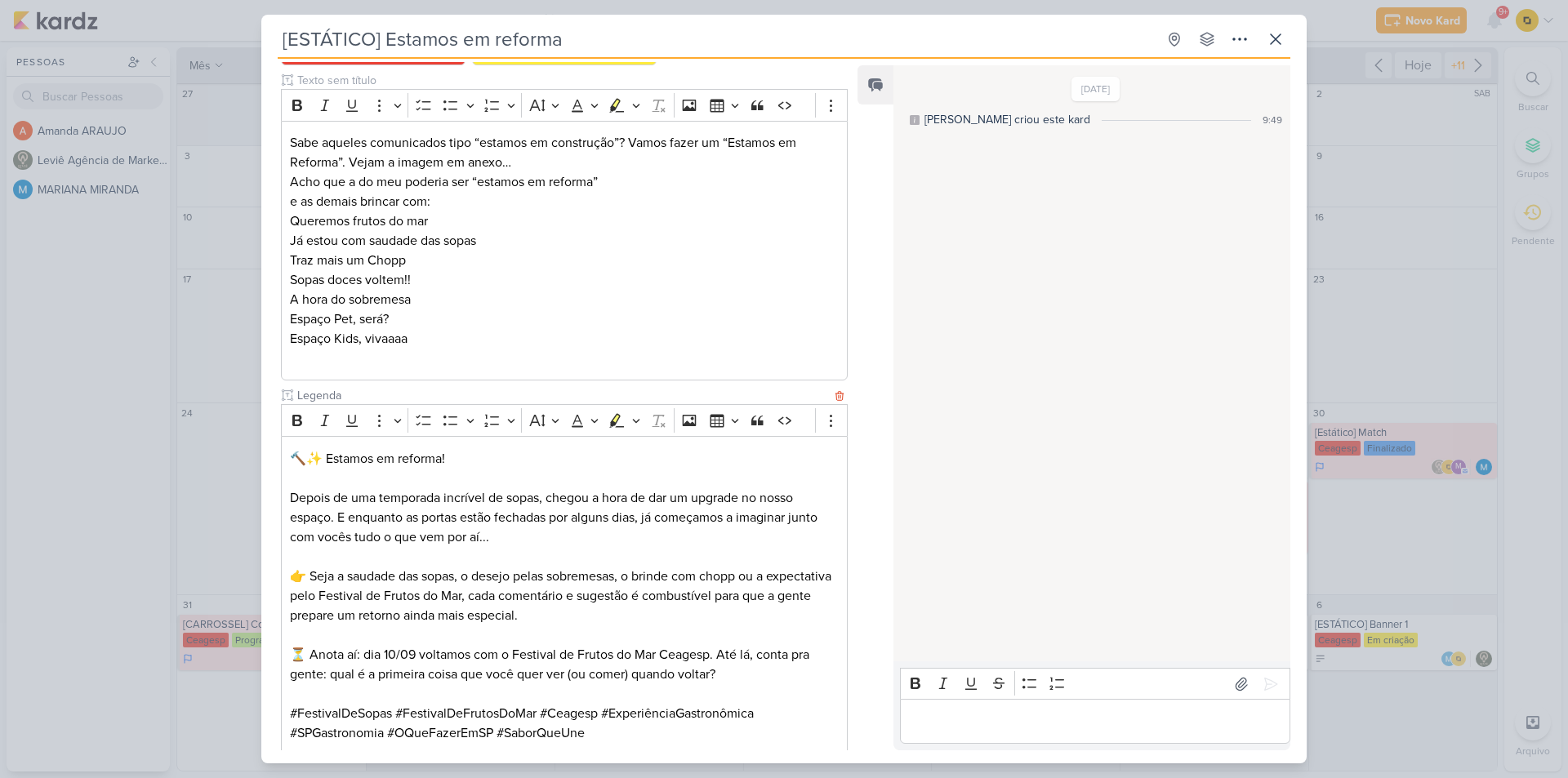
scroll to position [158, 0]
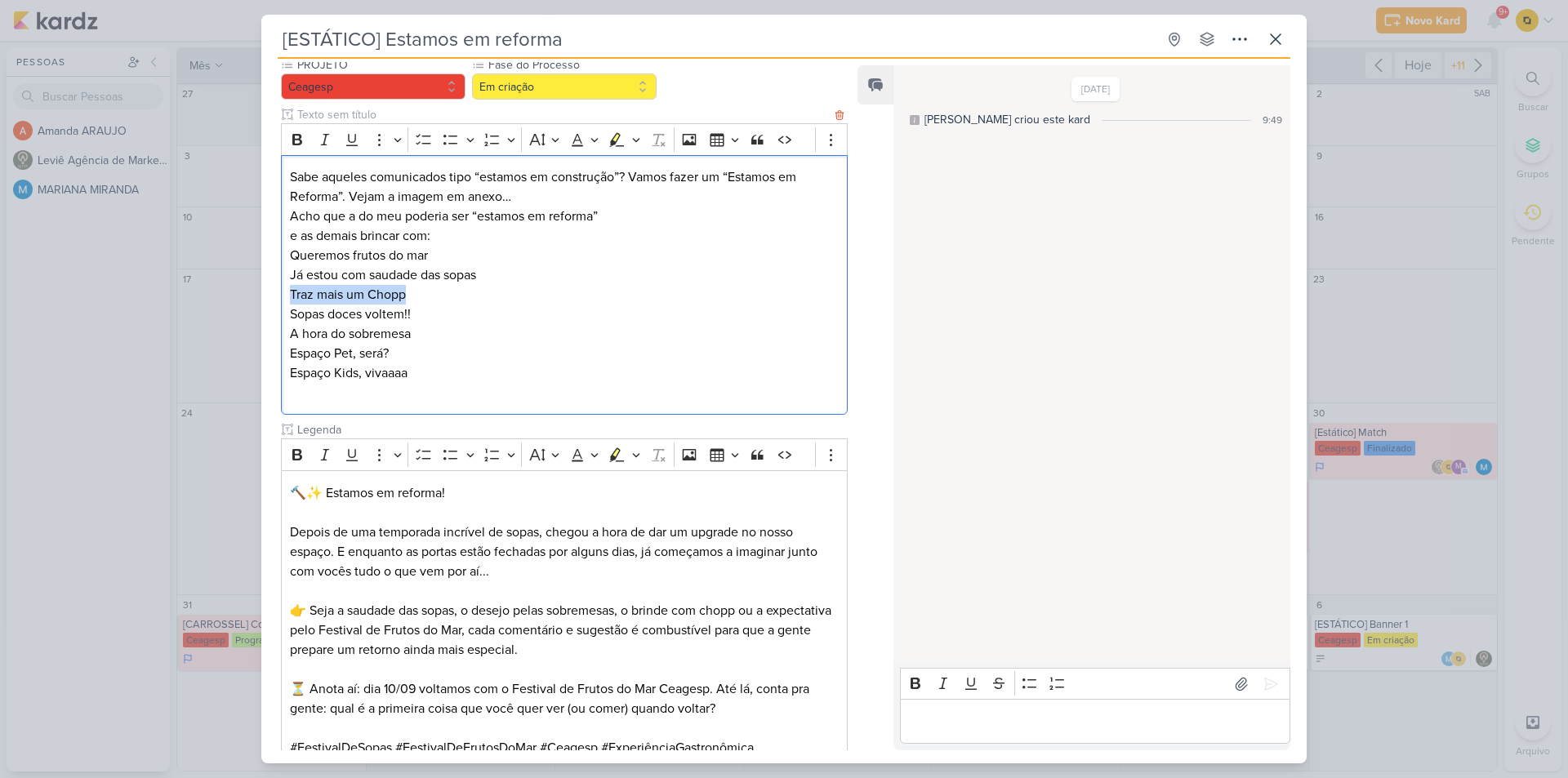
drag, startPoint x: 412, startPoint y: 295, endPoint x: 286, endPoint y: 298, distance: 126.0
click at [286, 298] on div "Sabe aqueles comunicados tipo “estamos em construção”? Vamos fazer um “Estamos …" at bounding box center [564, 285] width 567 height 261
drag, startPoint x: 441, startPoint y: 316, endPoint x: 249, endPoint y: 315, distance: 192.0
click at [249, 315] on div "[ESTÁTICO] Estamos em reforma Criado por MARIANA" at bounding box center [784, 389] width 1568 height 778
drag, startPoint x: 420, startPoint y: 335, endPoint x: 276, endPoint y: 333, distance: 144.0
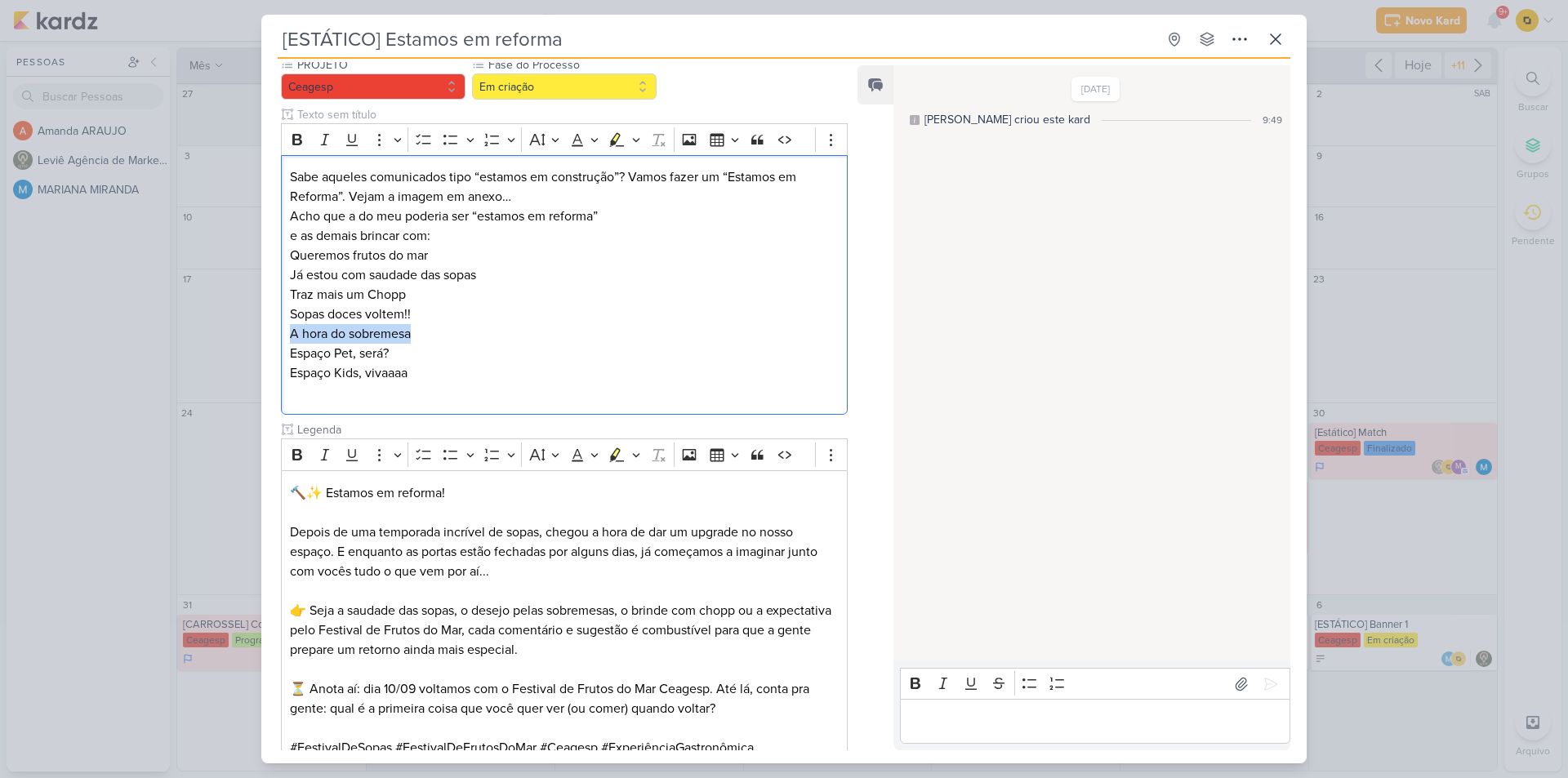
click at [276, 333] on div "PROJETO [GEOGRAPHIC_DATA] Fase do Processo" at bounding box center [558, 436] width 593 height 759
drag, startPoint x: 393, startPoint y: 357, endPoint x: 277, endPoint y: 355, distance: 116.0
click at [277, 355] on div "PROJETO [GEOGRAPHIC_DATA] Fase do Processo" at bounding box center [558, 436] width 593 height 759
drag, startPoint x: 425, startPoint y: 371, endPoint x: 263, endPoint y: 378, distance: 162.2
click at [263, 377] on div "PROJETO [GEOGRAPHIC_DATA] Fase do Processo" at bounding box center [558, 436] width 593 height 759
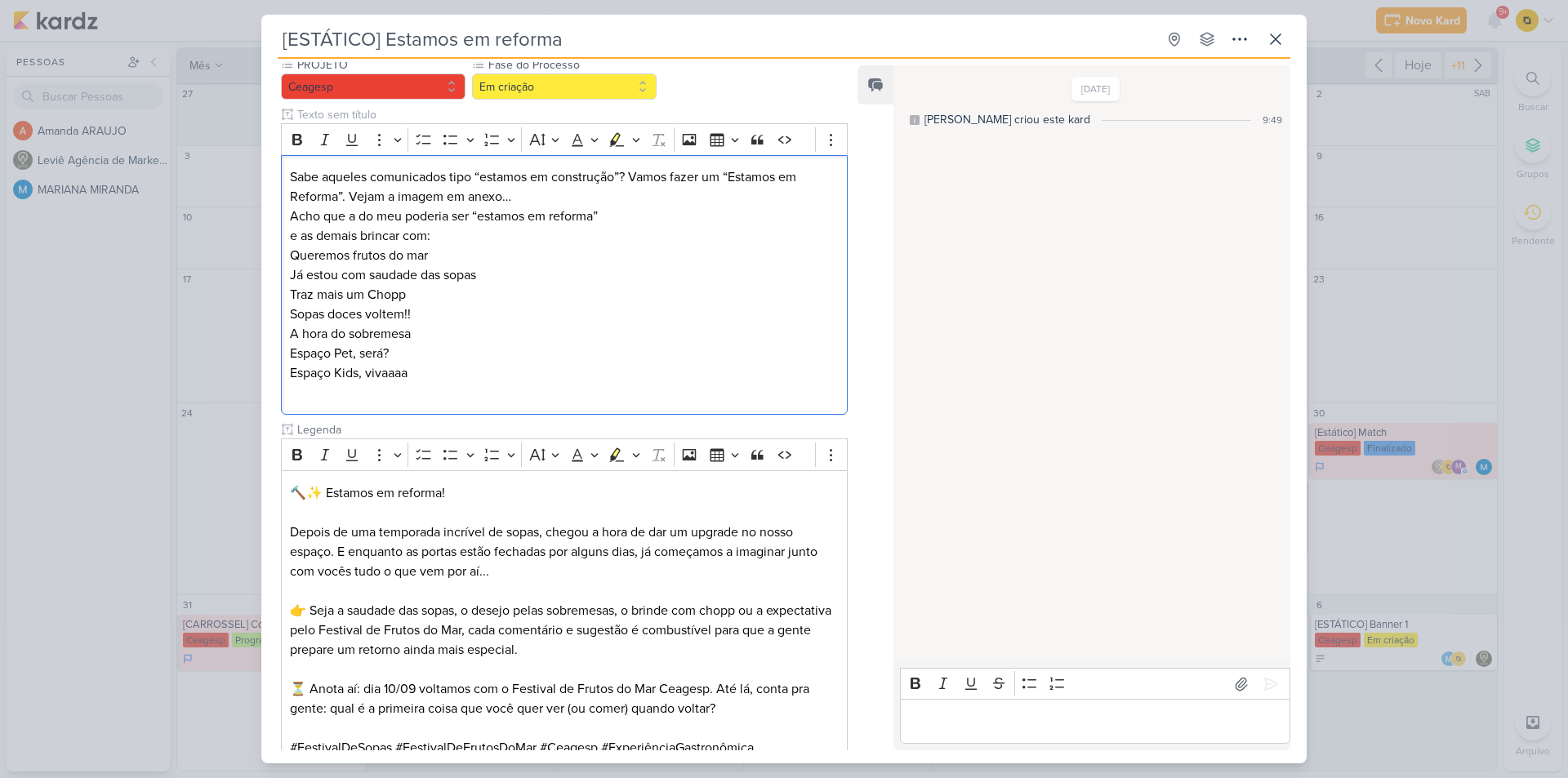
click at [187, 470] on div "[ESTÁTICO] Estamos em reforma Criado por MARIANA" at bounding box center [784, 389] width 1568 height 778
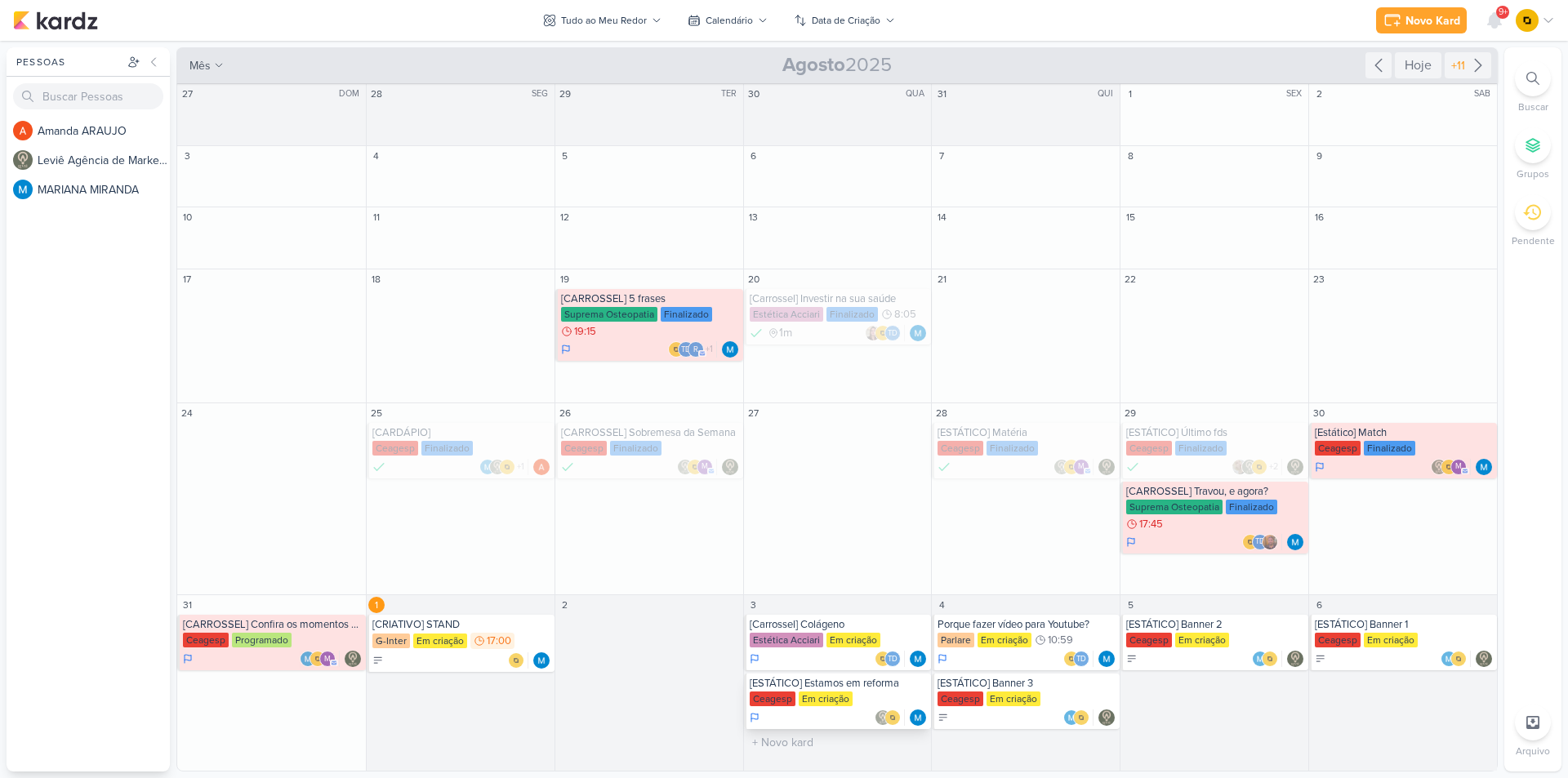
click at [858, 688] on div "[ESTÁTICO] Estamos em reforma" at bounding box center [839, 683] width 178 height 13
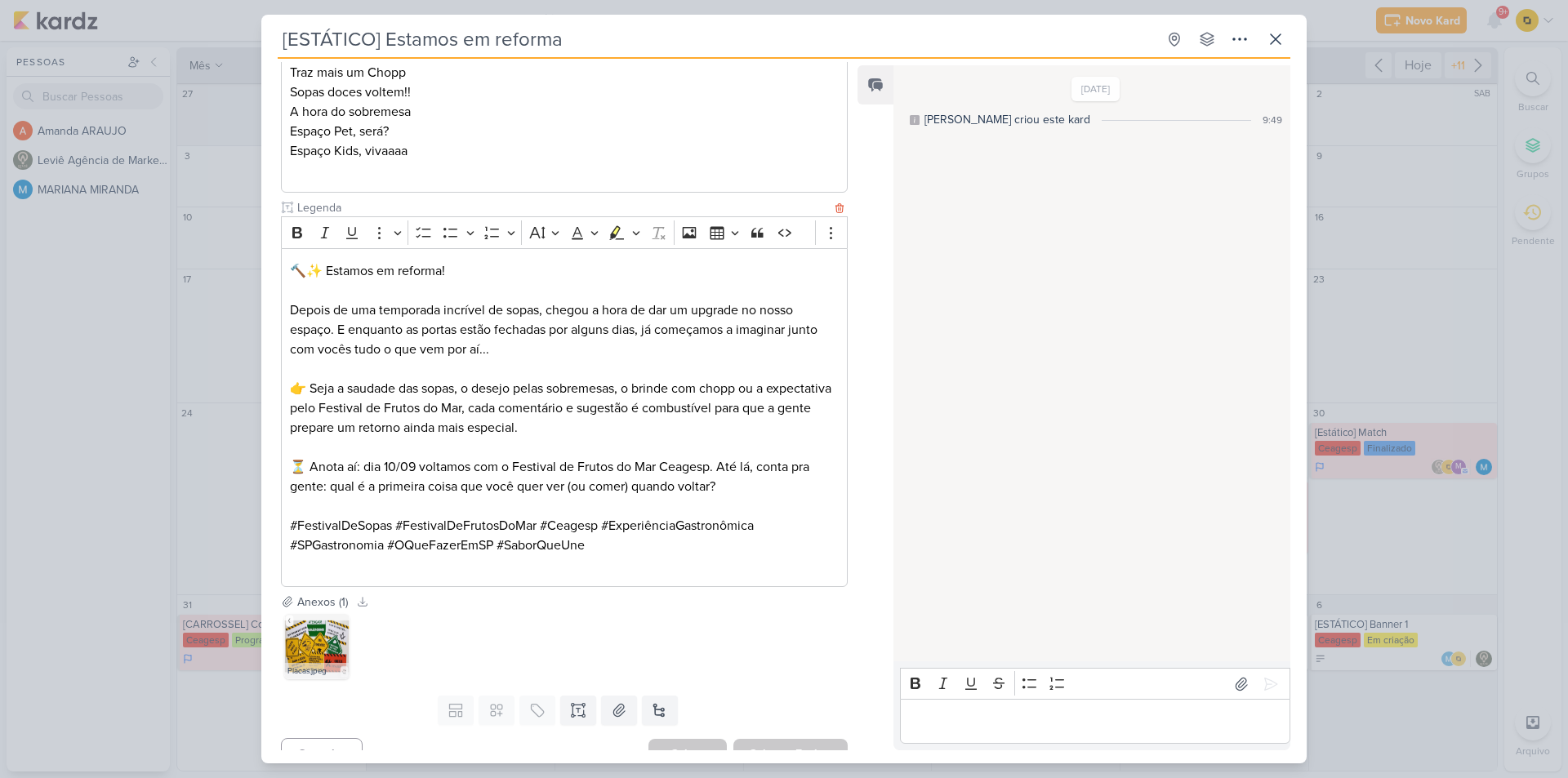
scroll to position [403, 0]
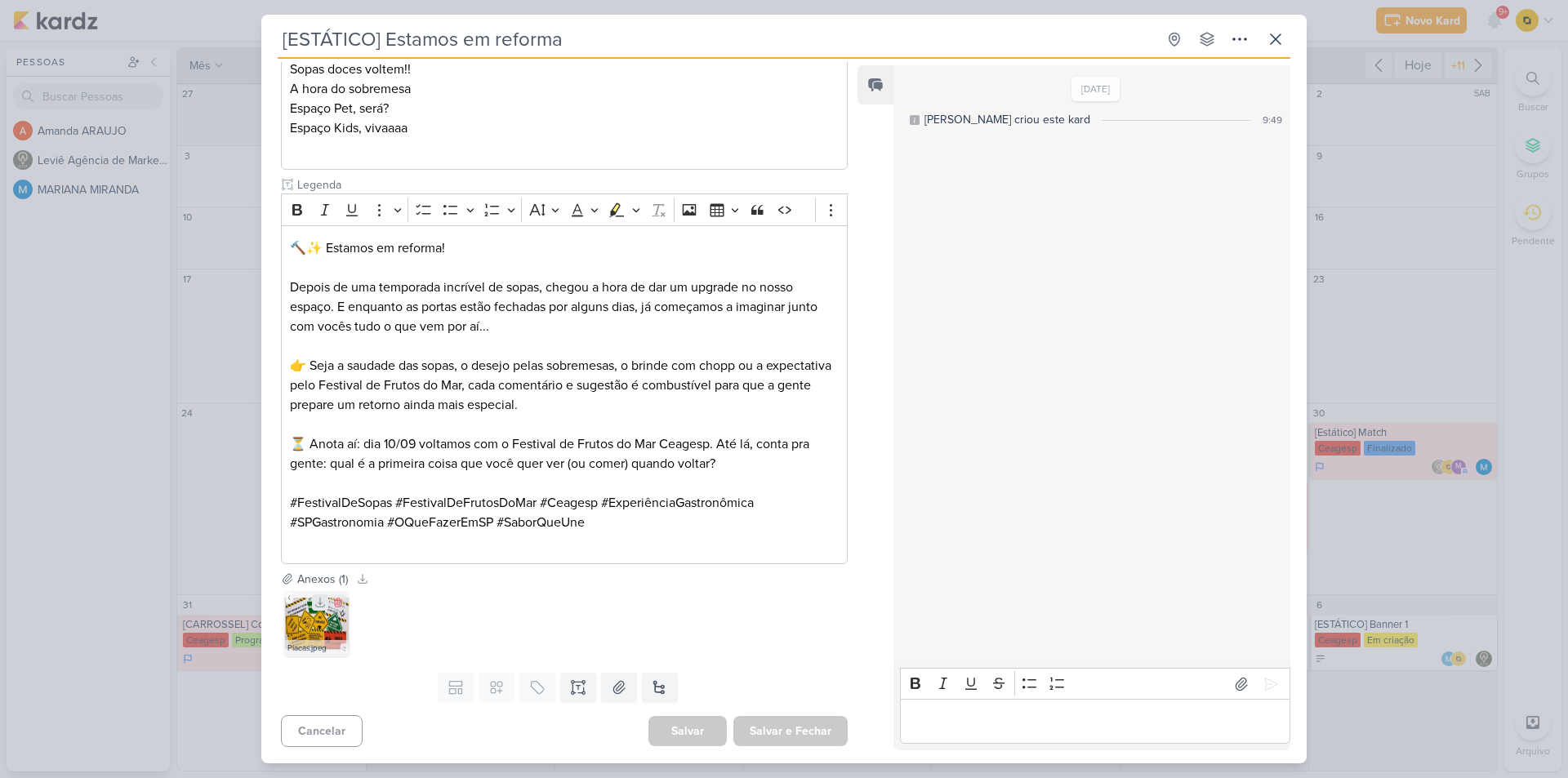
click at [320, 603] on icon at bounding box center [320, 603] width 9 height 9
click at [315, 627] on img at bounding box center [316, 623] width 65 height 65
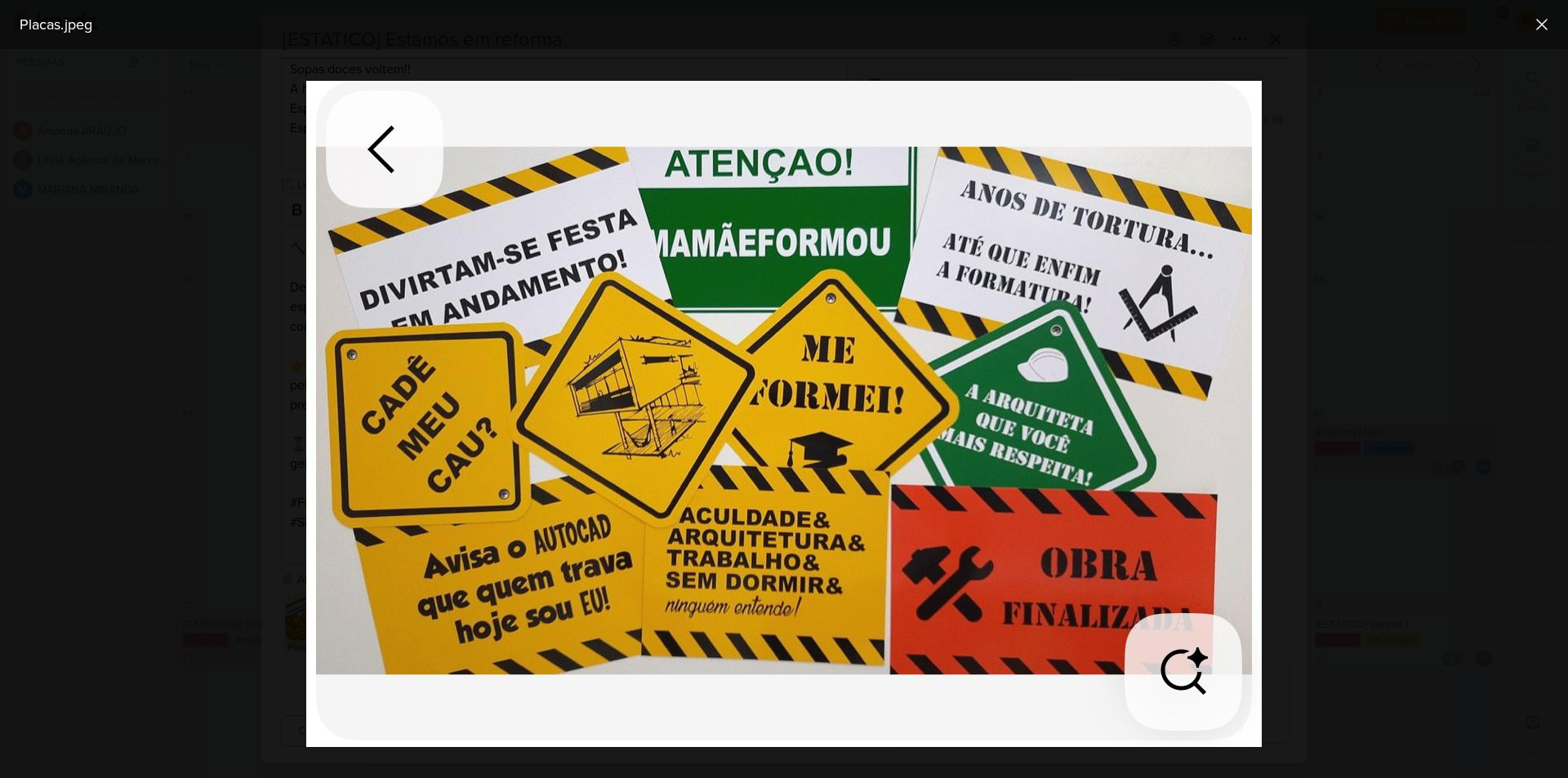
click at [170, 269] on div at bounding box center [784, 414] width 1568 height 729
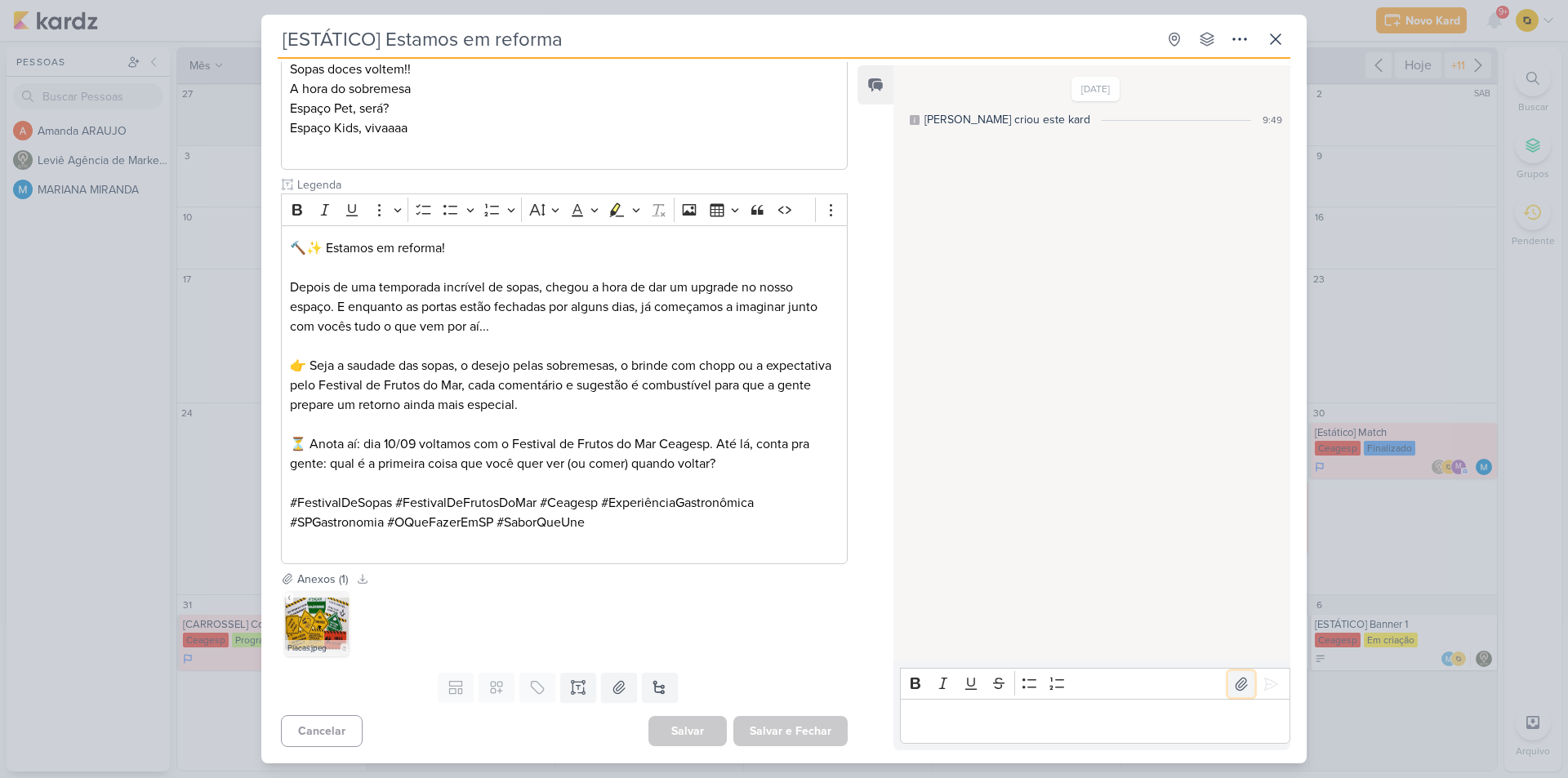
click at [1233, 682] on icon at bounding box center [1241, 684] width 16 height 16
click at [1263, 688] on icon at bounding box center [1271, 684] width 16 height 16
click at [1368, 331] on div "[ESTÁTICO] Estamos em reforma Criado por MARIANA" at bounding box center [784, 389] width 1568 height 778
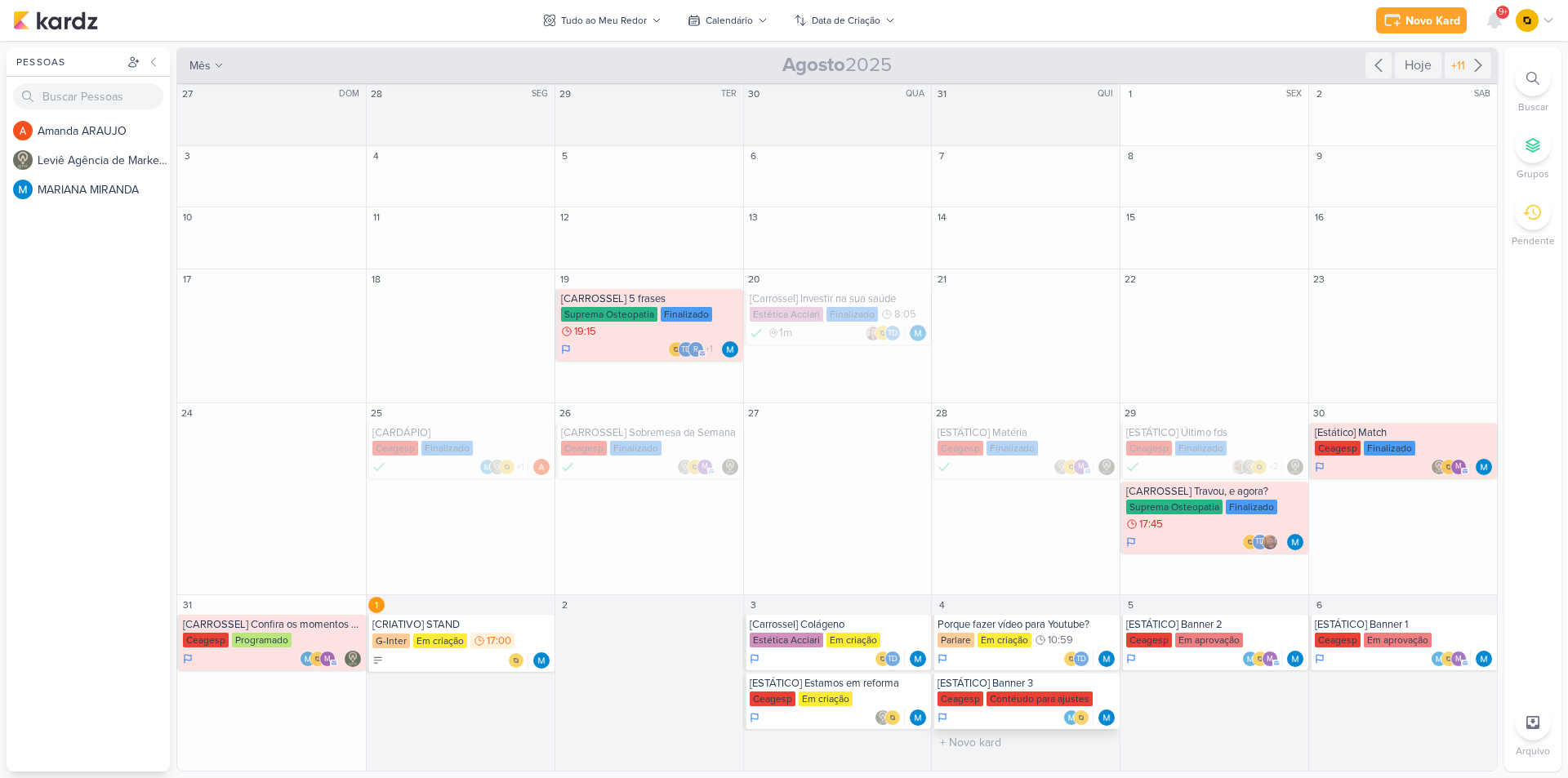
click at [1026, 685] on div "[ESTÁTICO] Banner 3" at bounding box center [1027, 683] width 178 height 13
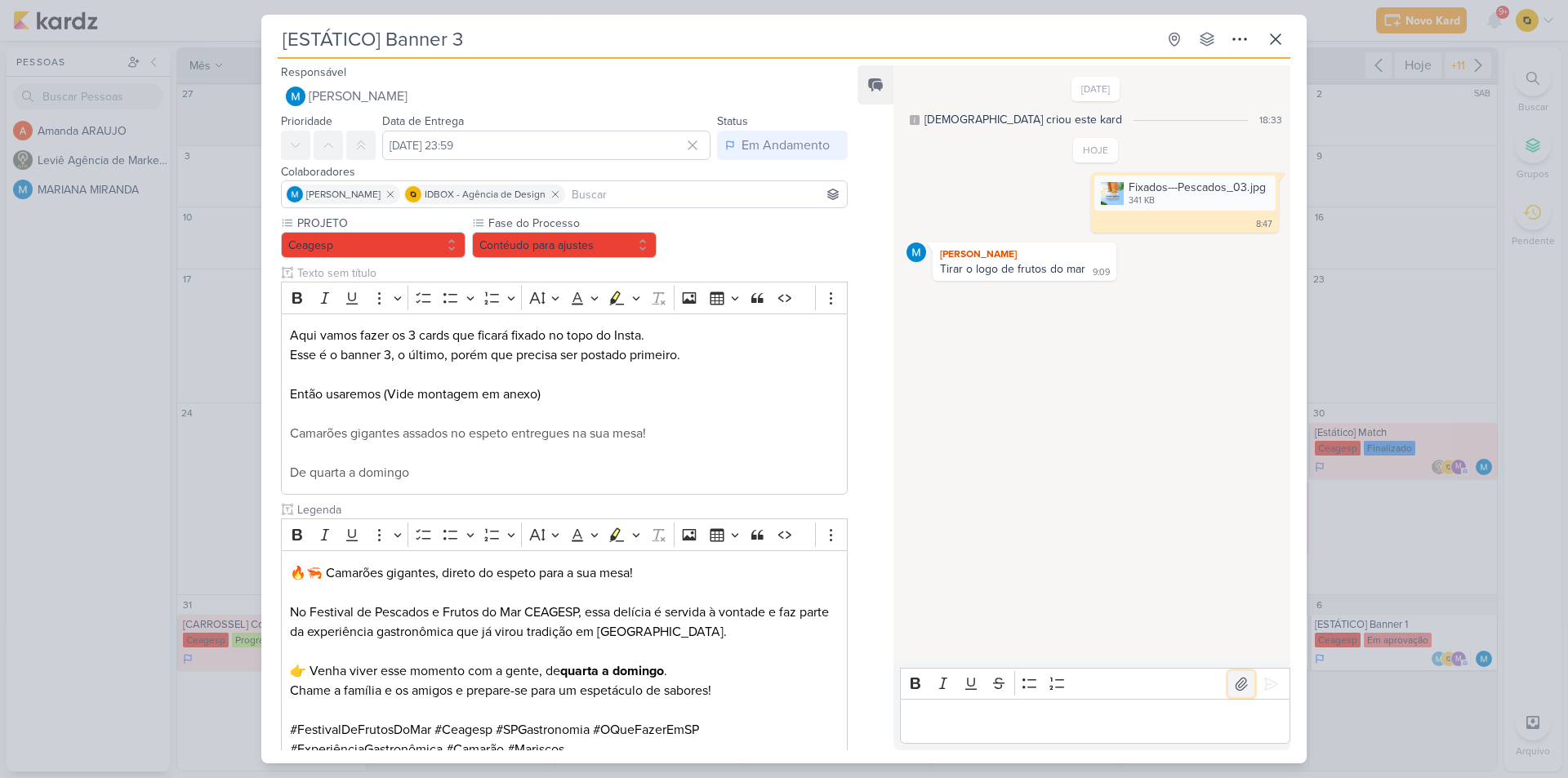
click at [1236, 683] on icon at bounding box center [1241, 684] width 11 height 12
click at [1068, 719] on p "Editor editing area: main" at bounding box center [1095, 721] width 373 height 20
click at [1177, 200] on div "341 KB" at bounding box center [1197, 200] width 137 height 13
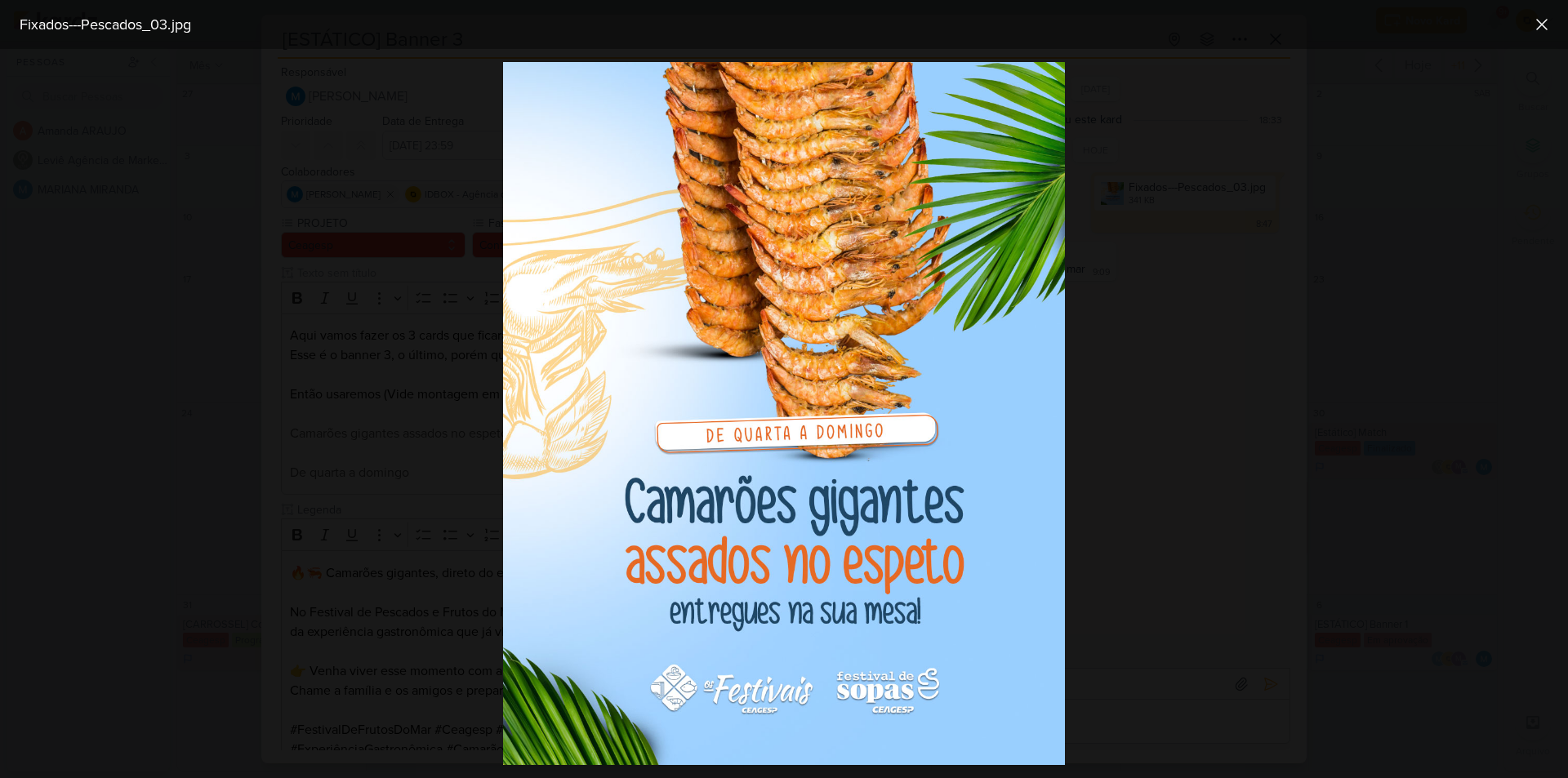
click at [1188, 208] on div at bounding box center [784, 414] width 1568 height 729
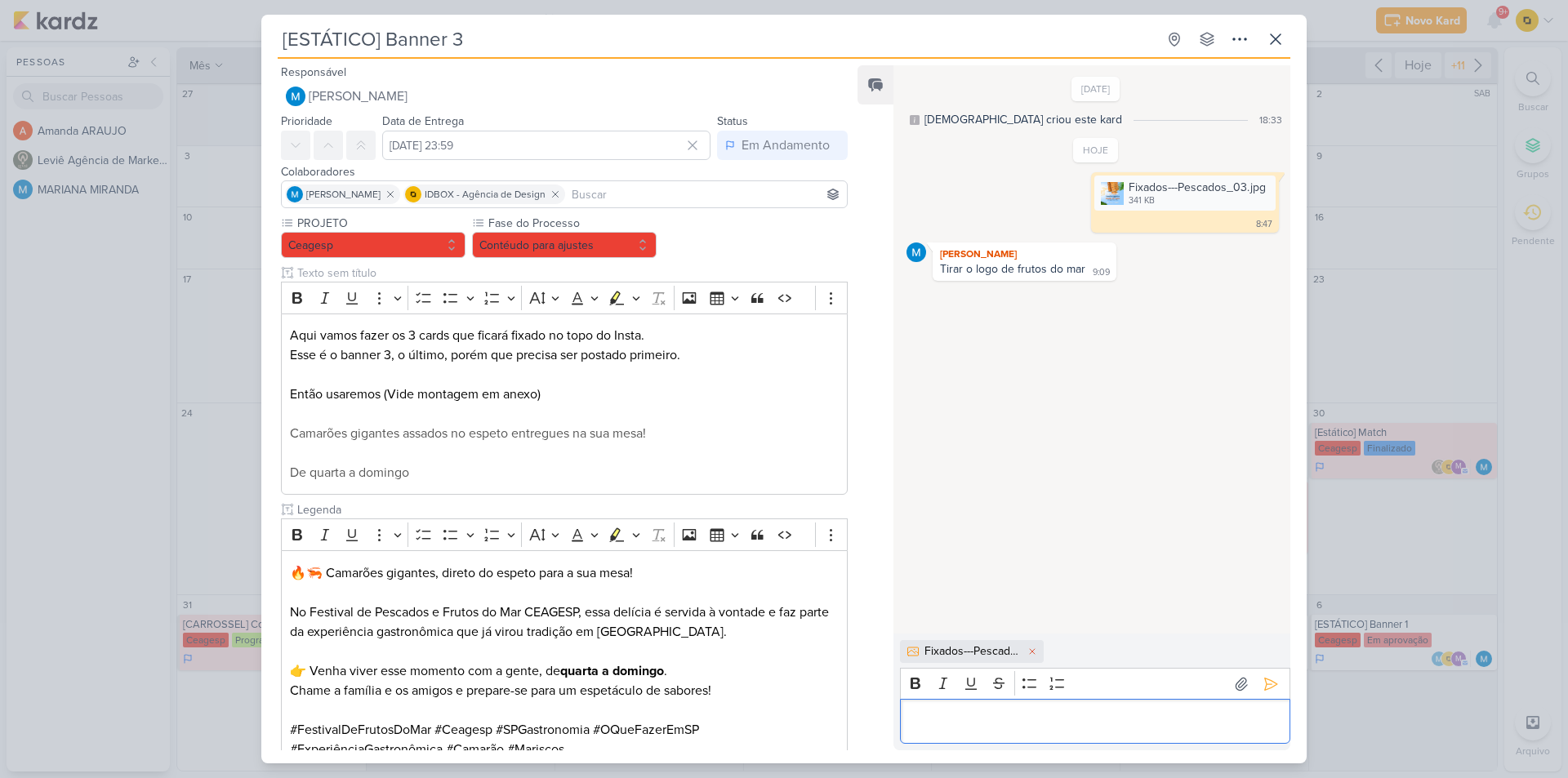
click at [1004, 731] on div "Editor editing area: main" at bounding box center [1095, 721] width 390 height 45
click at [1388, 322] on div "[ESTÁTICO] Banner 3 Criado por [DEMOGRAPHIC_DATA]" at bounding box center [784, 389] width 1568 height 778
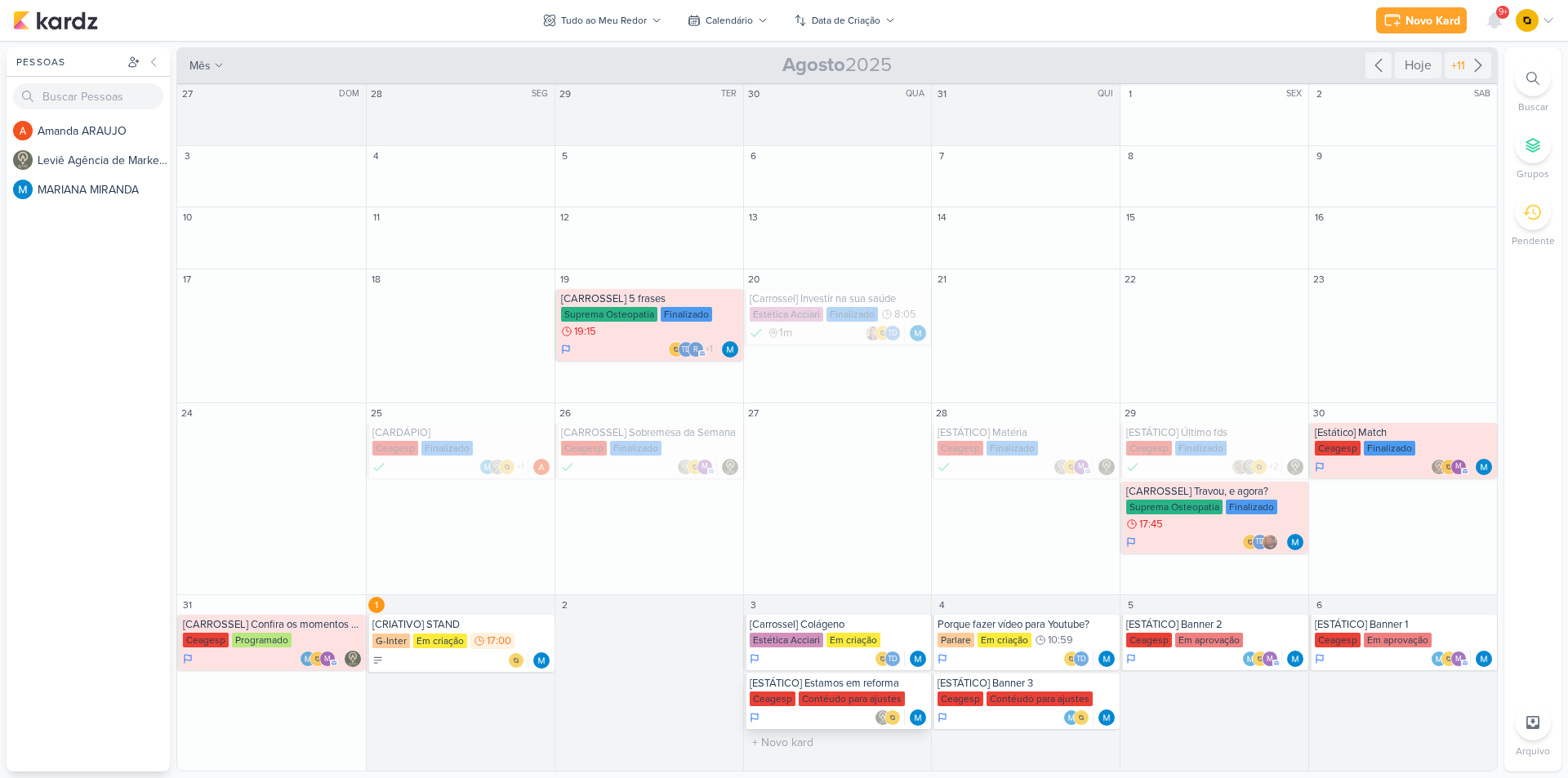
click at [844, 684] on div "[ESTÁTICO] Estamos em reforma" at bounding box center [839, 683] width 178 height 13
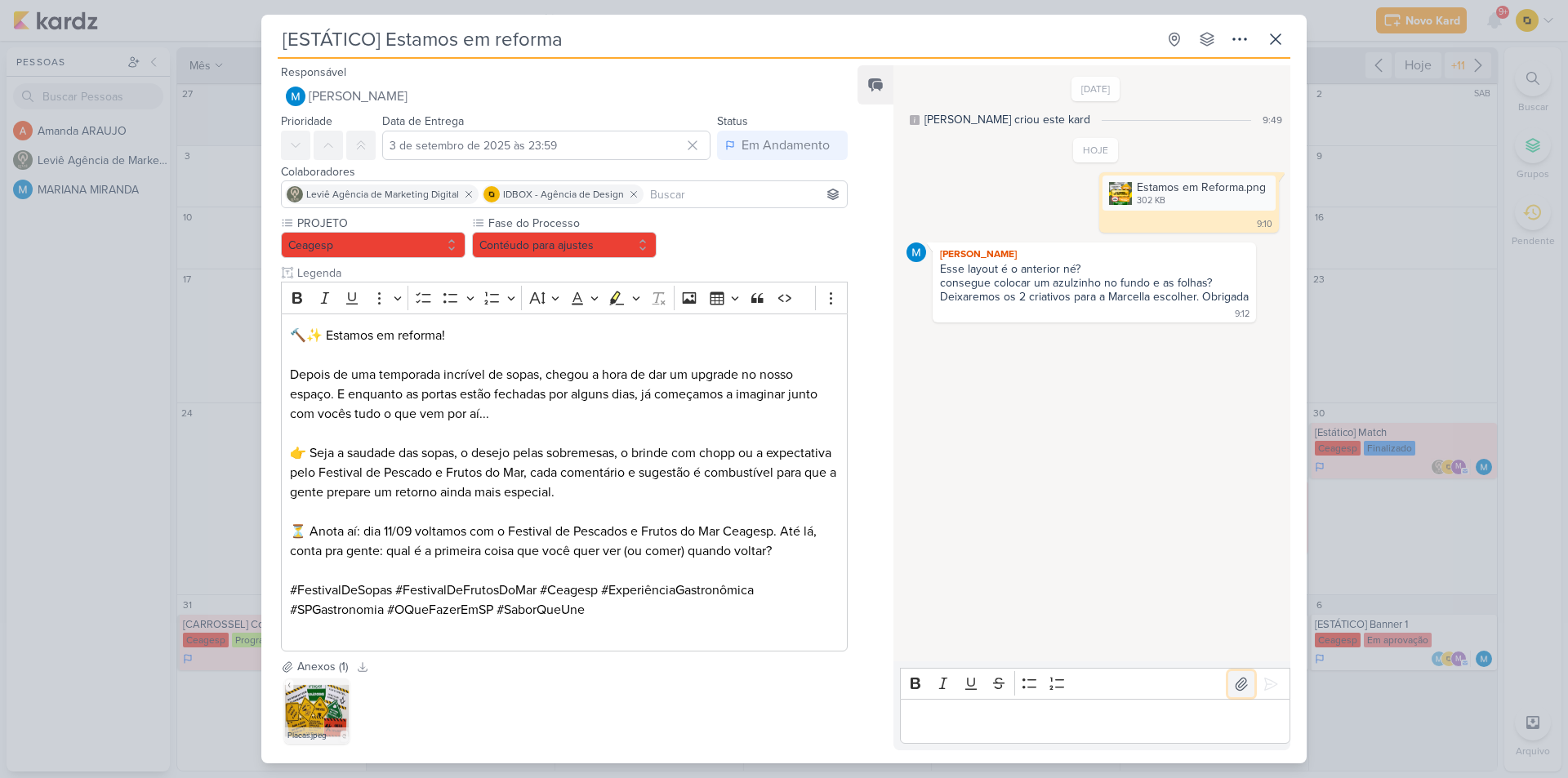
click at [1242, 679] on icon at bounding box center [1241, 684] width 16 height 16
click at [1263, 682] on icon at bounding box center [1271, 684] width 16 height 16
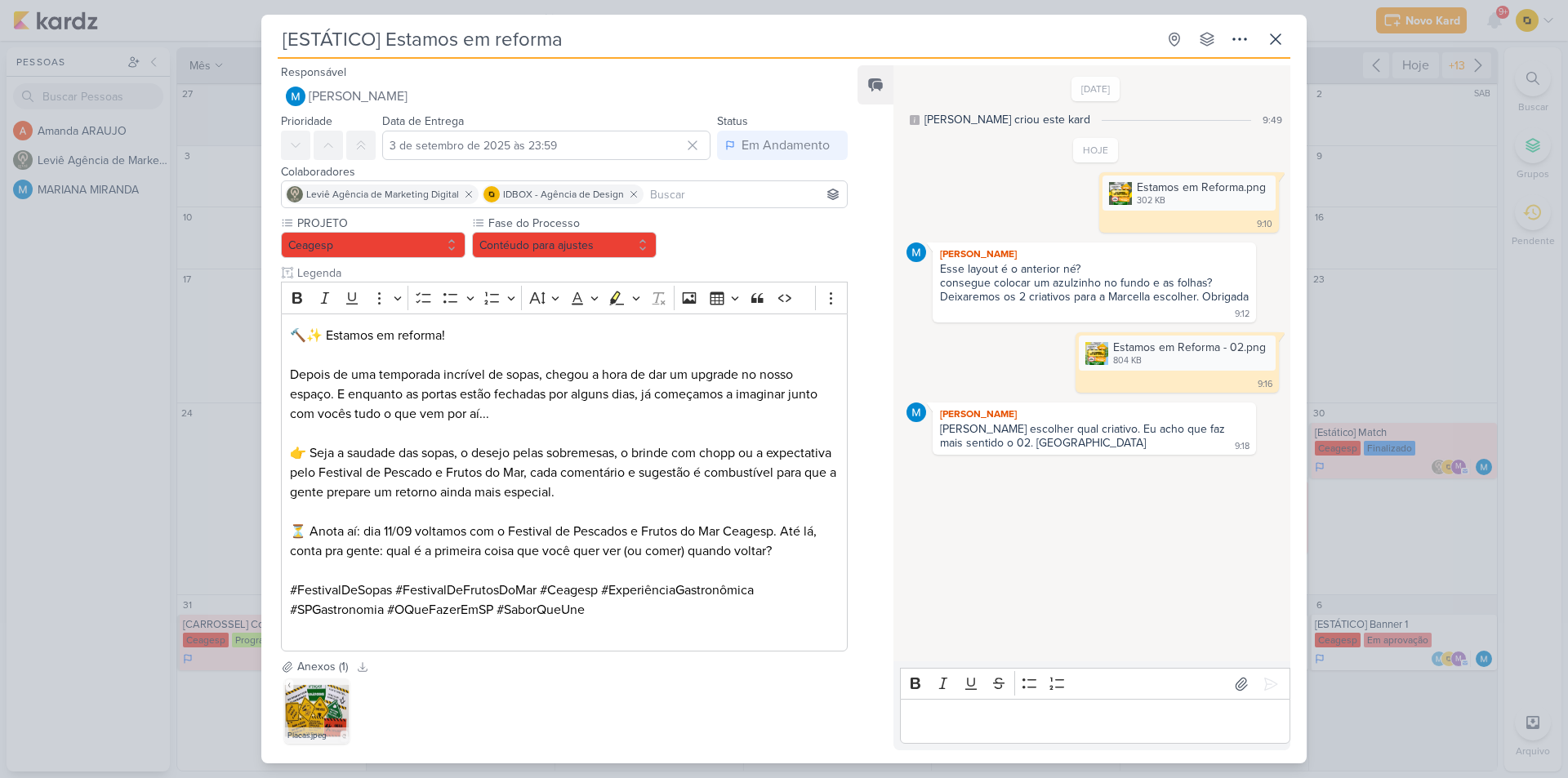
click at [1355, 524] on div "[ESTÁTICO] Estamos em reforma Criado por MARIANA" at bounding box center [784, 389] width 1568 height 778
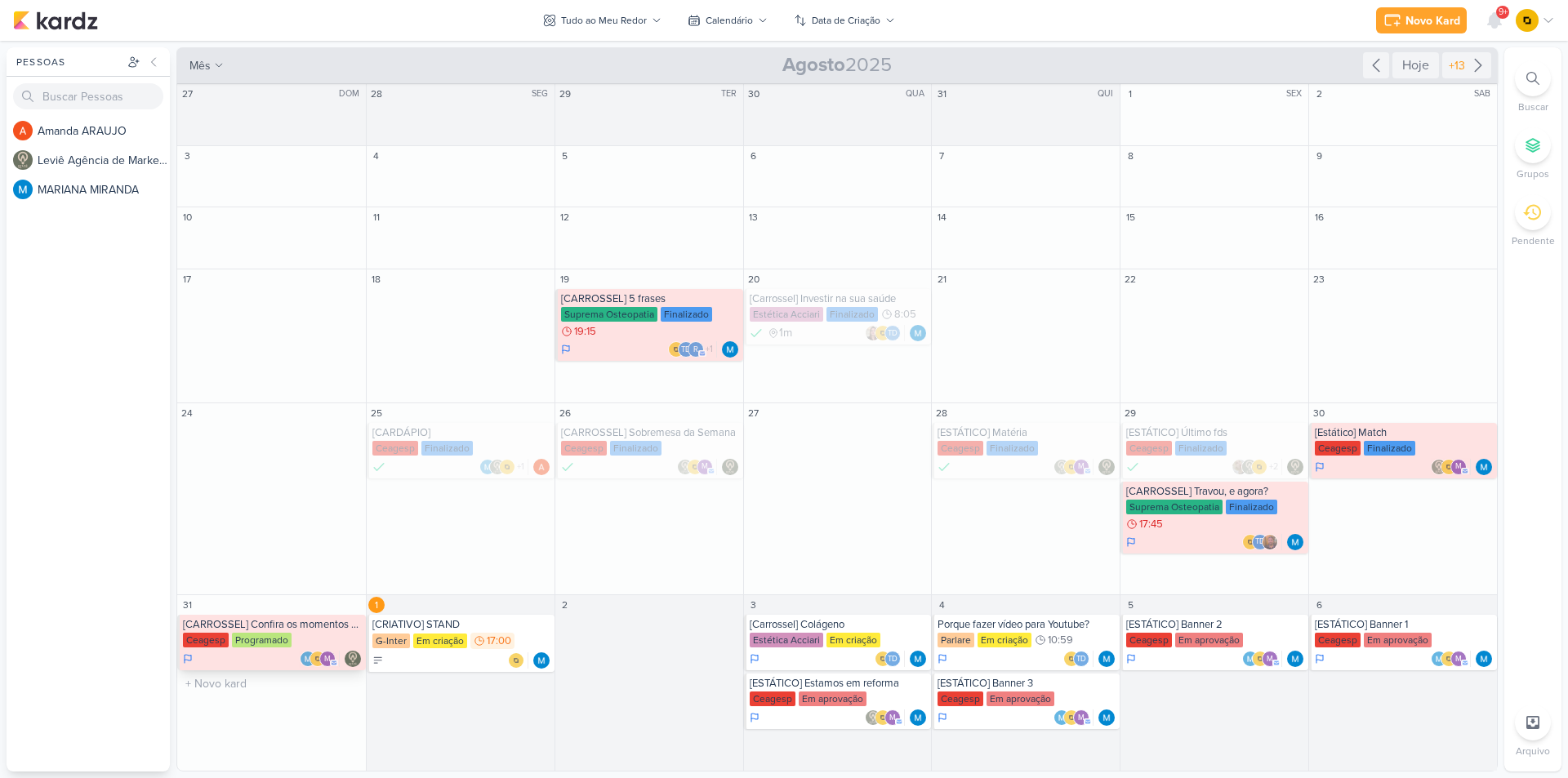
click at [309, 622] on div "[CARROSSEL] Confira os momentos especiais do nosso Festival de Sopas" at bounding box center [272, 624] width 179 height 13
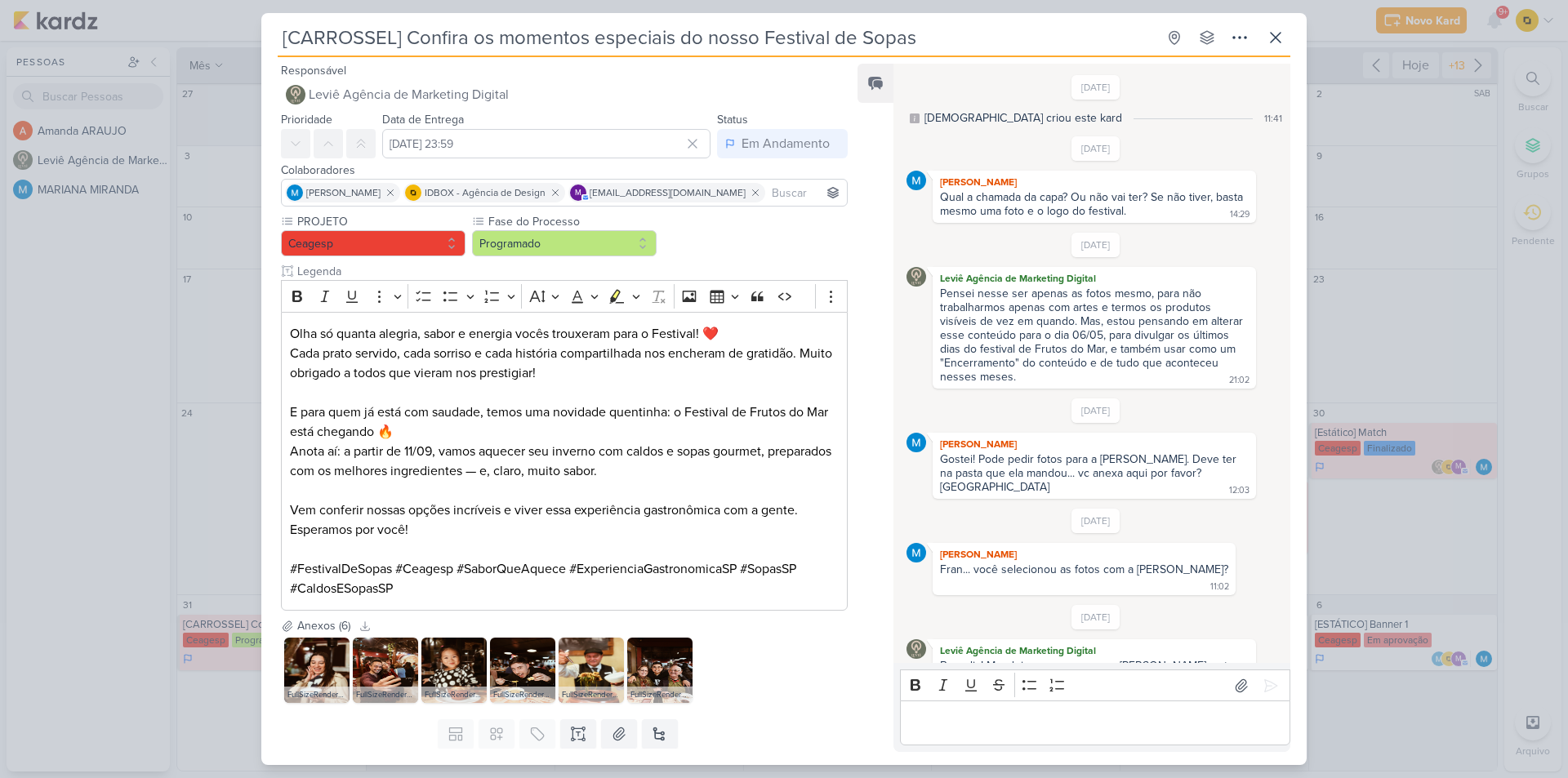
scroll to position [505, 0]
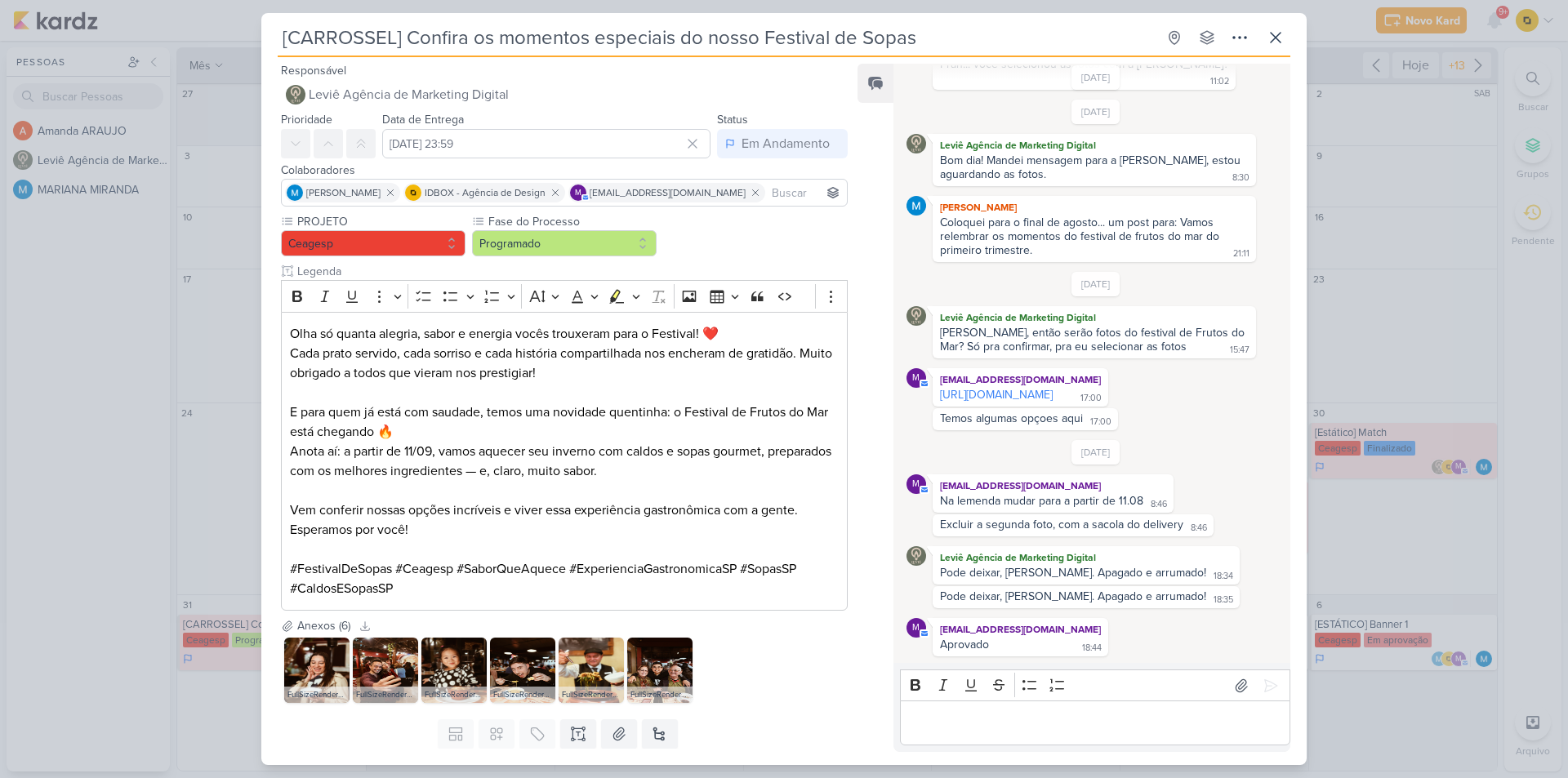
click at [240, 510] on div "[CARROSSEL] Confira os momentos especiais do nosso Festival de Sopas Criado por…" at bounding box center [784, 389] width 1568 height 778
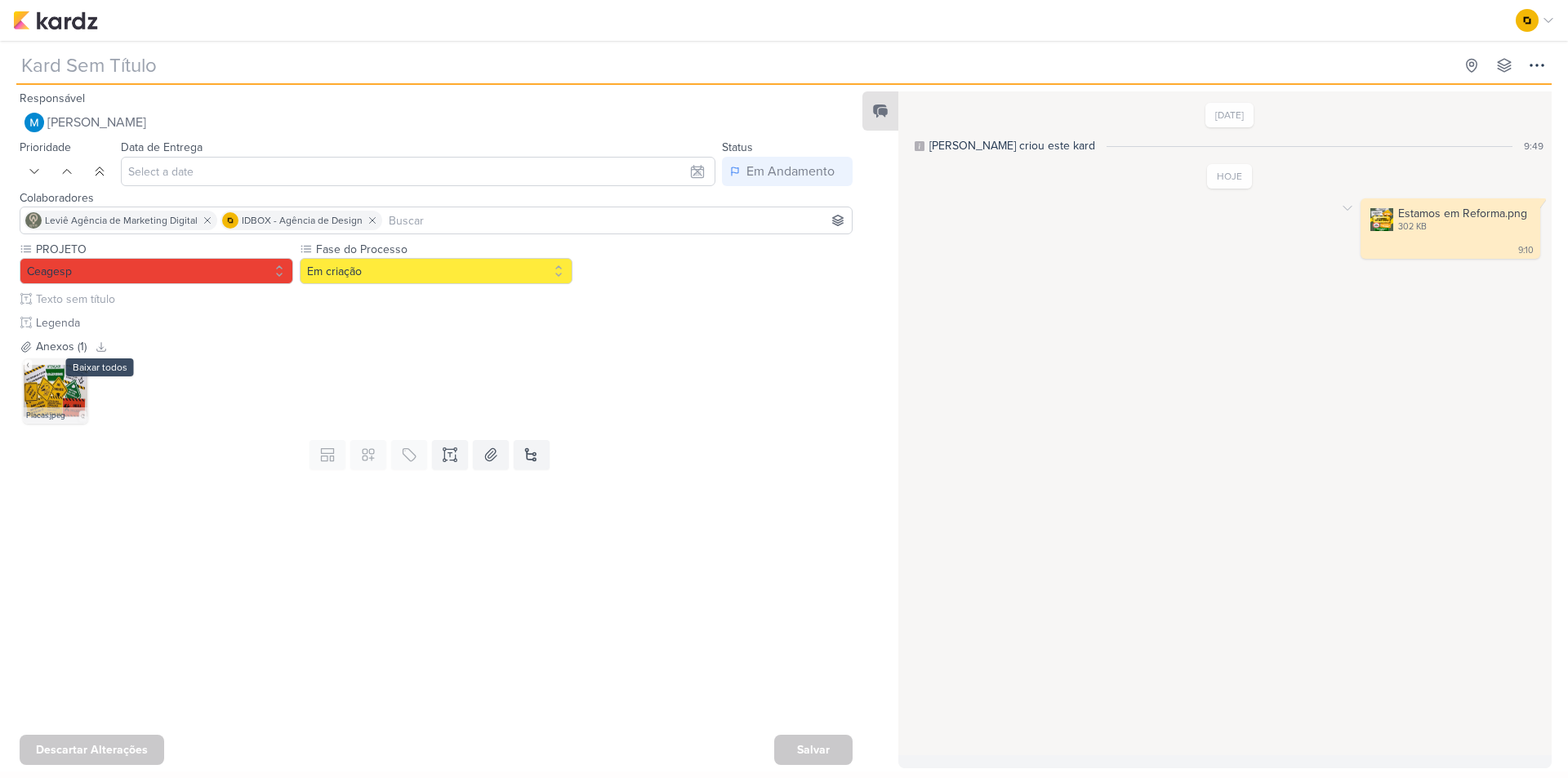
type input "[ESTÁTICO] Estamos em reforma"
type input "3 de setembro de 2025 às 23:59"
